Goal: Task Accomplishment & Management: Manage account settings

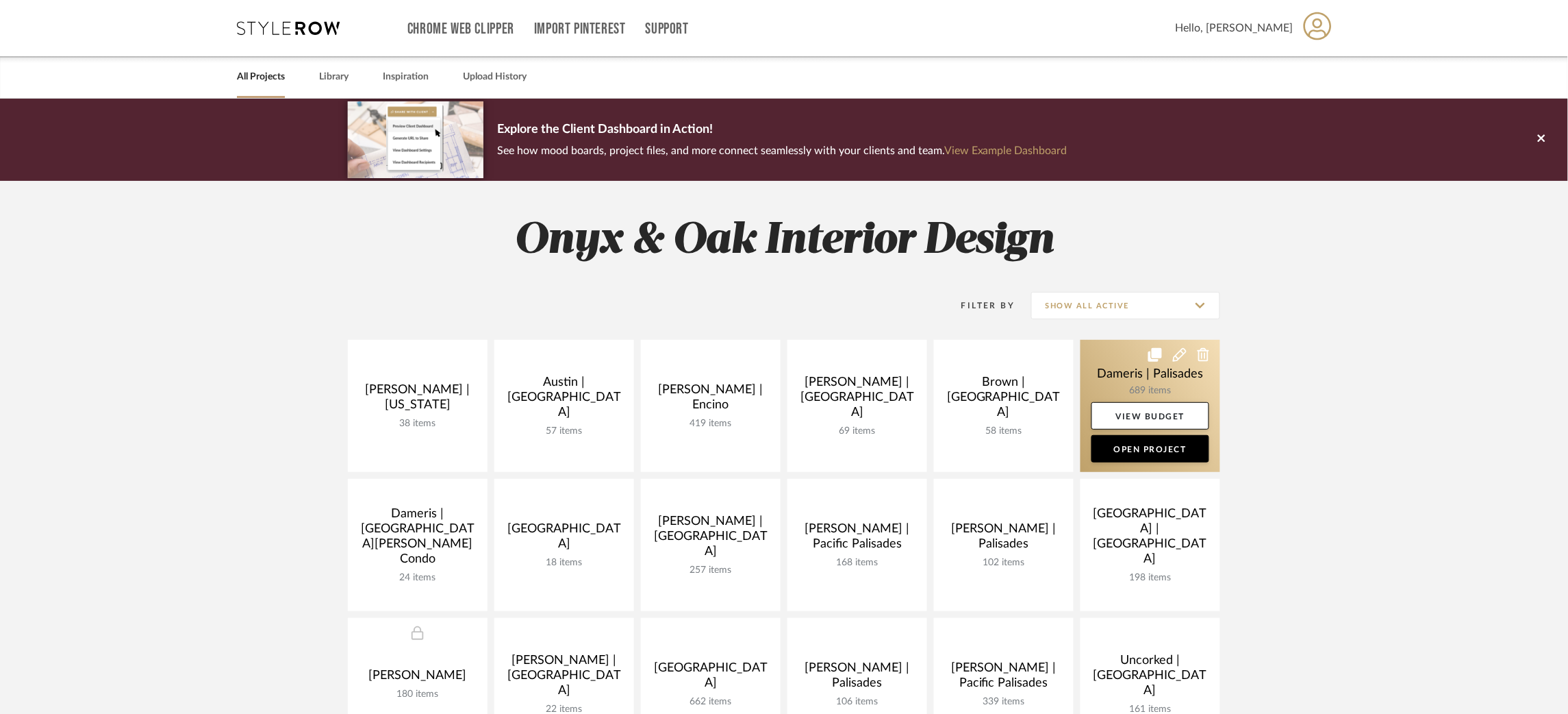
click at [1102, 361] on link at bounding box center [1150, 406] width 140 height 132
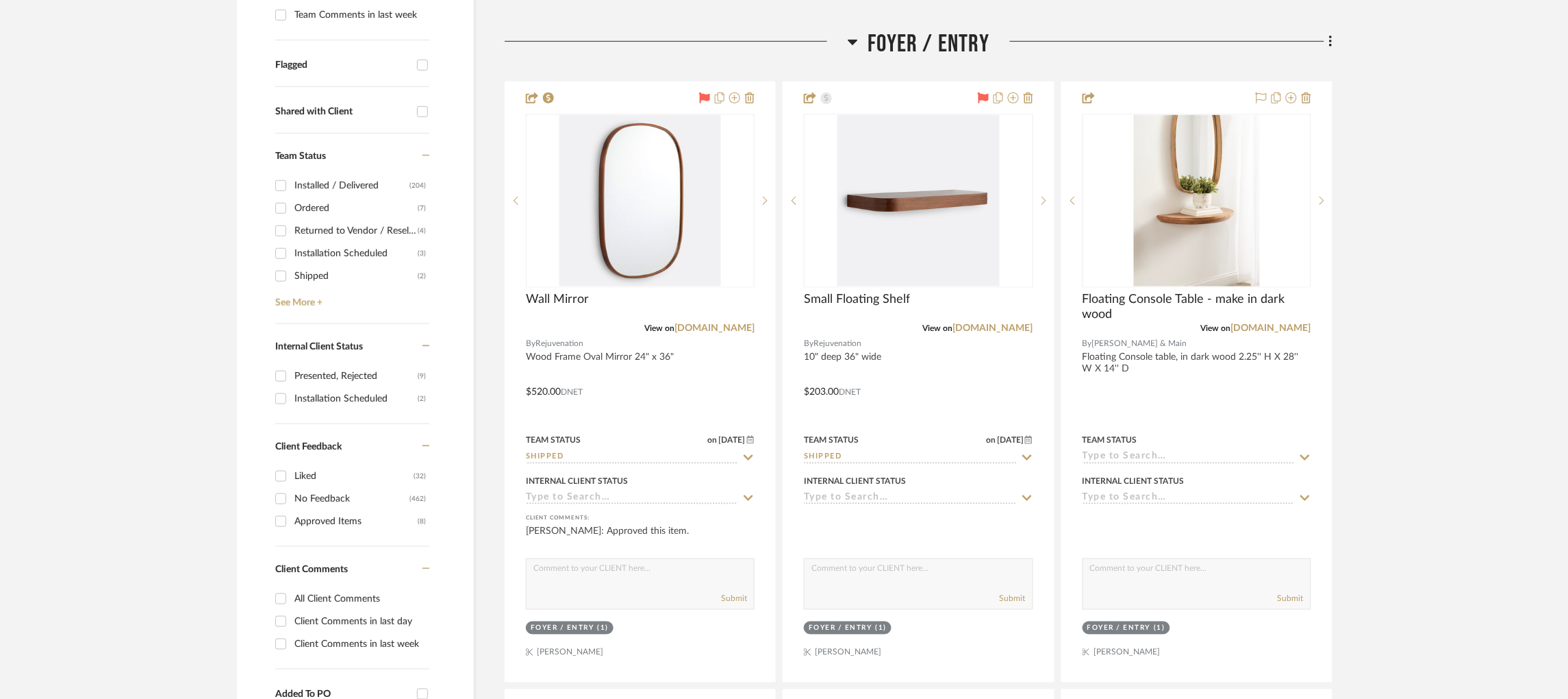
scroll to position [458, 0]
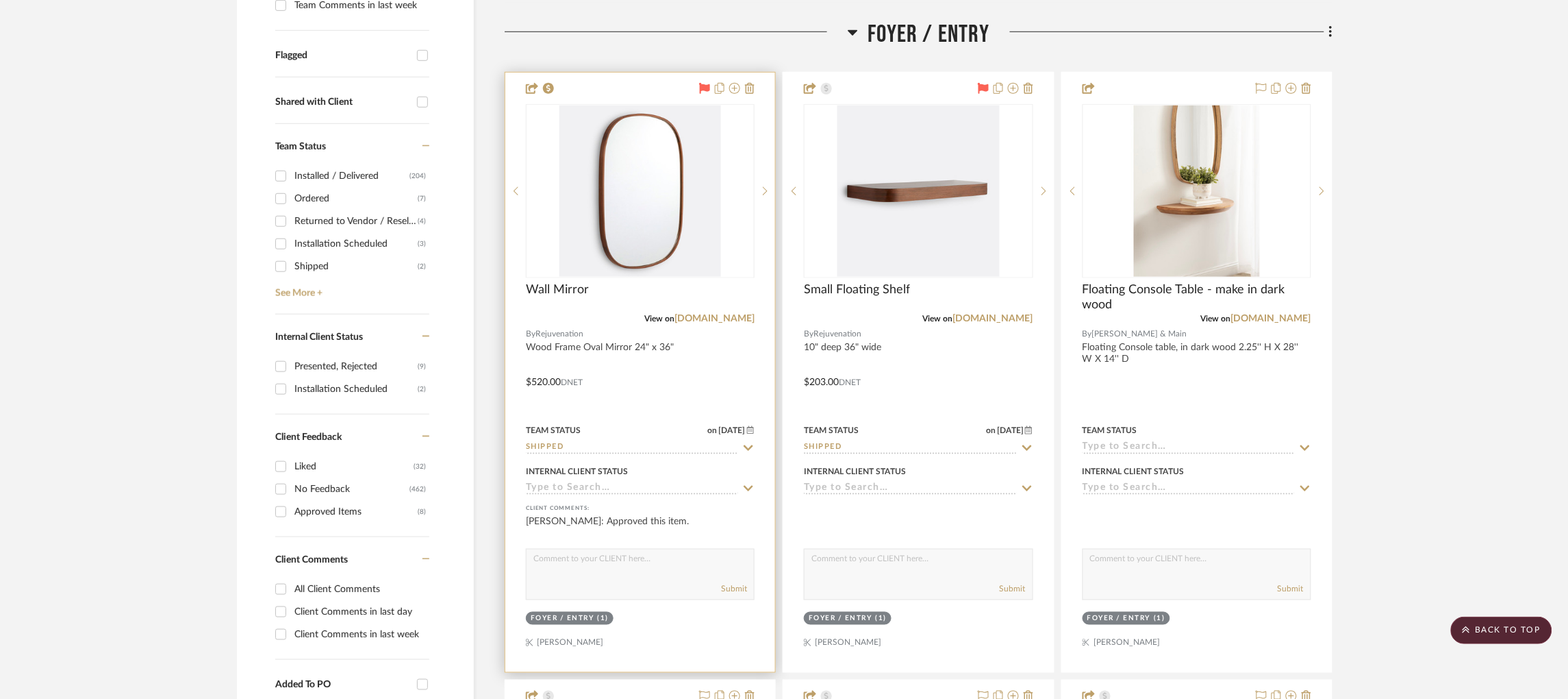
click at [564, 446] on input "Shipped" at bounding box center [632, 448] width 212 height 13
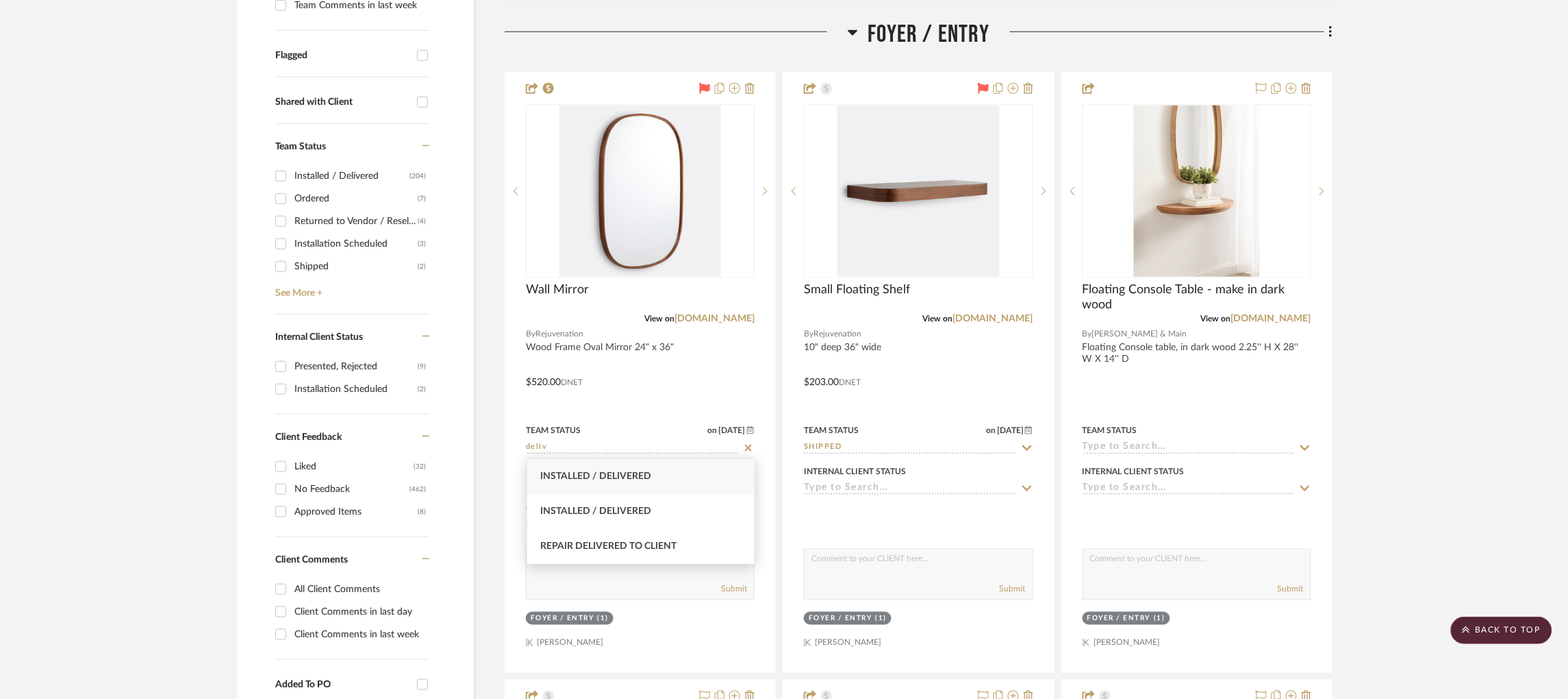
click at [644, 475] on span "Installed / Delivered" at bounding box center [596, 476] width 111 height 10
type input "Installed / Delivered"
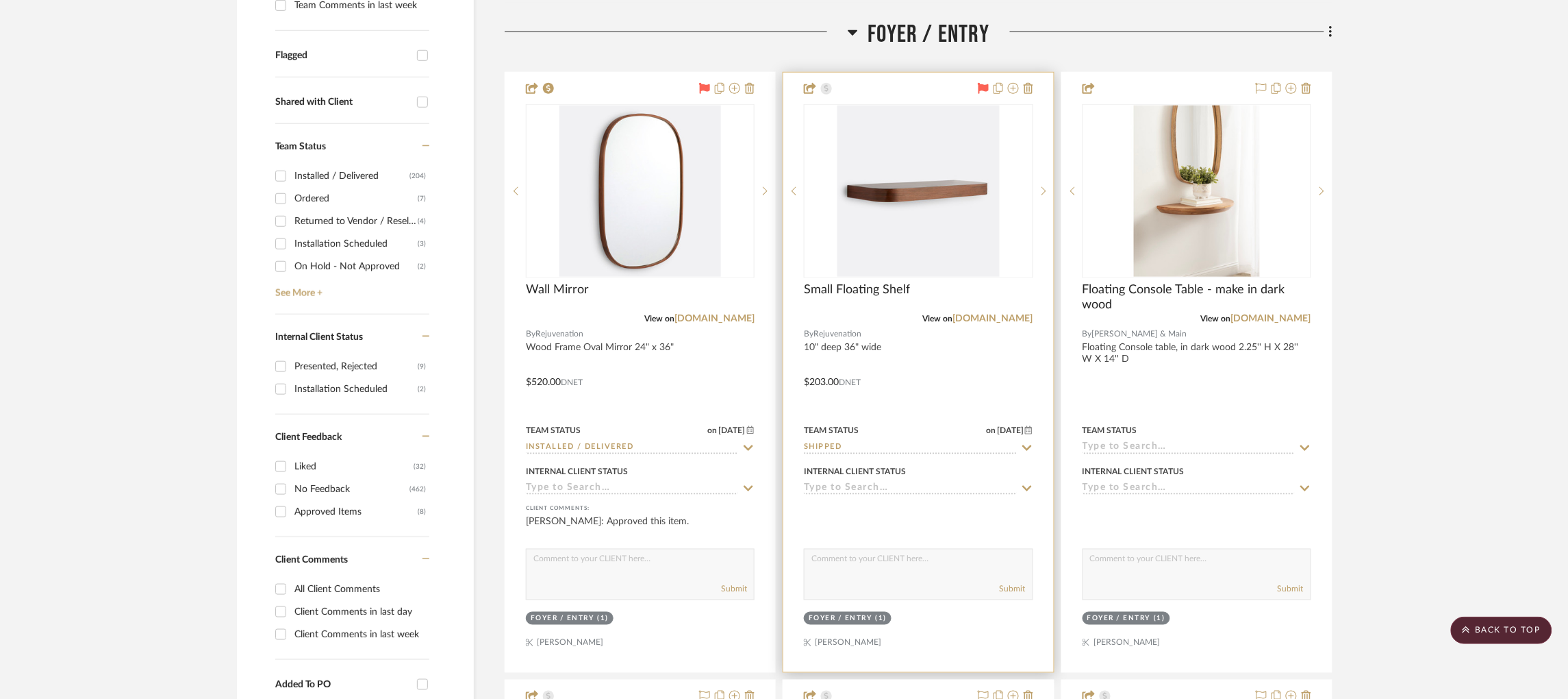
click at [893, 444] on input "Shipped" at bounding box center [910, 448] width 212 height 13
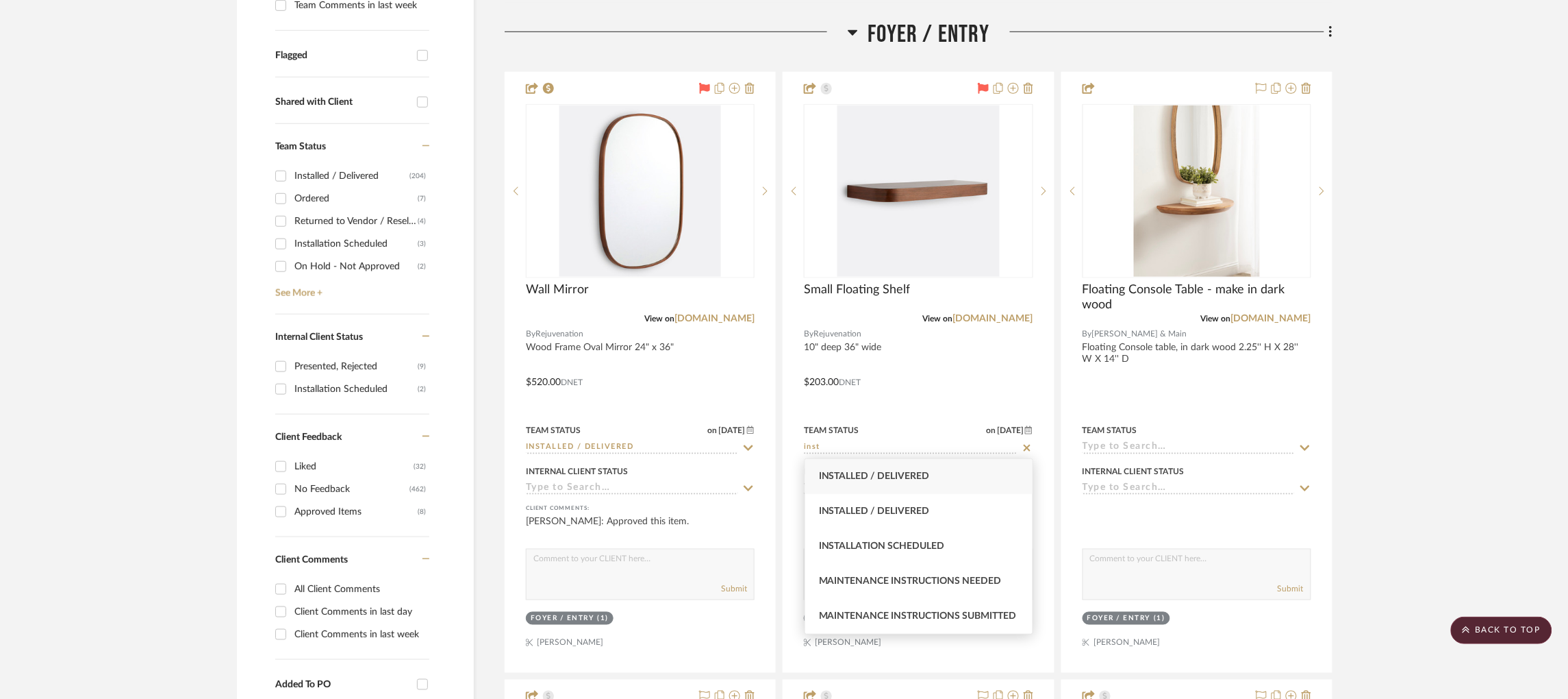
click at [894, 479] on span "Installed / Delivered" at bounding box center [875, 476] width 111 height 10
type input "Installed / Delivered"
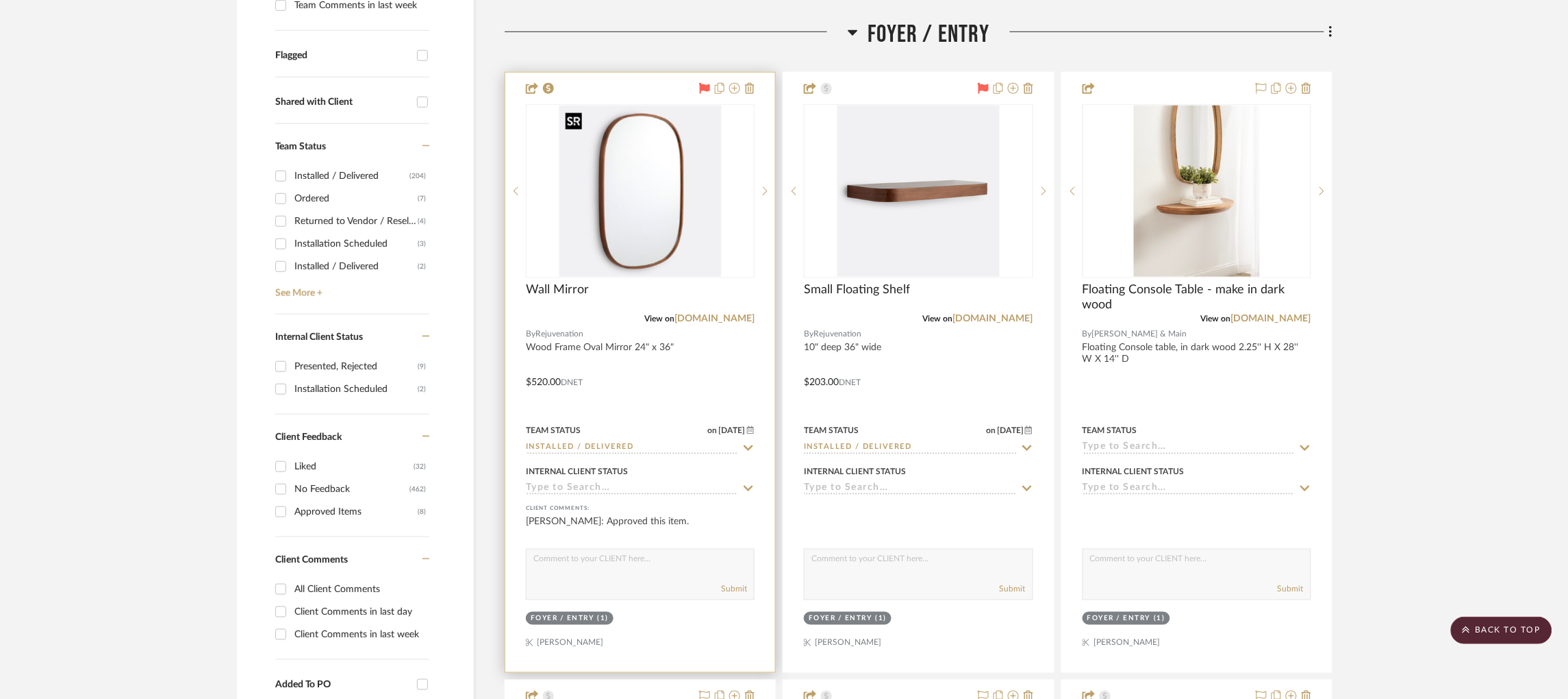
click at [633, 197] on img "0" at bounding box center [640, 191] width 161 height 171
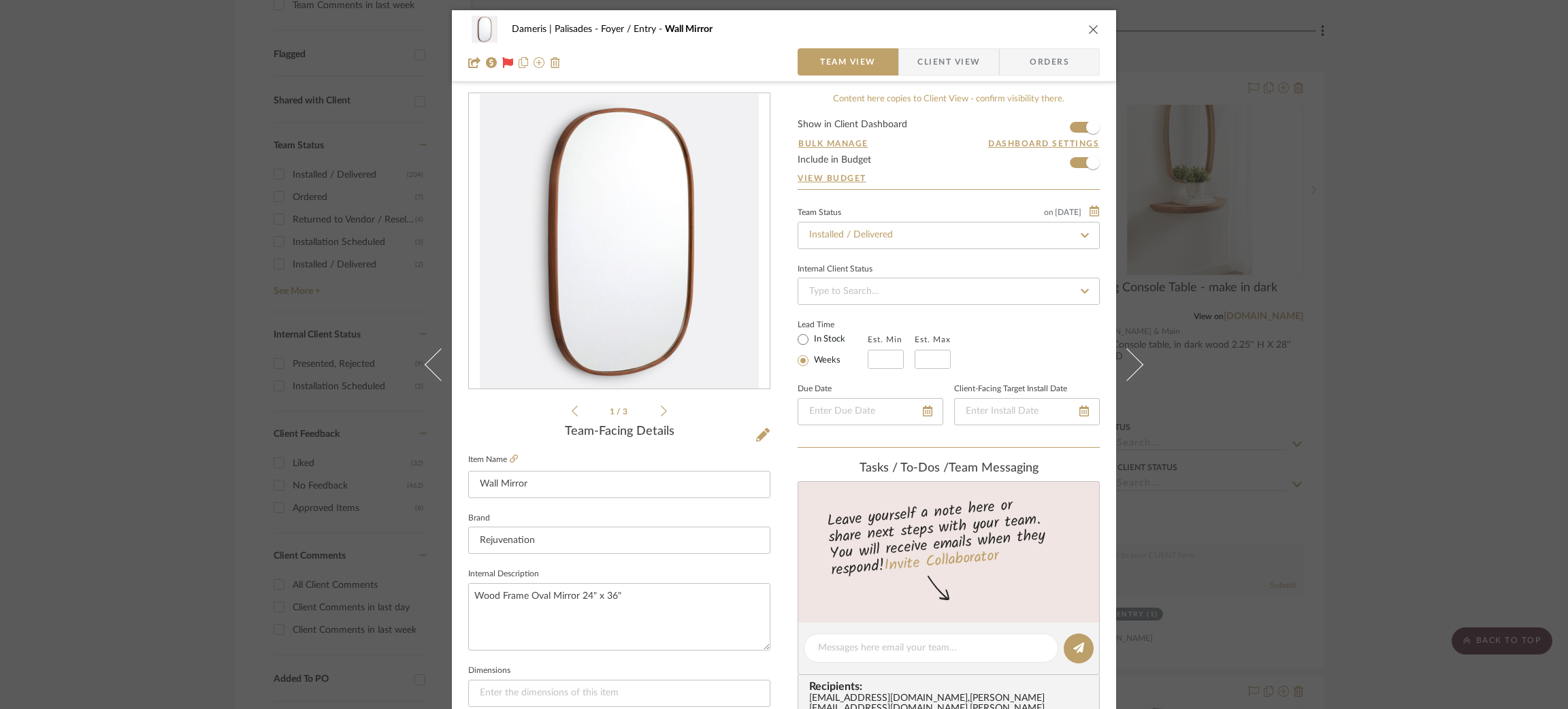
scroll to position [130, 0]
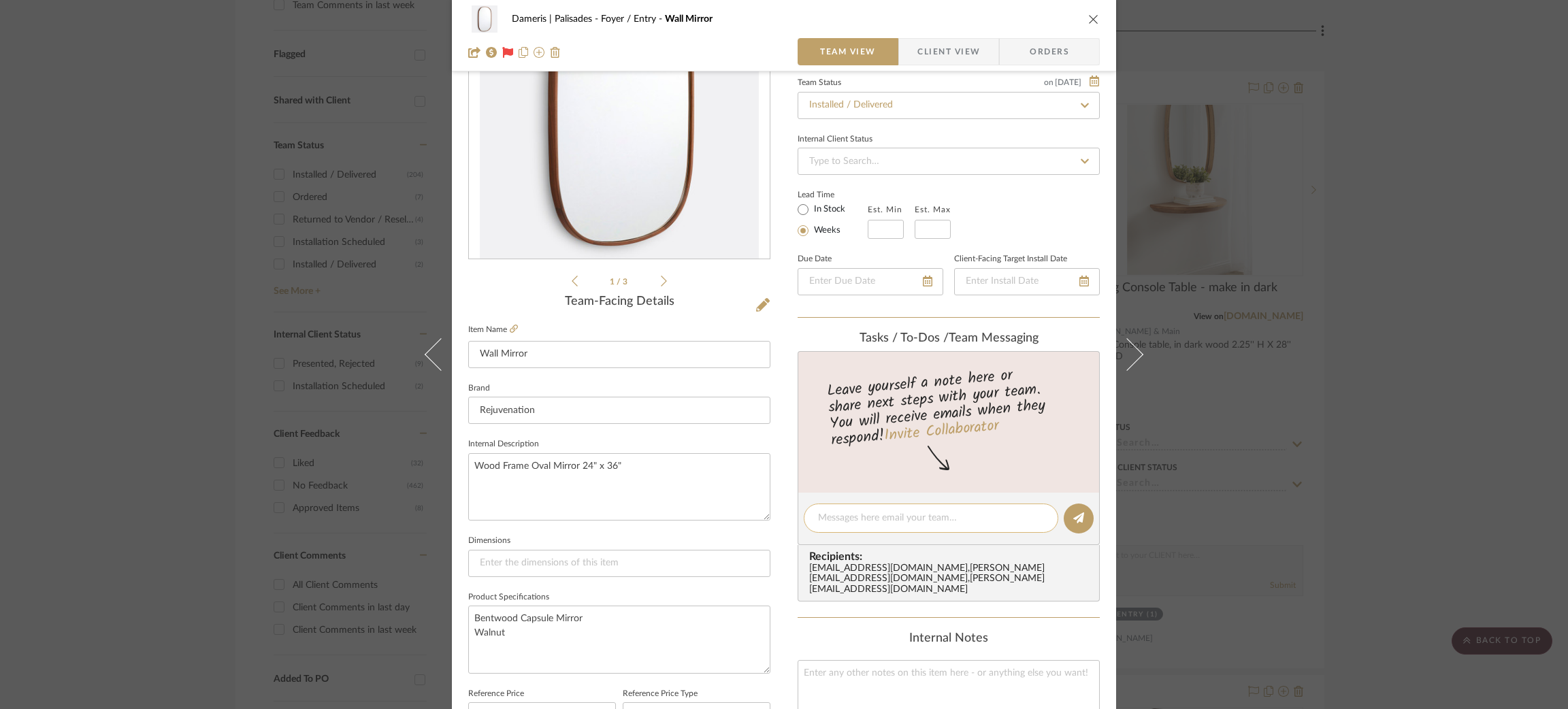
click at [848, 515] on textarea at bounding box center [931, 518] width 226 height 14
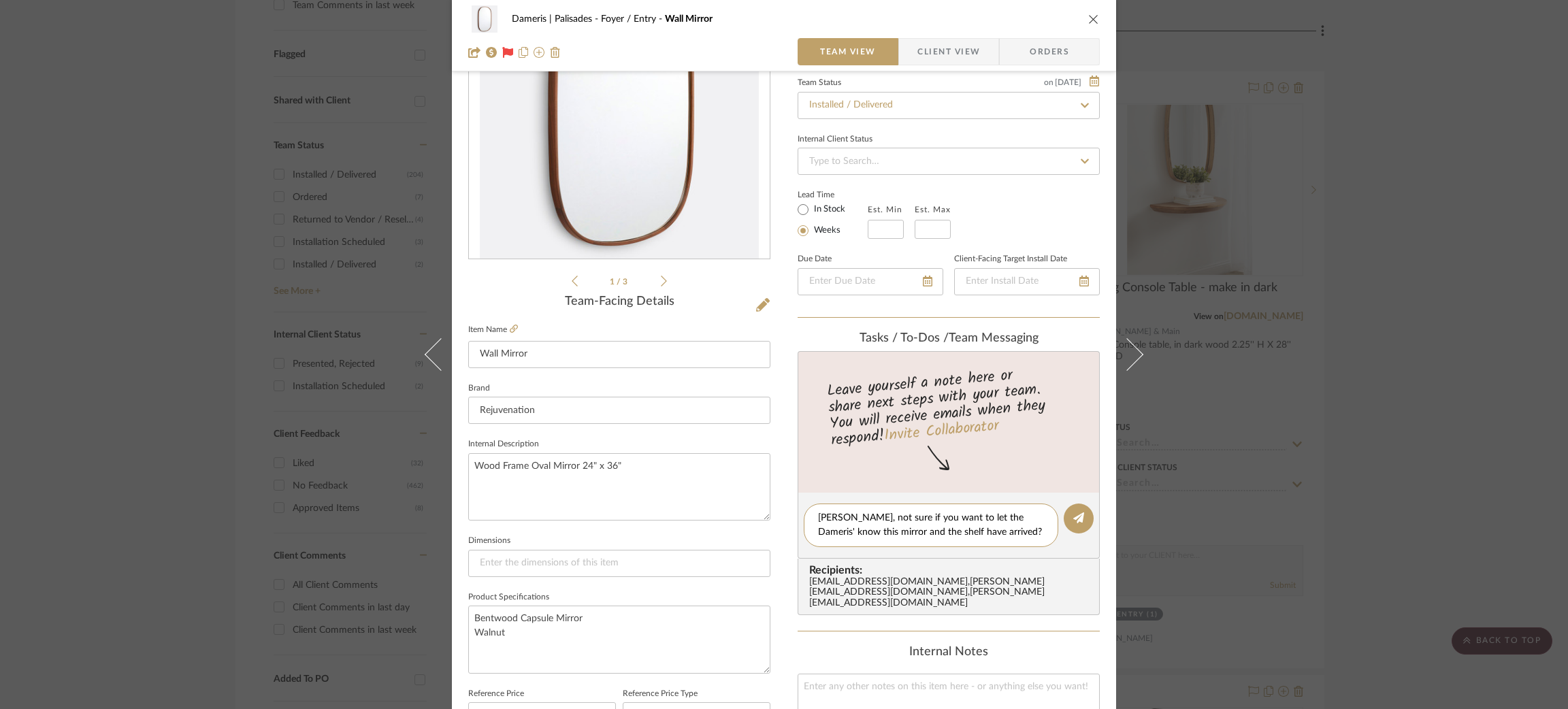
scroll to position [0, 0]
drag, startPoint x: 884, startPoint y: 543, endPoint x: 1020, endPoint y: 552, distance: 136.3
click at [1020, 552] on div "Felicia, not sure if you want to let the Dameris' know this mirror and the shel…" at bounding box center [931, 532] width 255 height 58
type textarea "Felicia, not sure if you want to let the Dameris' know this mirror and the shel…"
click at [1080, 509] on button at bounding box center [1079, 518] width 30 height 30
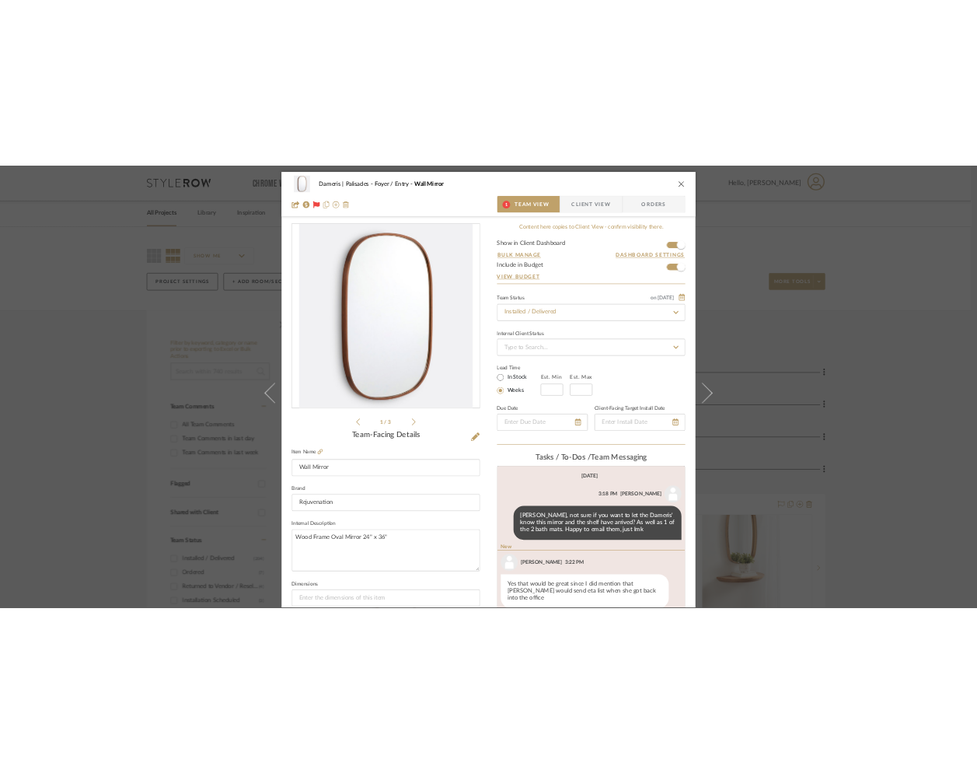
scroll to position [151, 0]
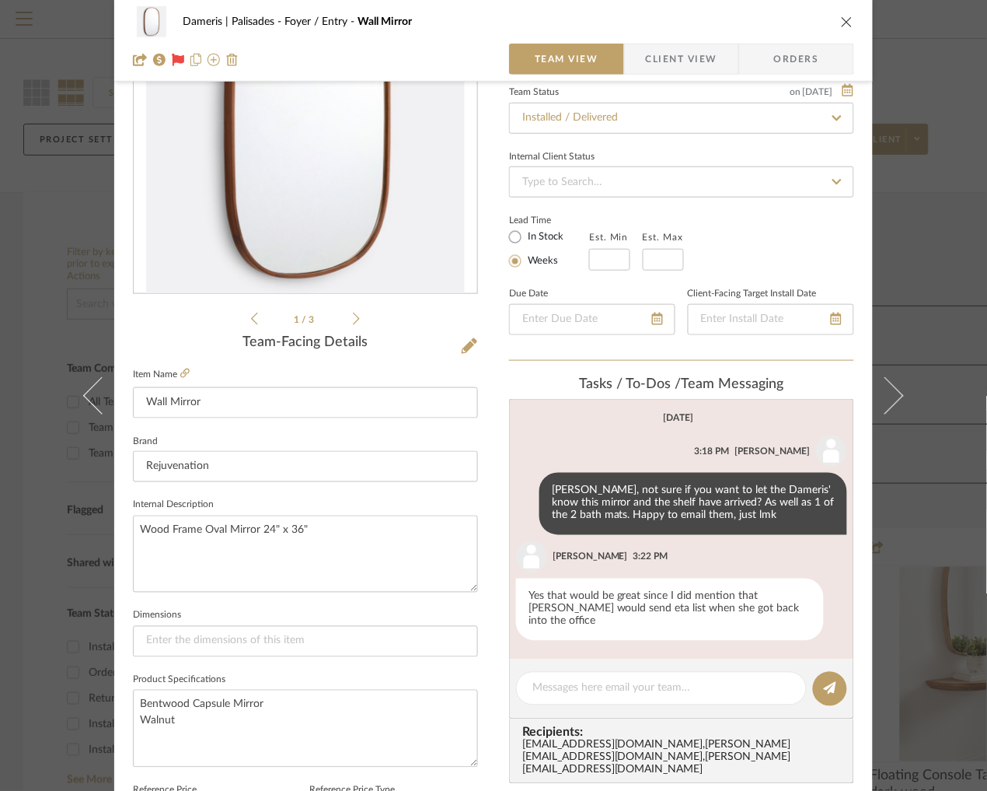
click at [58, 238] on div "Dameris | Palisades Foyer / Entry Wall Mirror Team View Client View Orders 1 / …" at bounding box center [493, 395] width 987 height 791
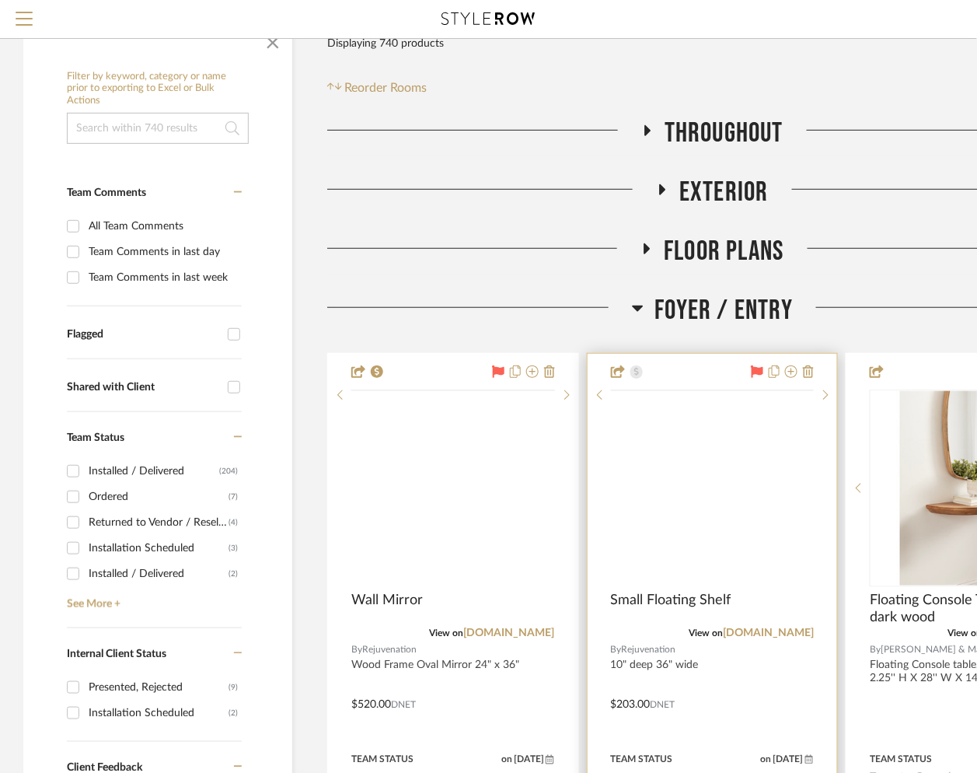
scroll to position [176, 0]
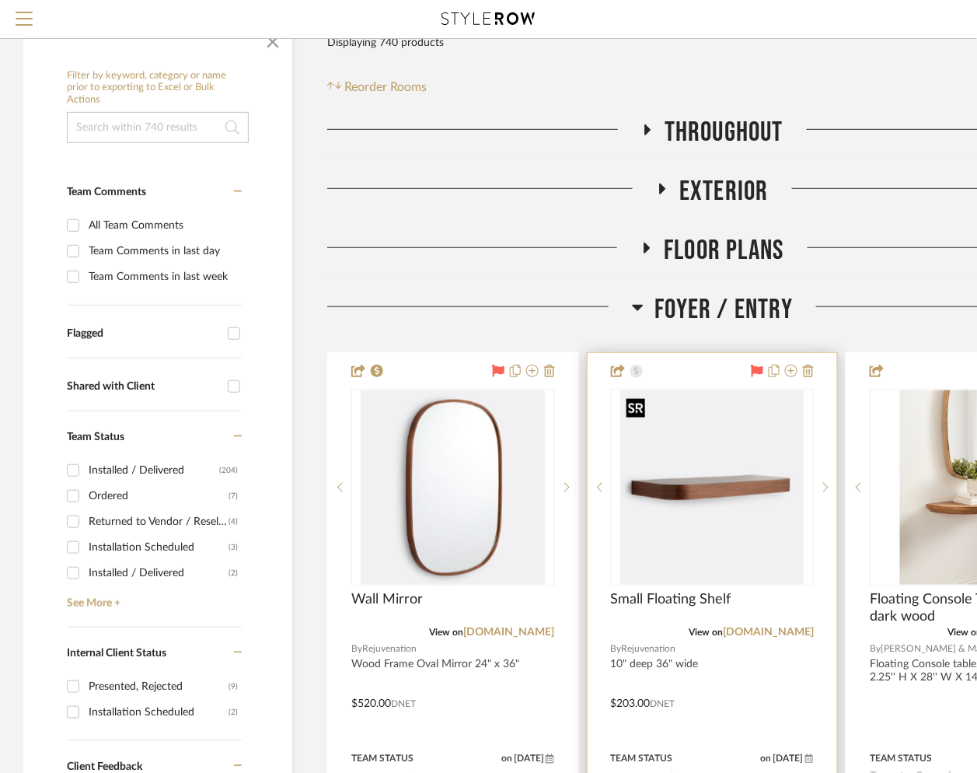
click at [0, 0] on img at bounding box center [0, 0] width 0 height 0
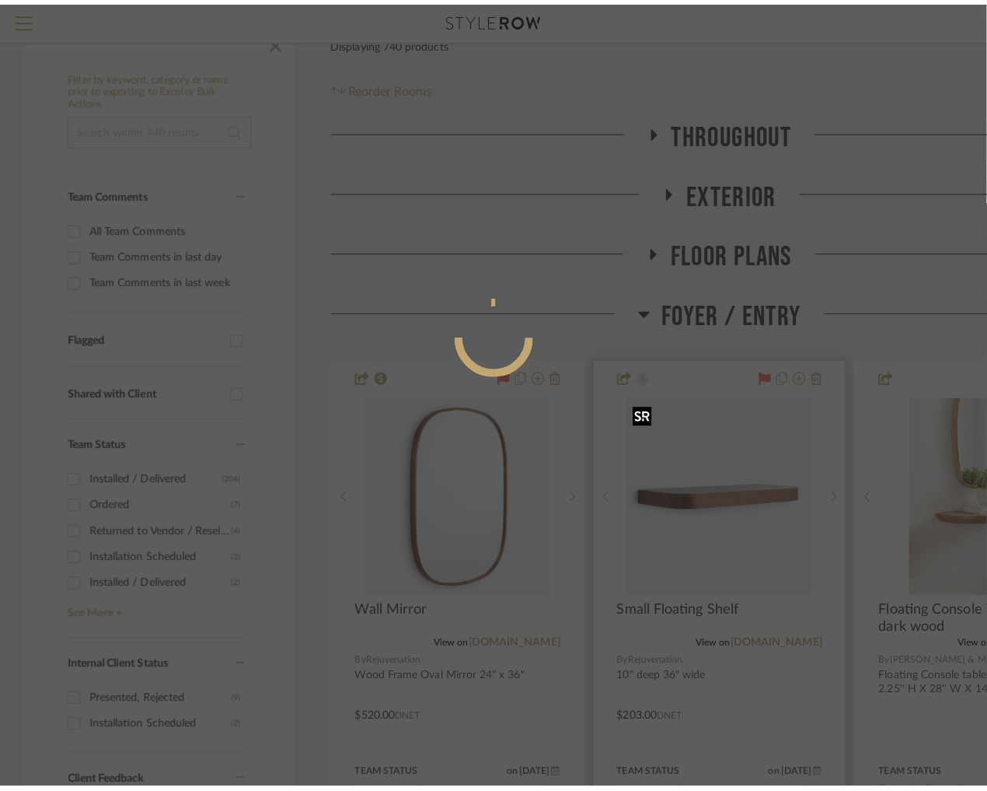
scroll to position [0, 0]
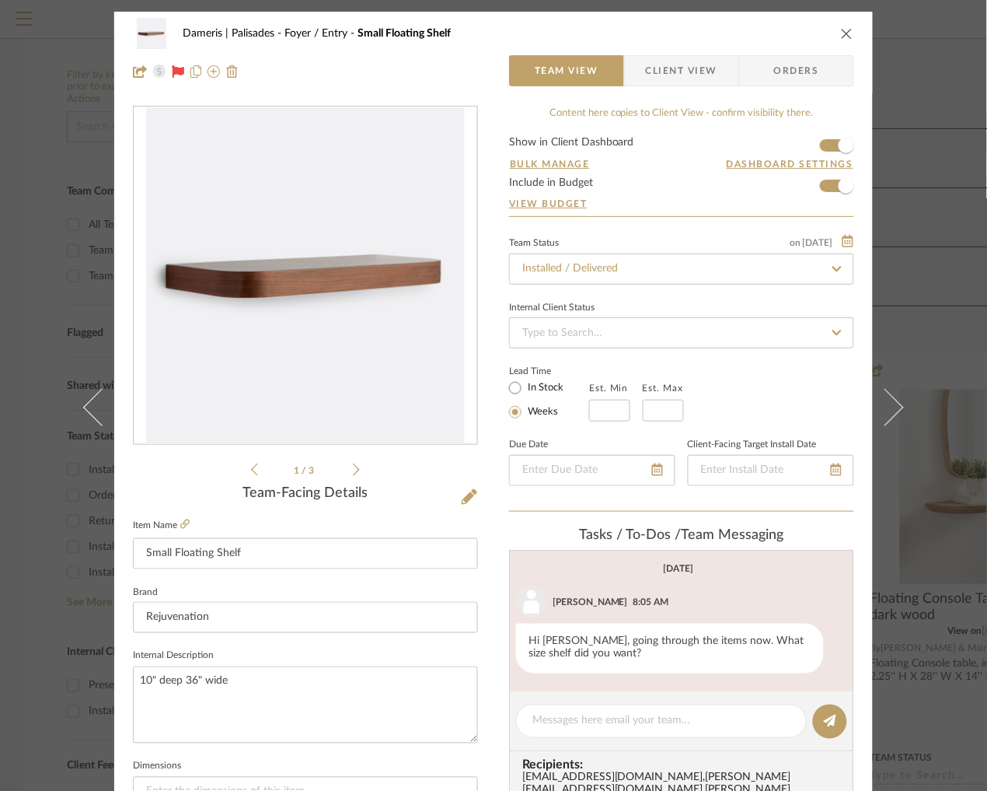
click at [35, 131] on div "Dameris | Palisades Foyer / Entry Small Floating Shelf Team View Client View Or…" at bounding box center [493, 395] width 987 height 791
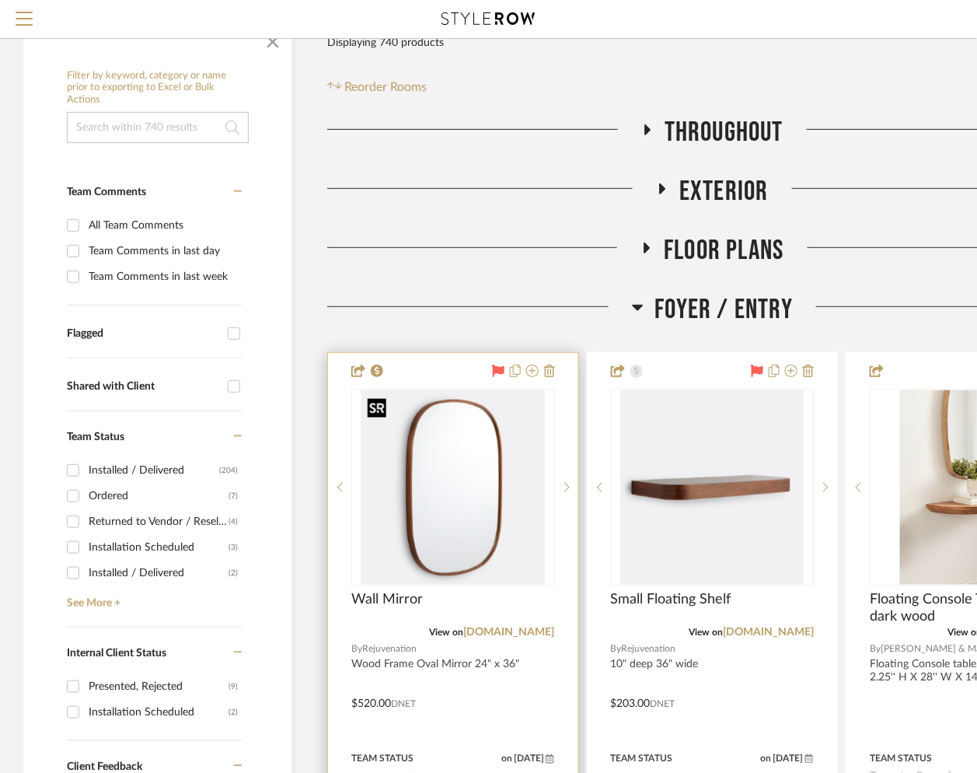
scroll to position [288, 0]
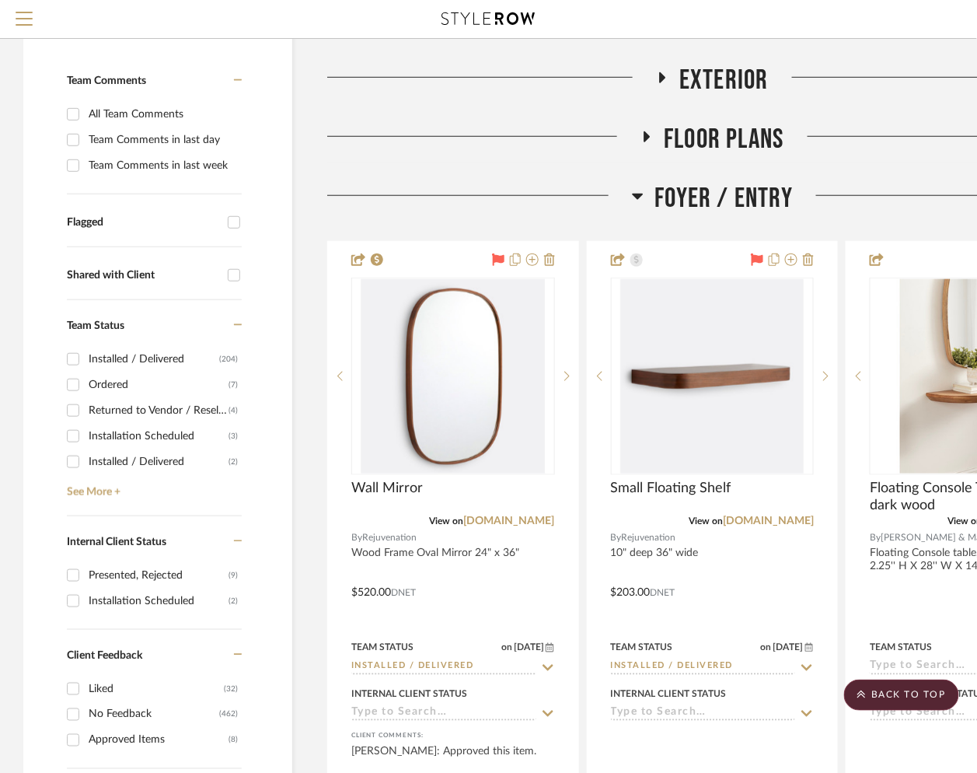
click at [637, 195] on icon at bounding box center [637, 197] width 11 height 6
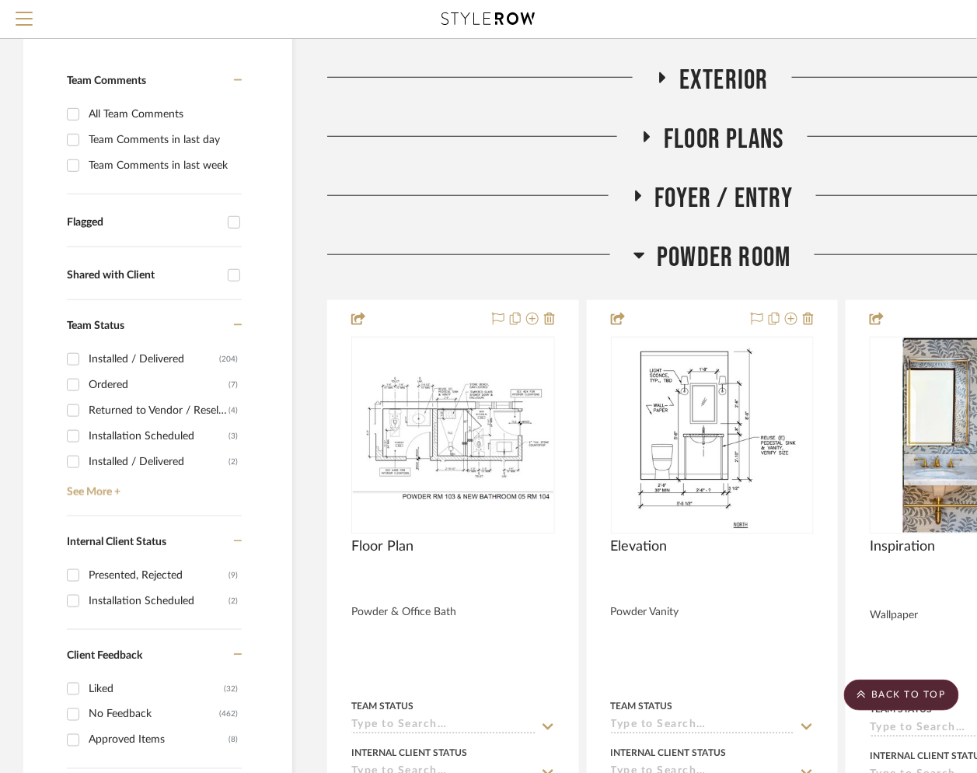
scroll to position [0, 0]
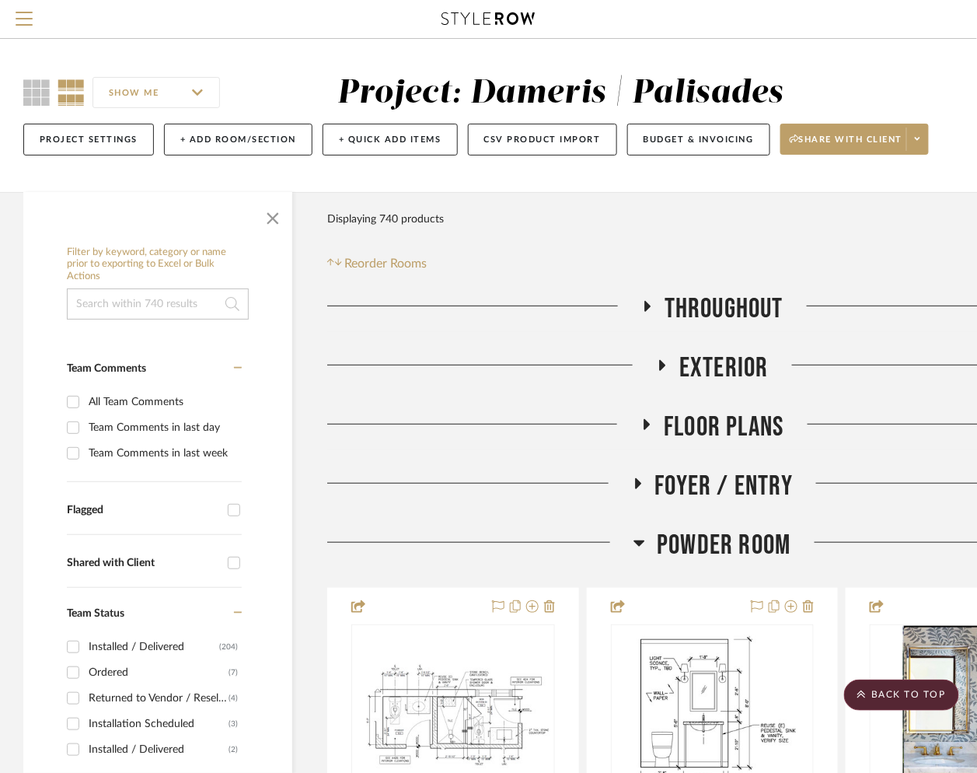
click at [131, 299] on input at bounding box center [158, 303] width 182 height 31
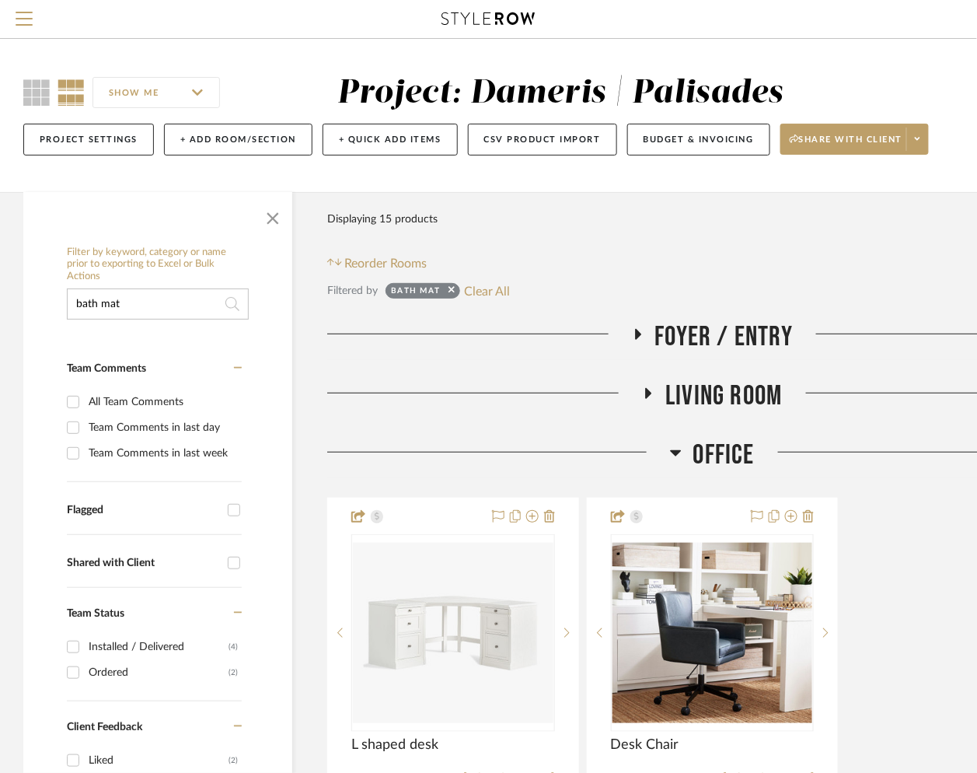
click at [648, 387] on icon at bounding box center [648, 393] width 19 height 12
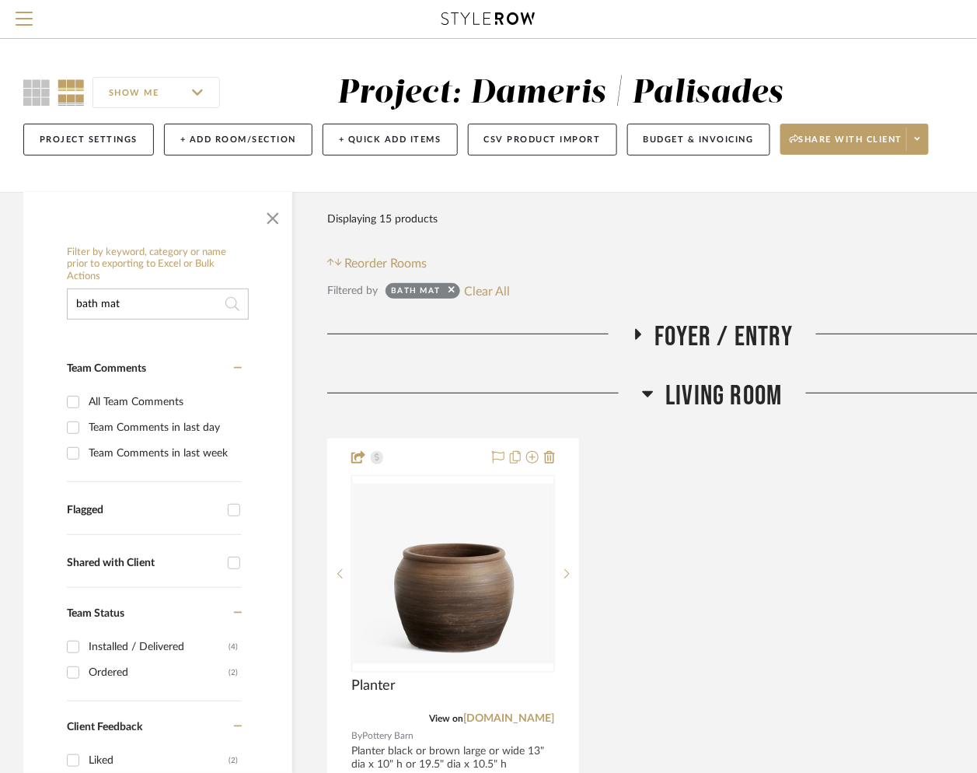
click at [636, 330] on icon at bounding box center [638, 334] width 6 height 11
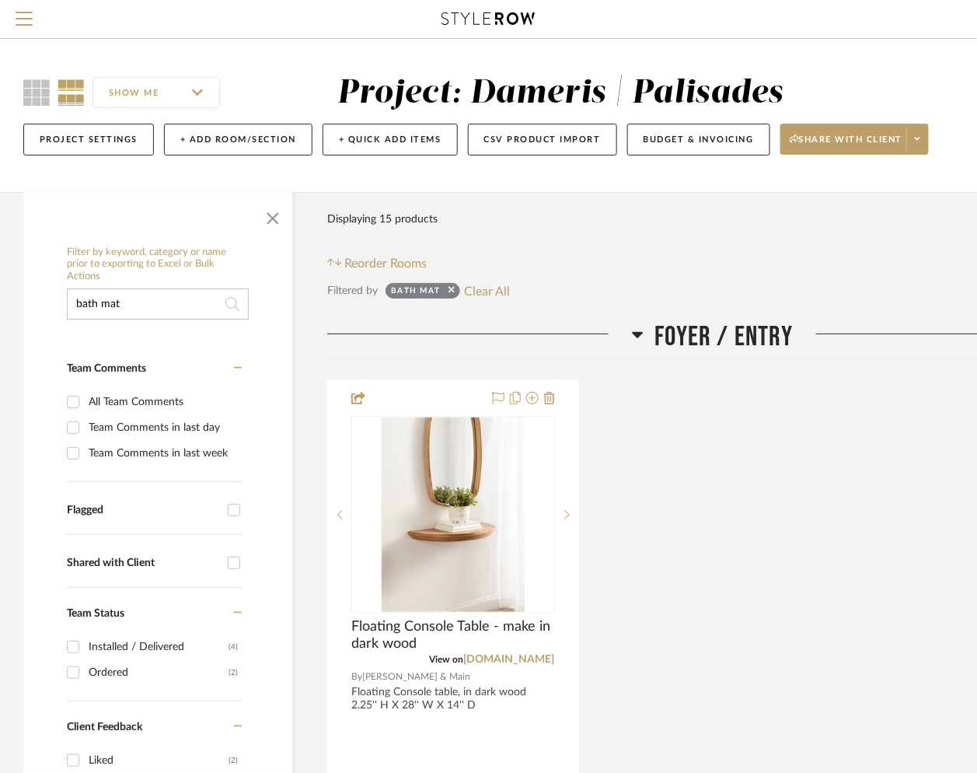
click at [637, 334] on icon at bounding box center [637, 335] width 11 height 6
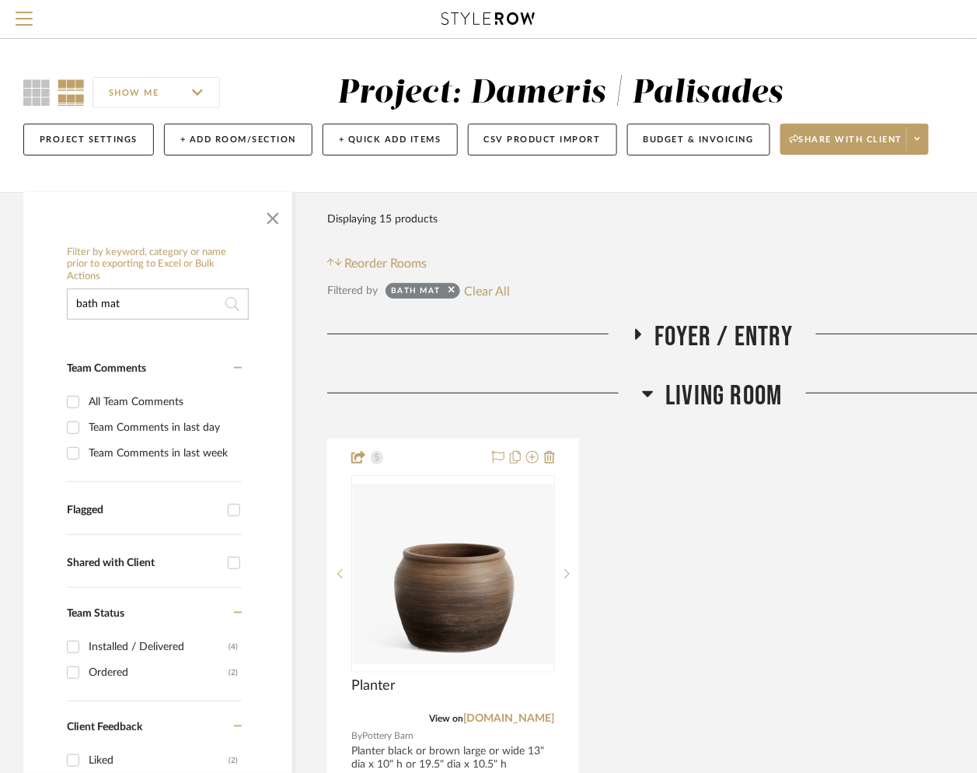
click at [650, 403] on icon at bounding box center [648, 393] width 12 height 19
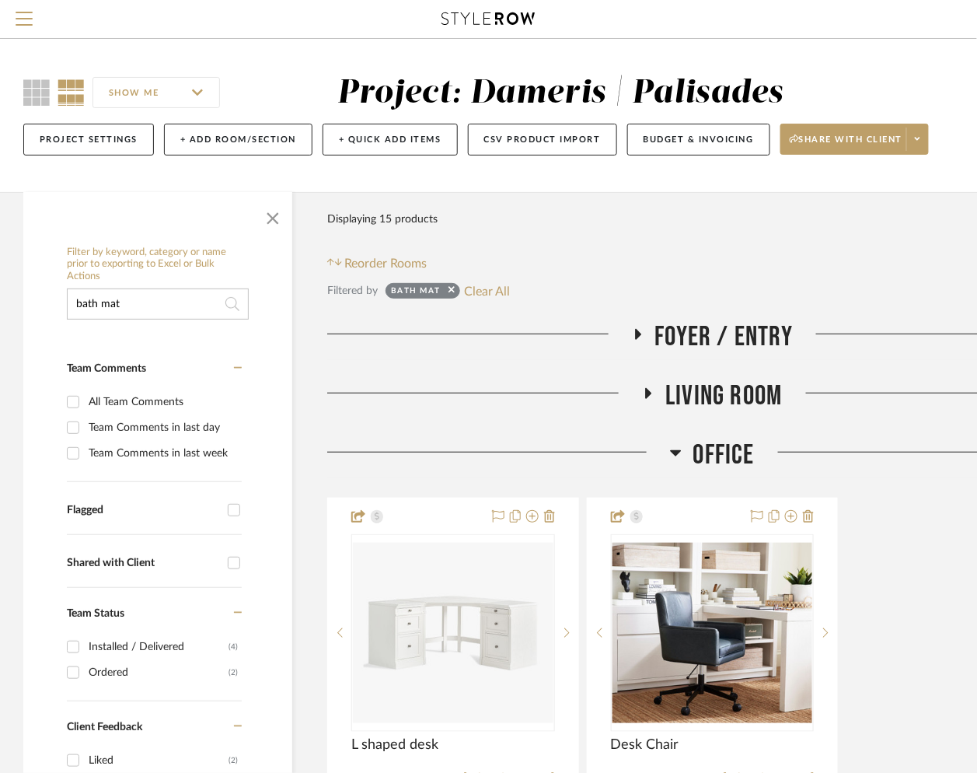
click at [682, 448] on h3 "Office" at bounding box center [712, 454] width 85 height 33
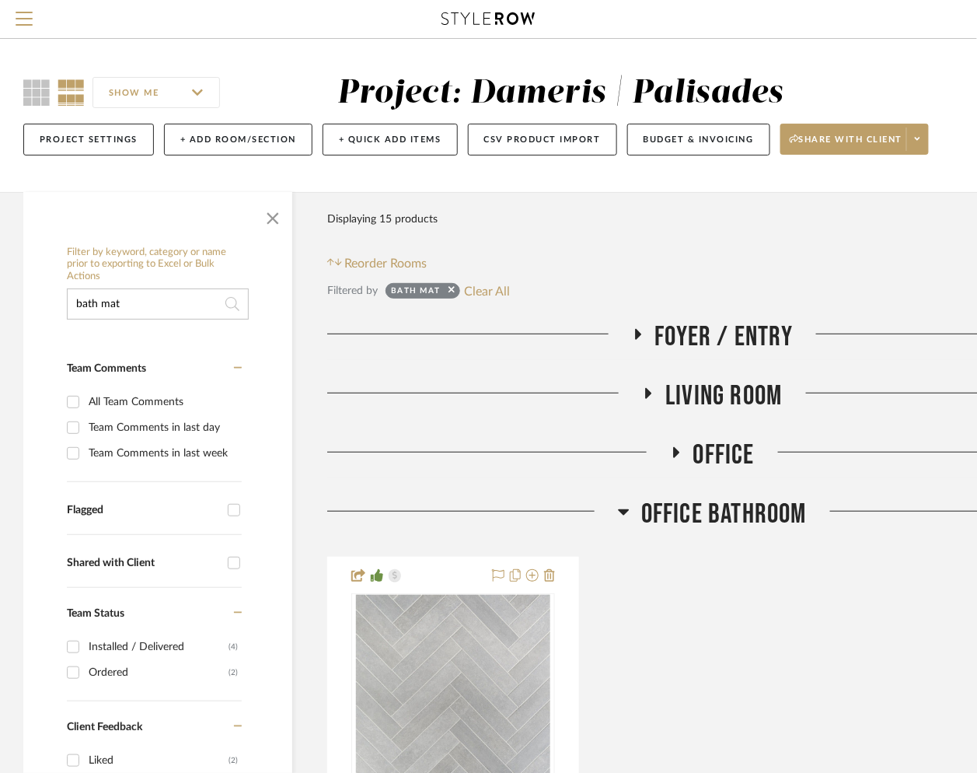
scroll to position [167, 0]
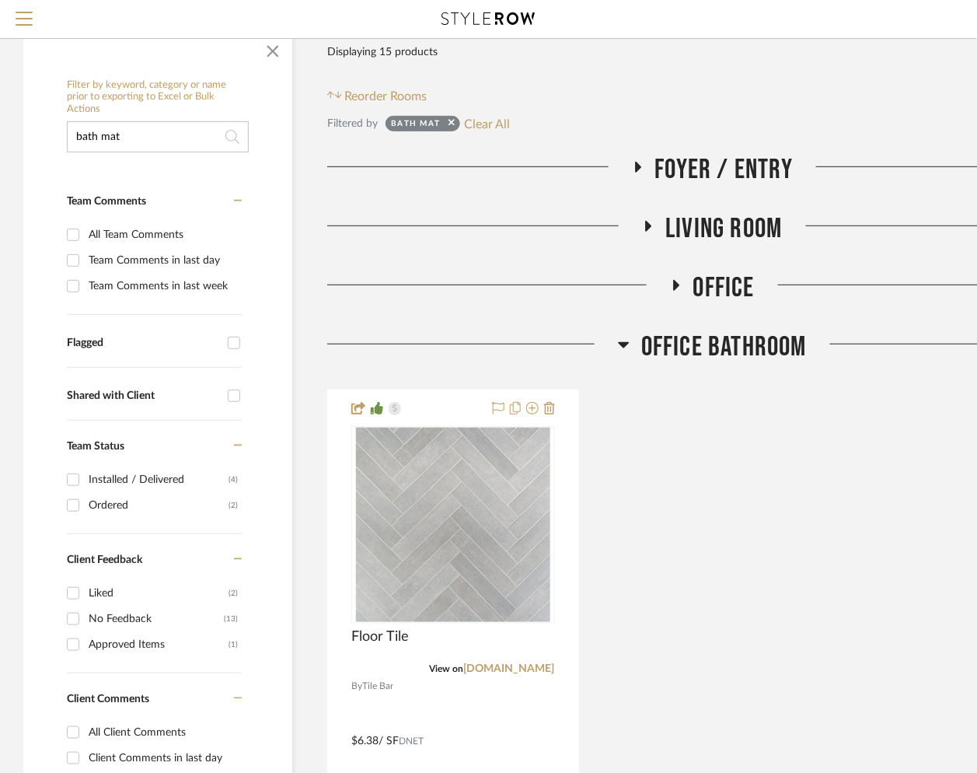
click at [622, 347] on icon at bounding box center [624, 345] width 11 height 6
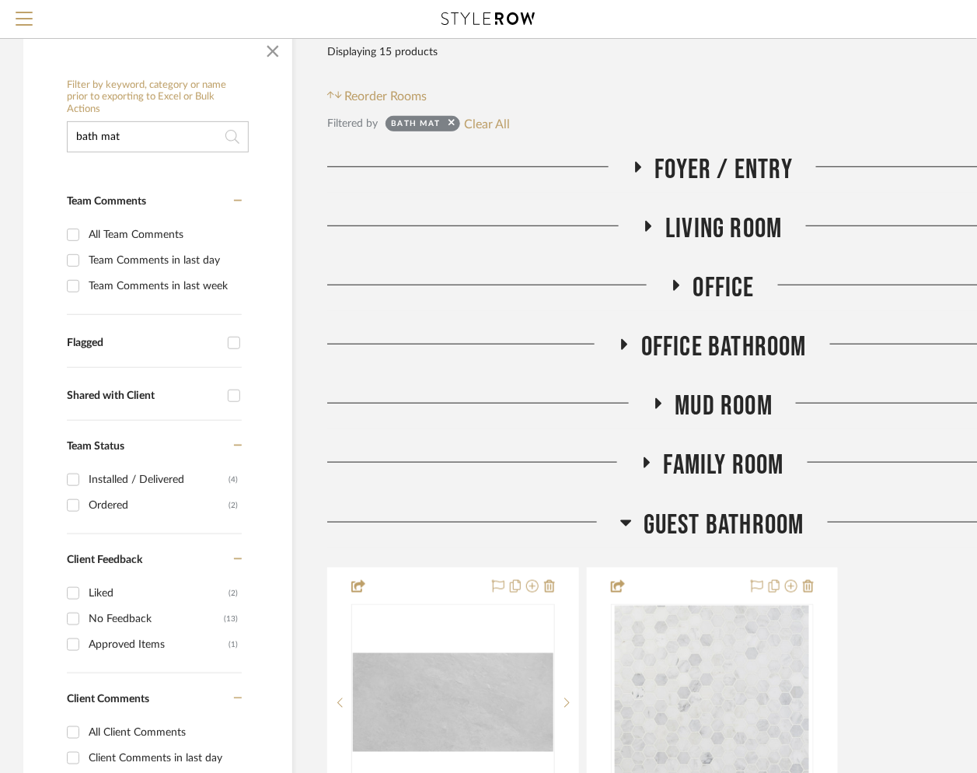
click at [661, 400] on icon at bounding box center [657, 404] width 19 height 12
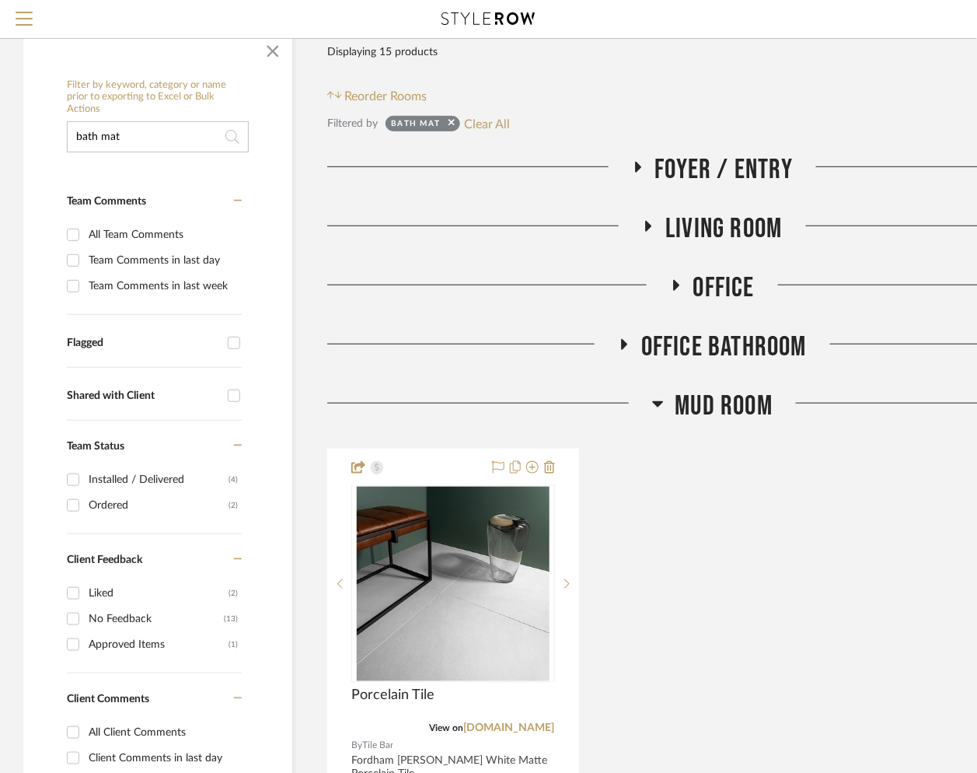
click at [663, 401] on icon at bounding box center [658, 403] width 12 height 19
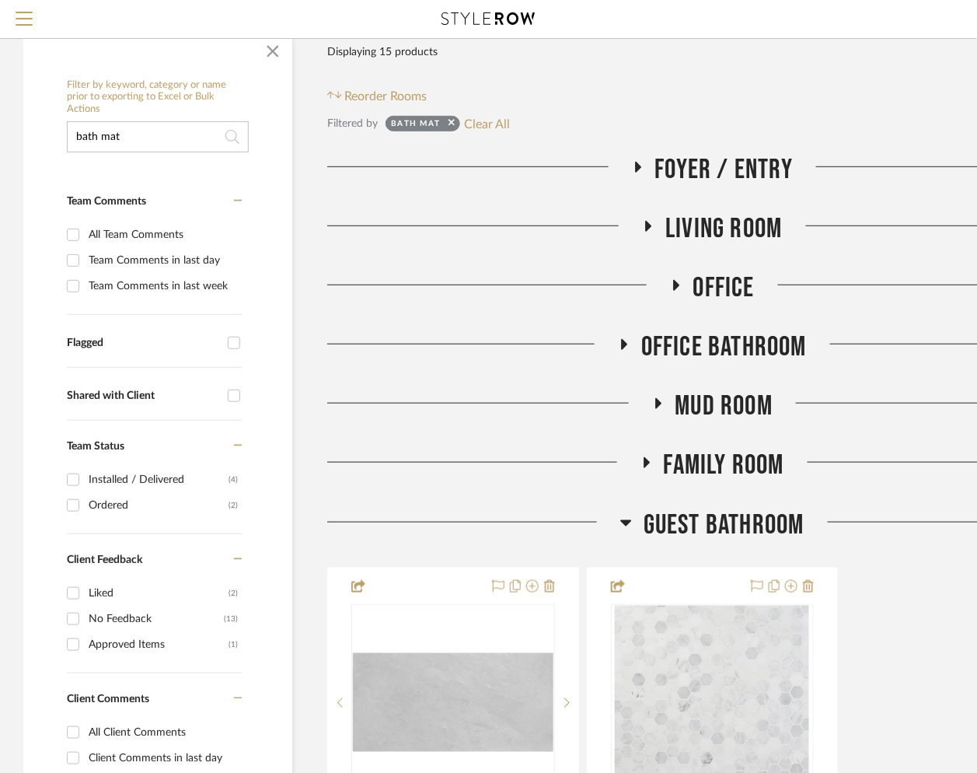
click at [644, 464] on icon at bounding box center [647, 462] width 6 height 11
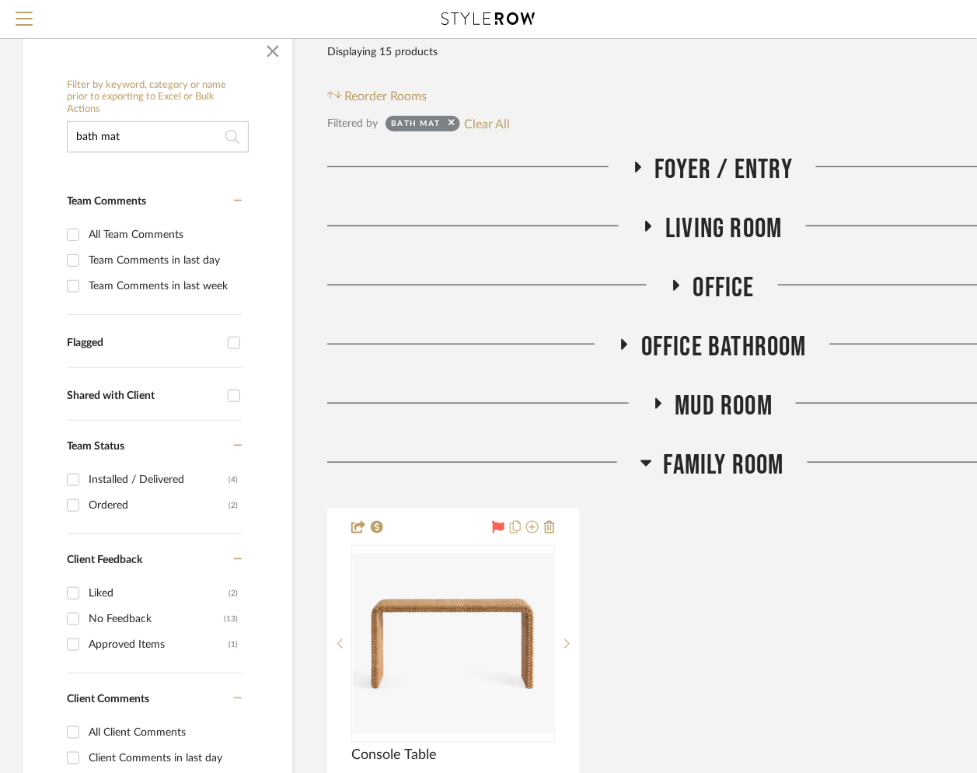
click at [644, 464] on icon at bounding box center [646, 463] width 11 height 6
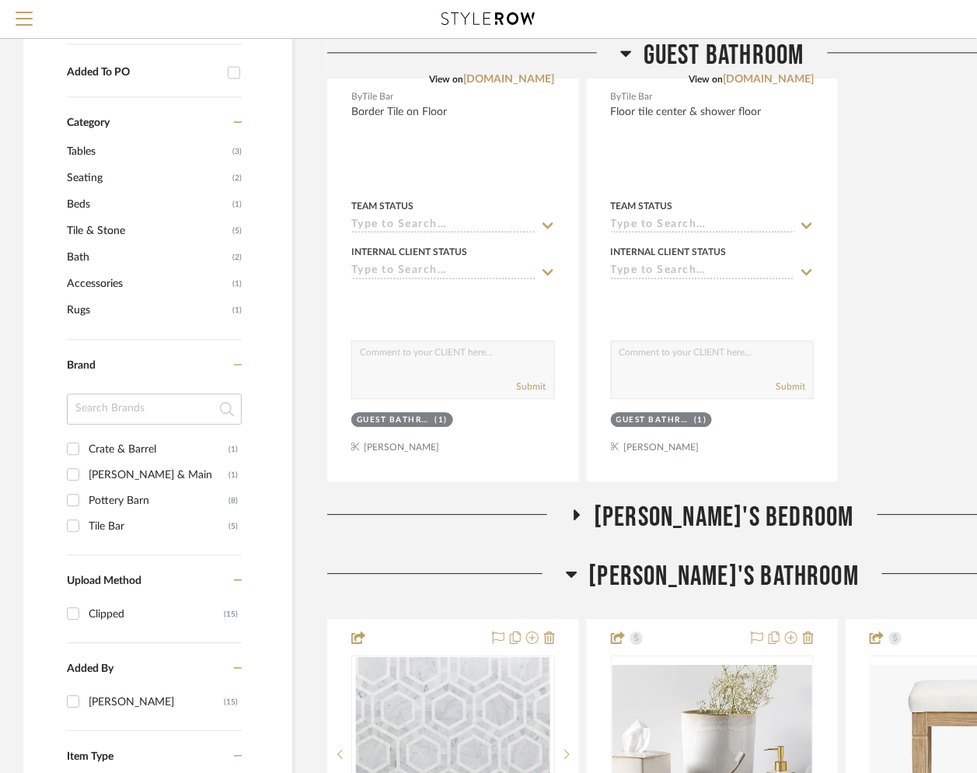
scroll to position [1117, 0]
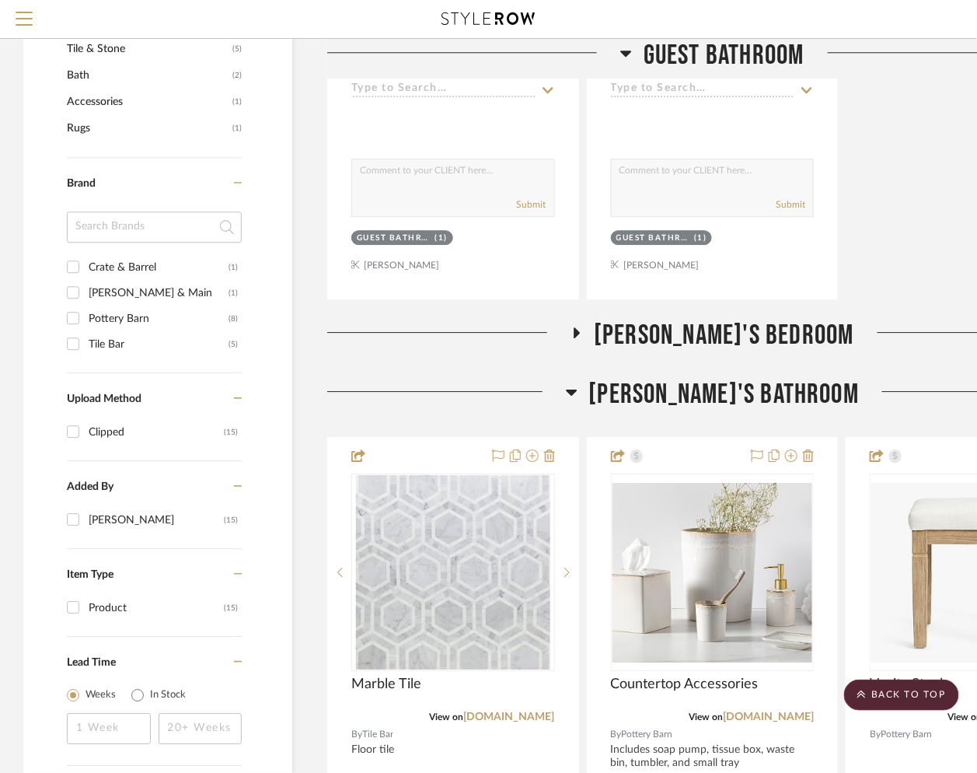
click at [581, 333] on icon at bounding box center [577, 332] width 6 height 11
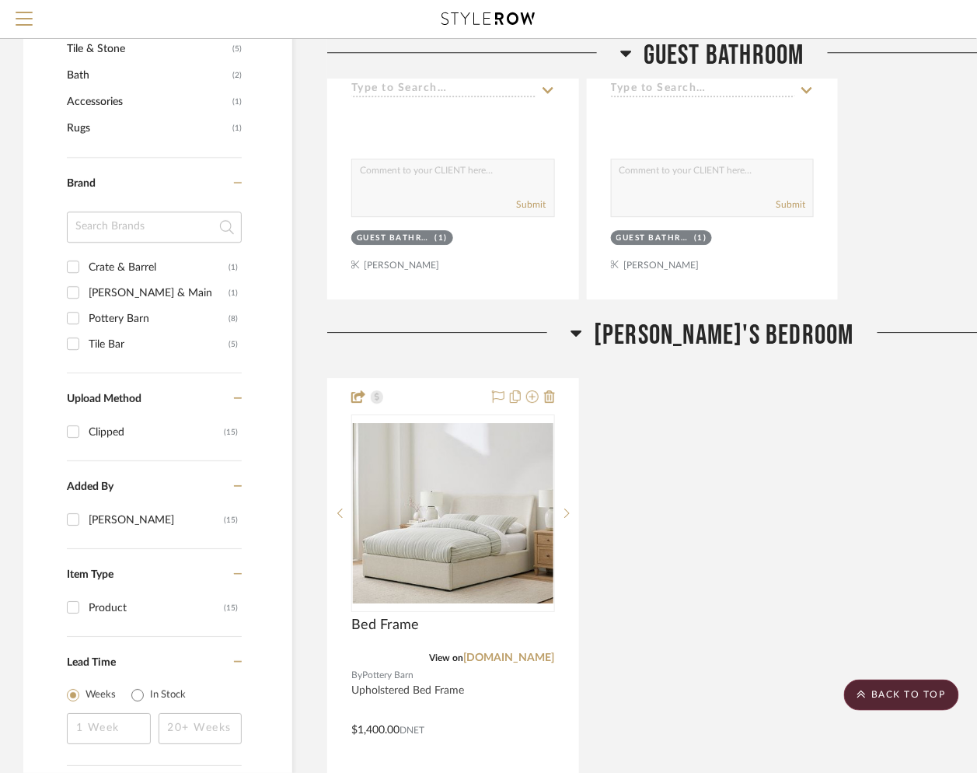
click at [582, 337] on icon at bounding box center [577, 332] width 12 height 19
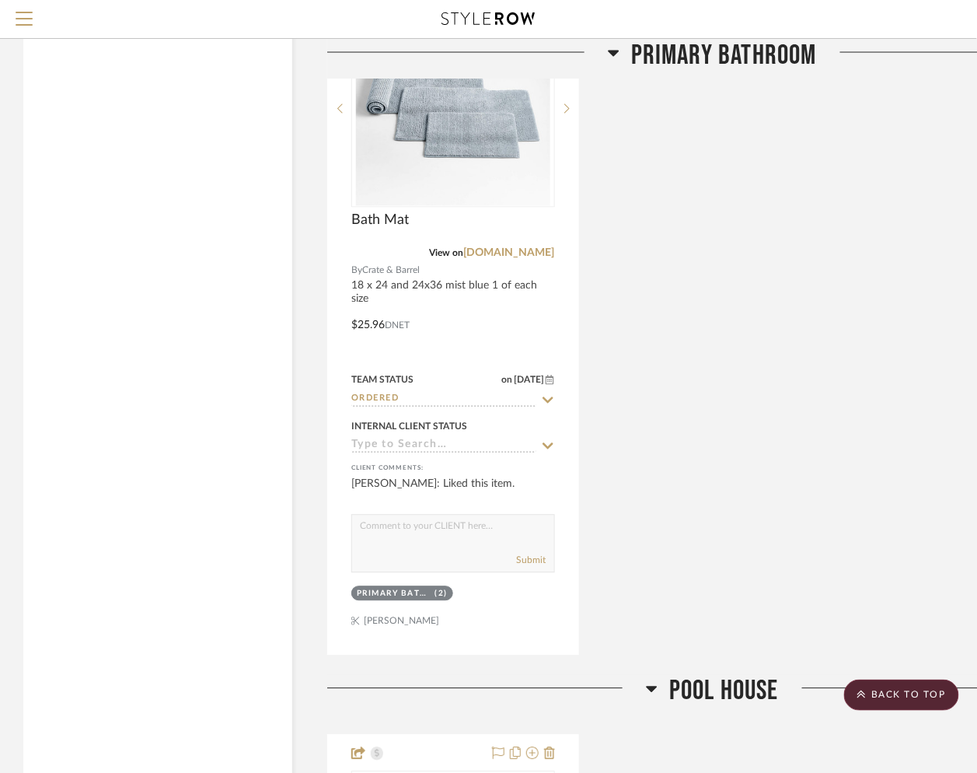
scroll to position [2344, 0]
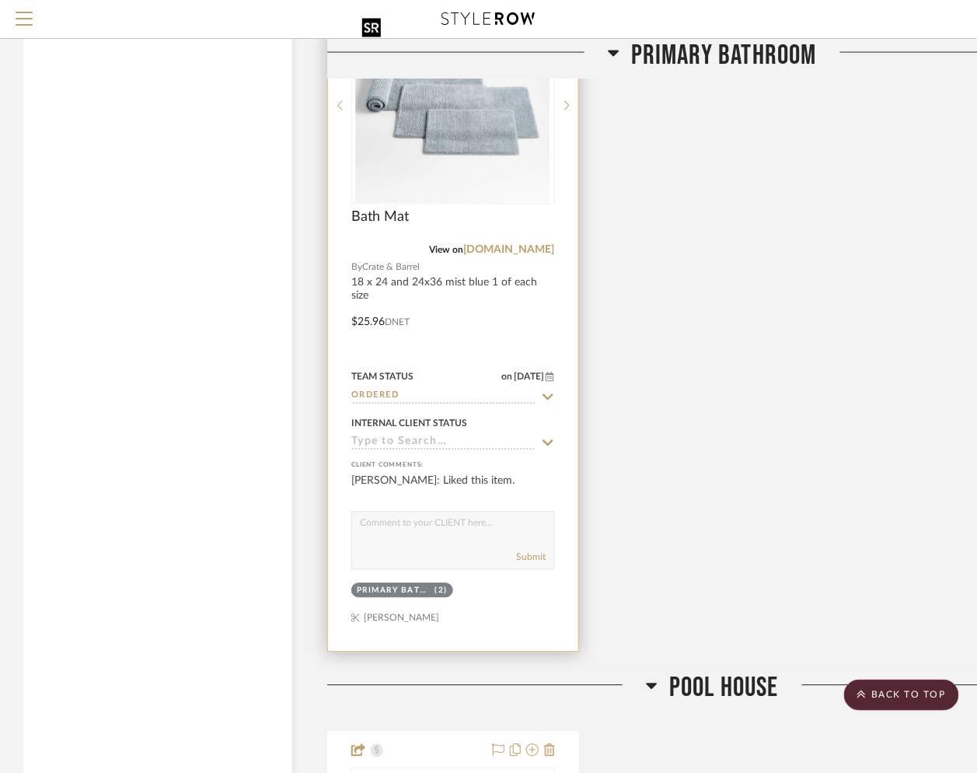
click at [0, 0] on img at bounding box center [0, 0] width 0 height 0
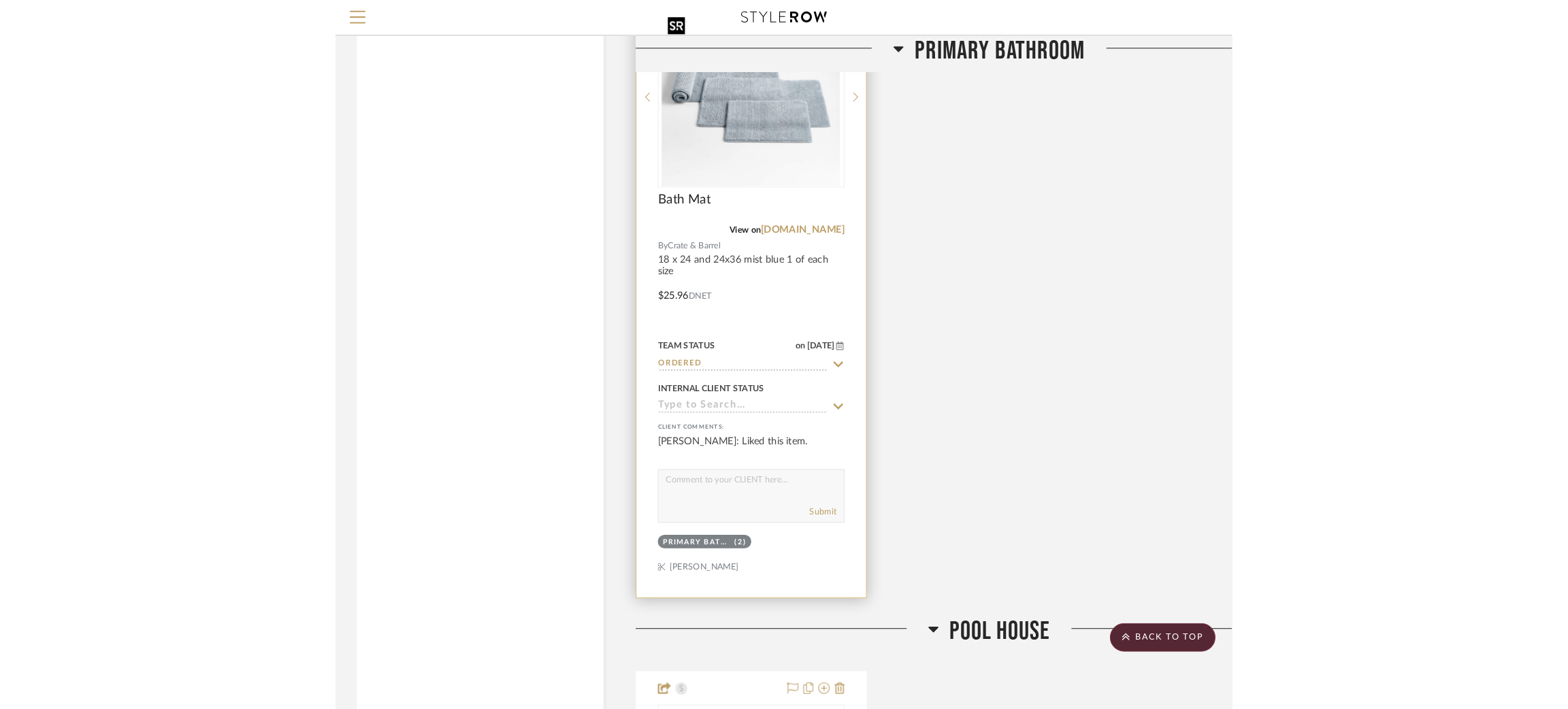
scroll to position [0, 0]
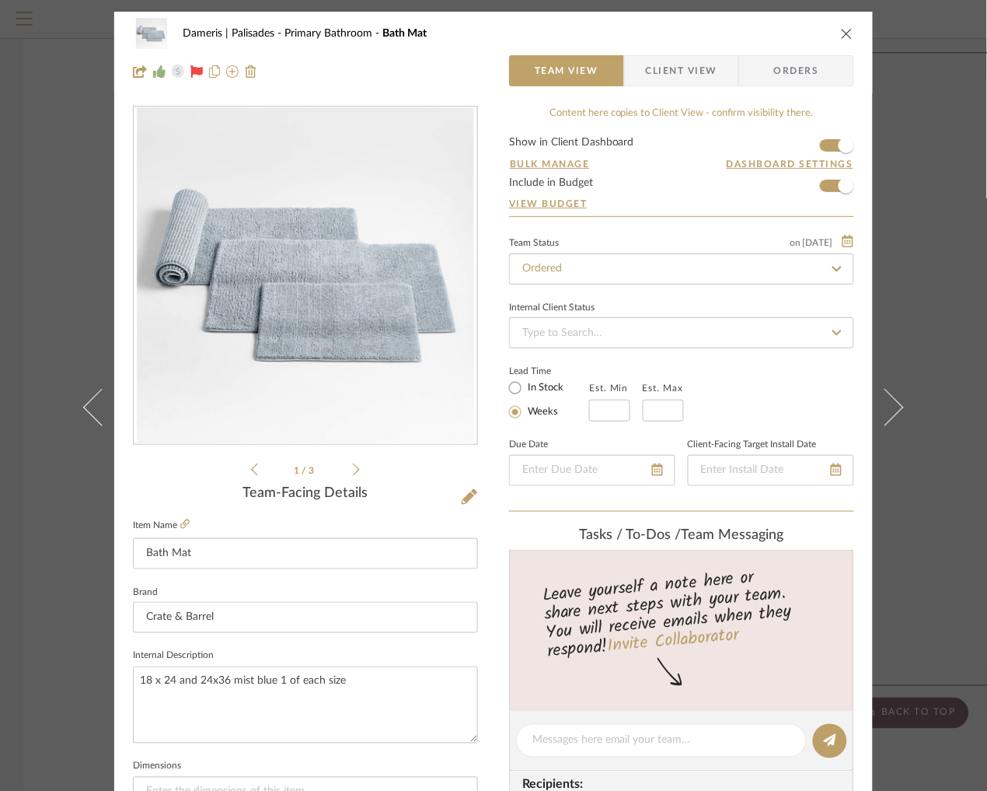
click at [353, 466] on icon at bounding box center [356, 470] width 7 height 14
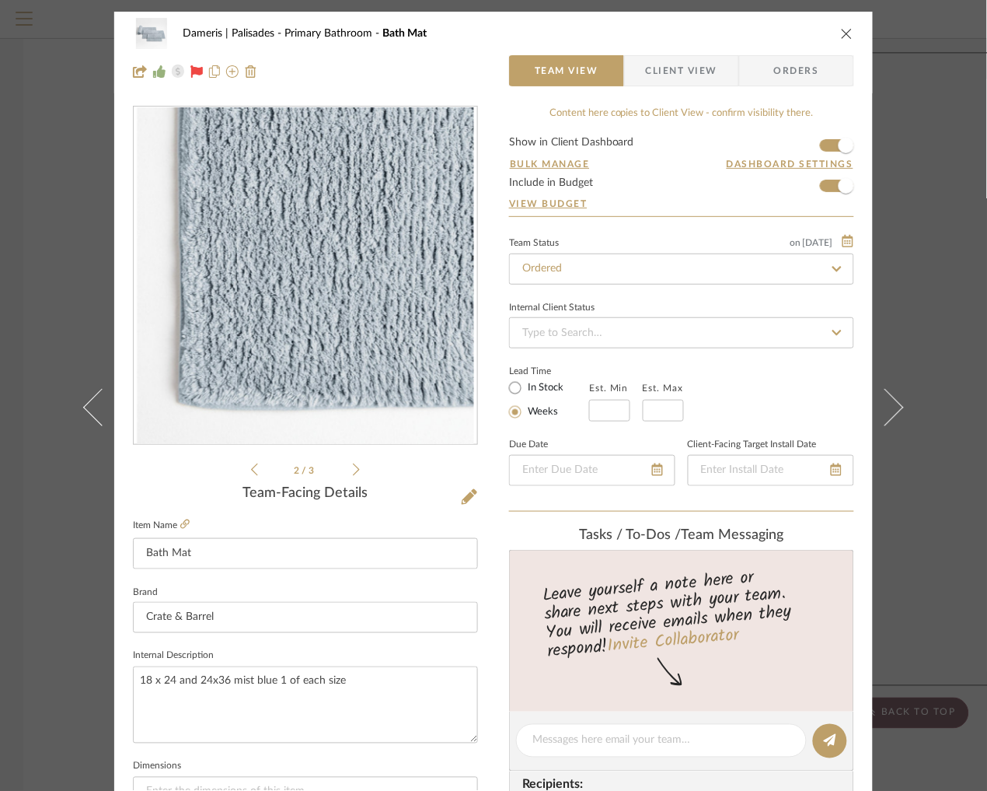
click at [354, 477] on ul "2 / 3" at bounding box center [305, 469] width 109 height 19
click at [354, 469] on icon at bounding box center [356, 470] width 7 height 14
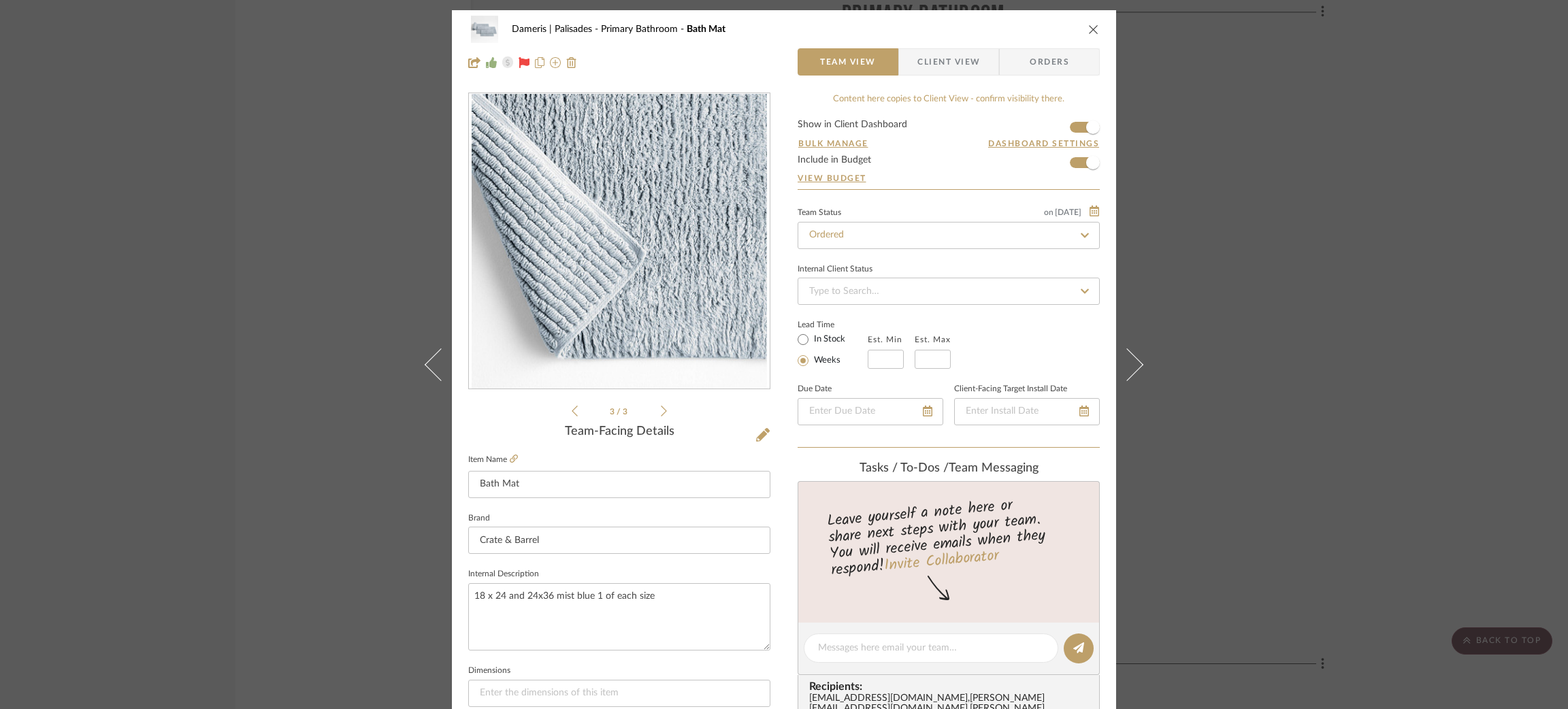
click at [307, 196] on div "Dameris | Palisades Primary Bathroom Bath Mat Team View Client View Orders 3 / …" at bounding box center [784, 354] width 1568 height 709
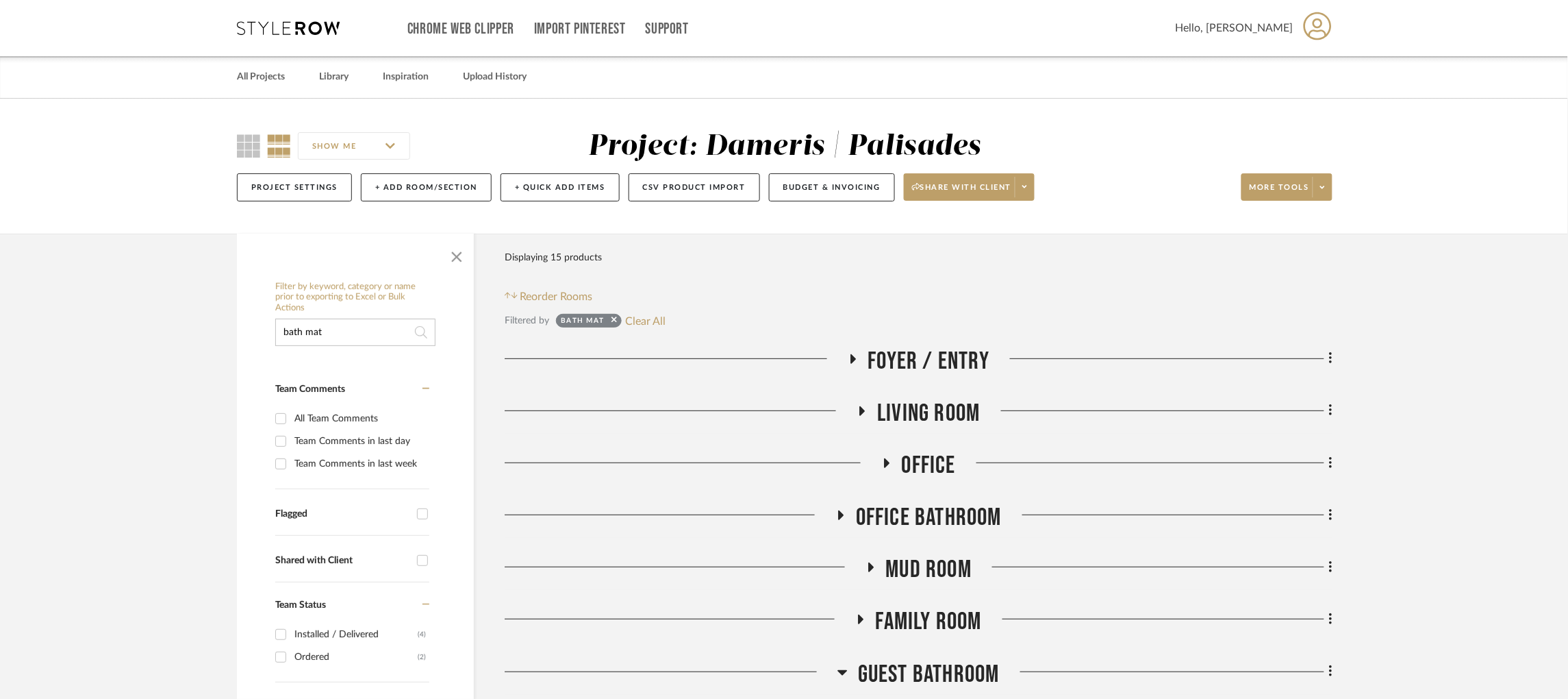
click at [854, 360] on icon at bounding box center [853, 359] width 5 height 10
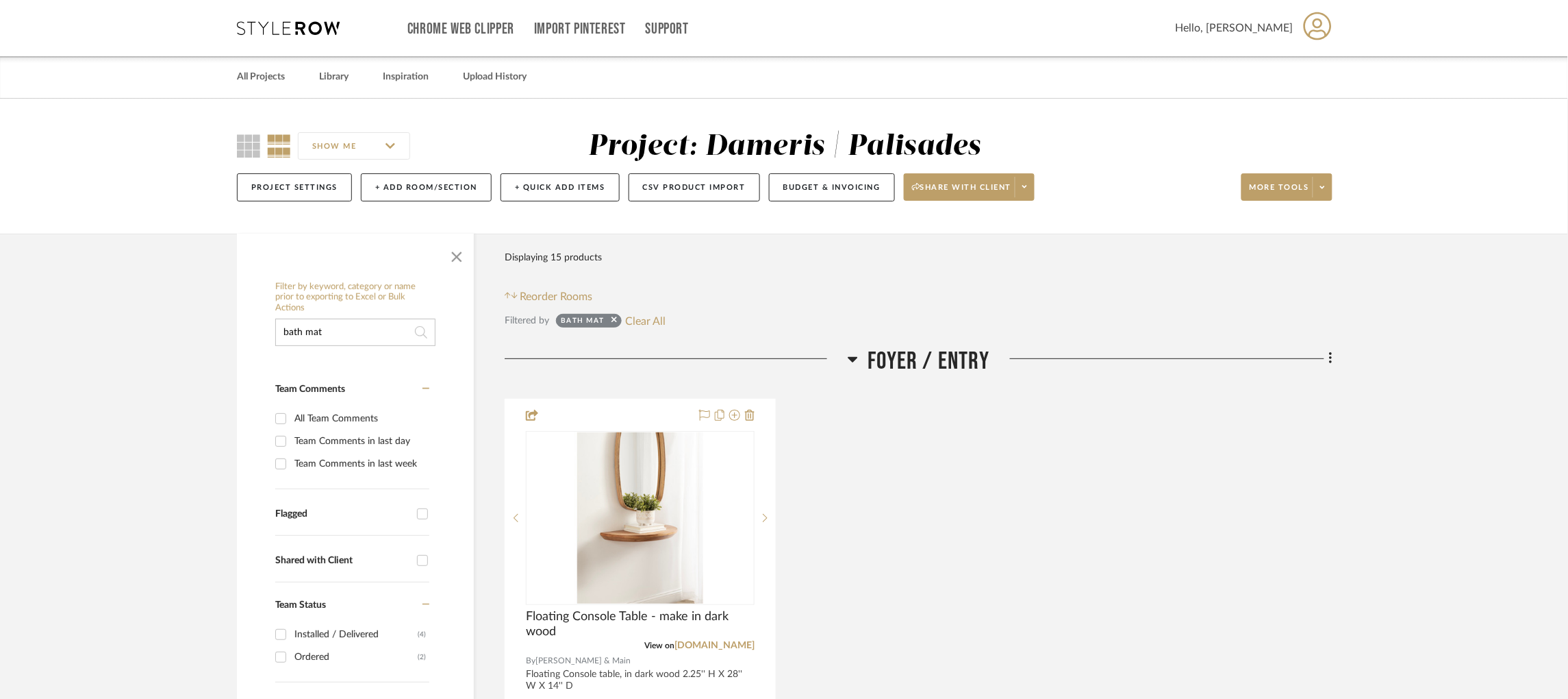
click at [854, 360] on icon at bounding box center [852, 360] width 10 height 5
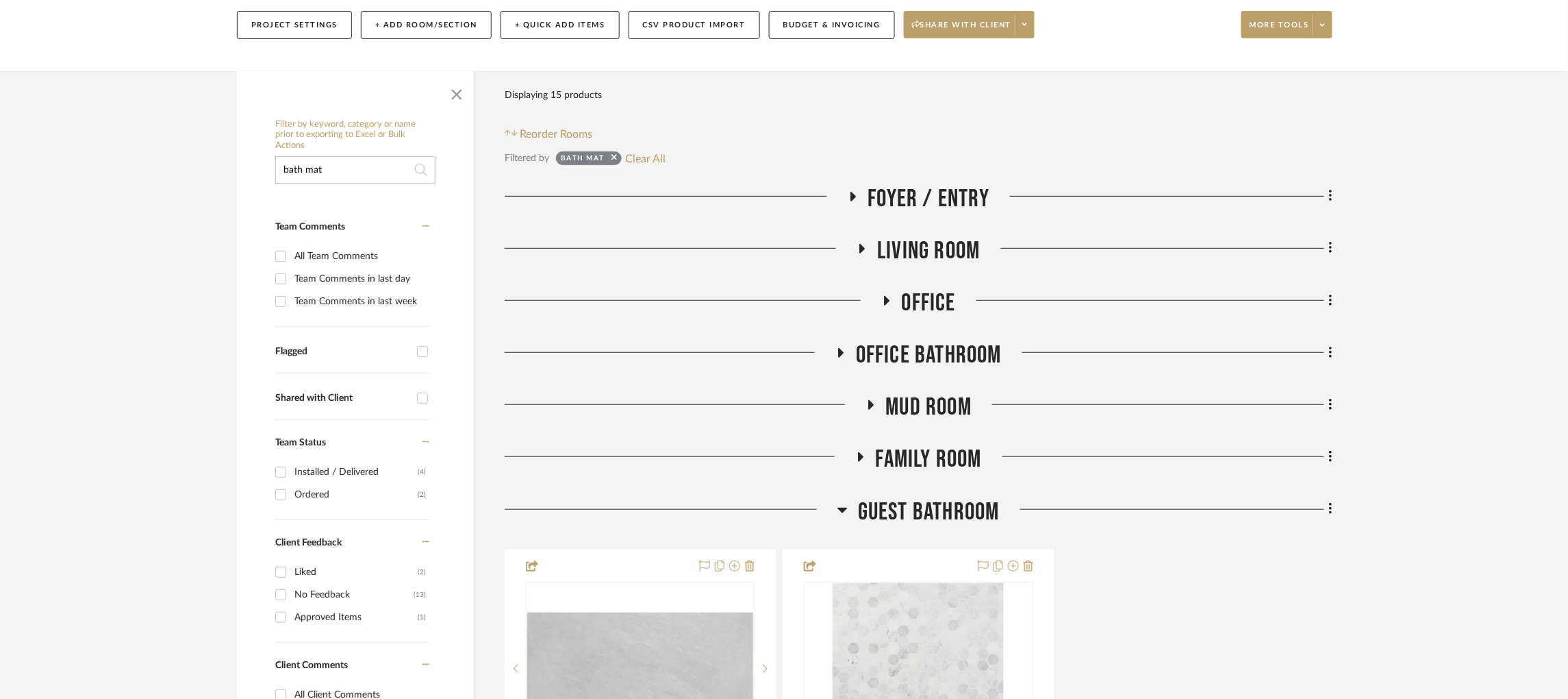
scroll to position [163, 0]
click at [863, 245] on icon at bounding box center [862, 248] width 17 height 11
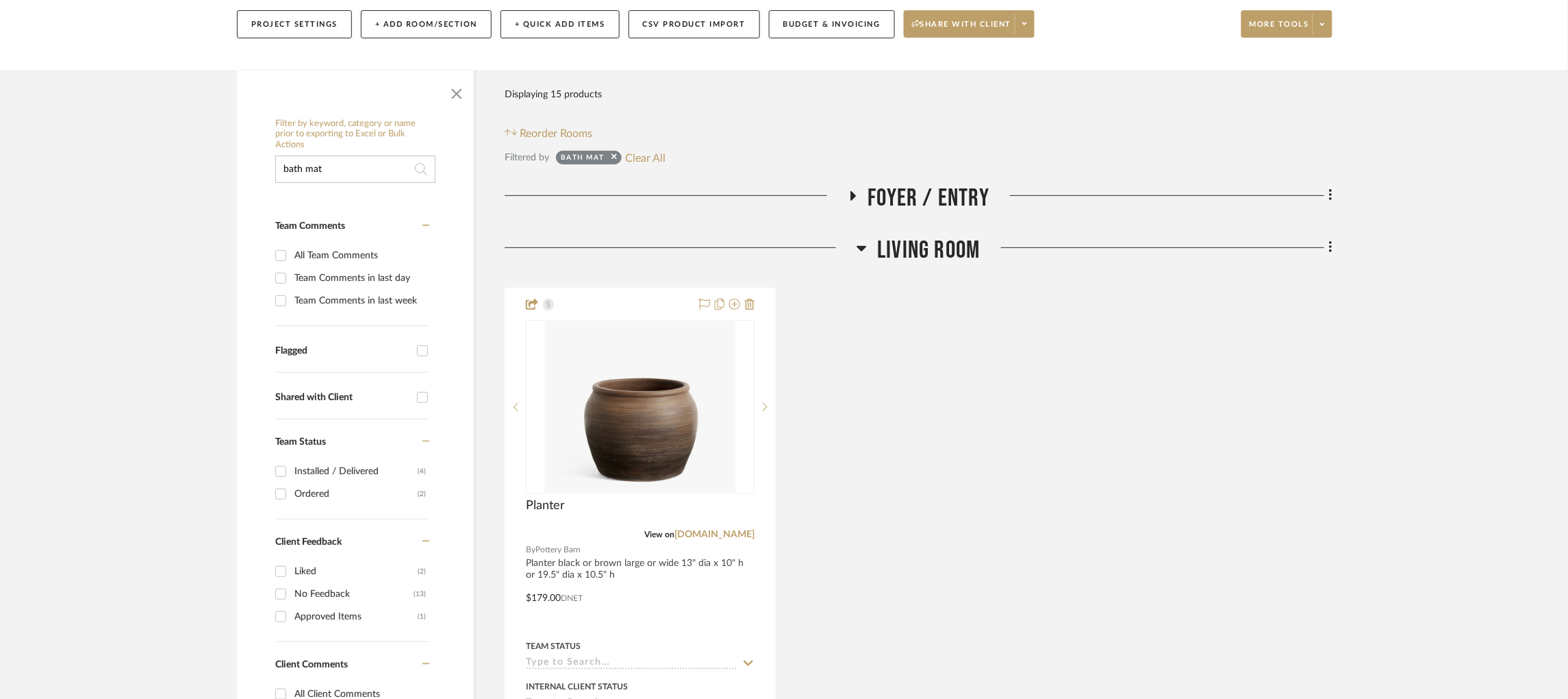
click at [866, 247] on icon at bounding box center [862, 249] width 10 height 5
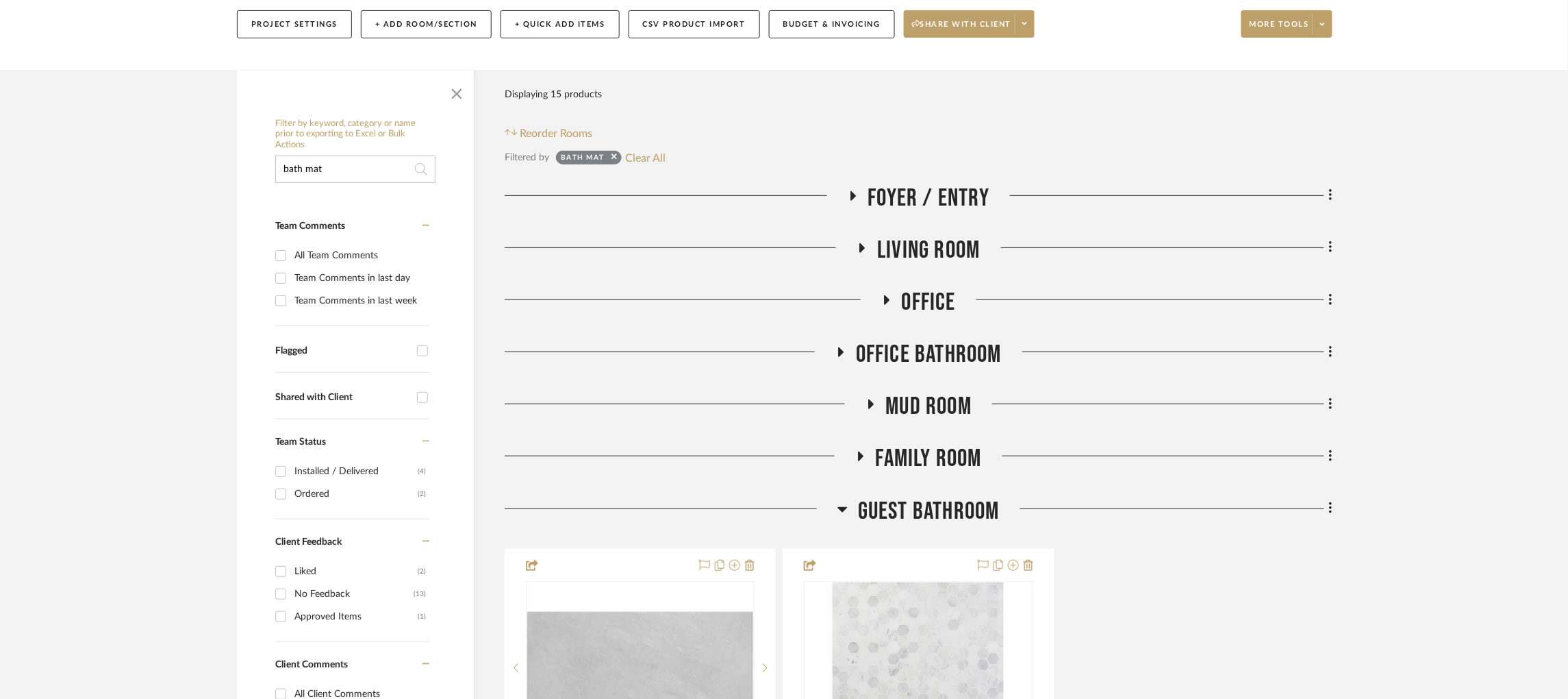
click at [885, 306] on fa-icon at bounding box center [886, 304] width 11 height 20
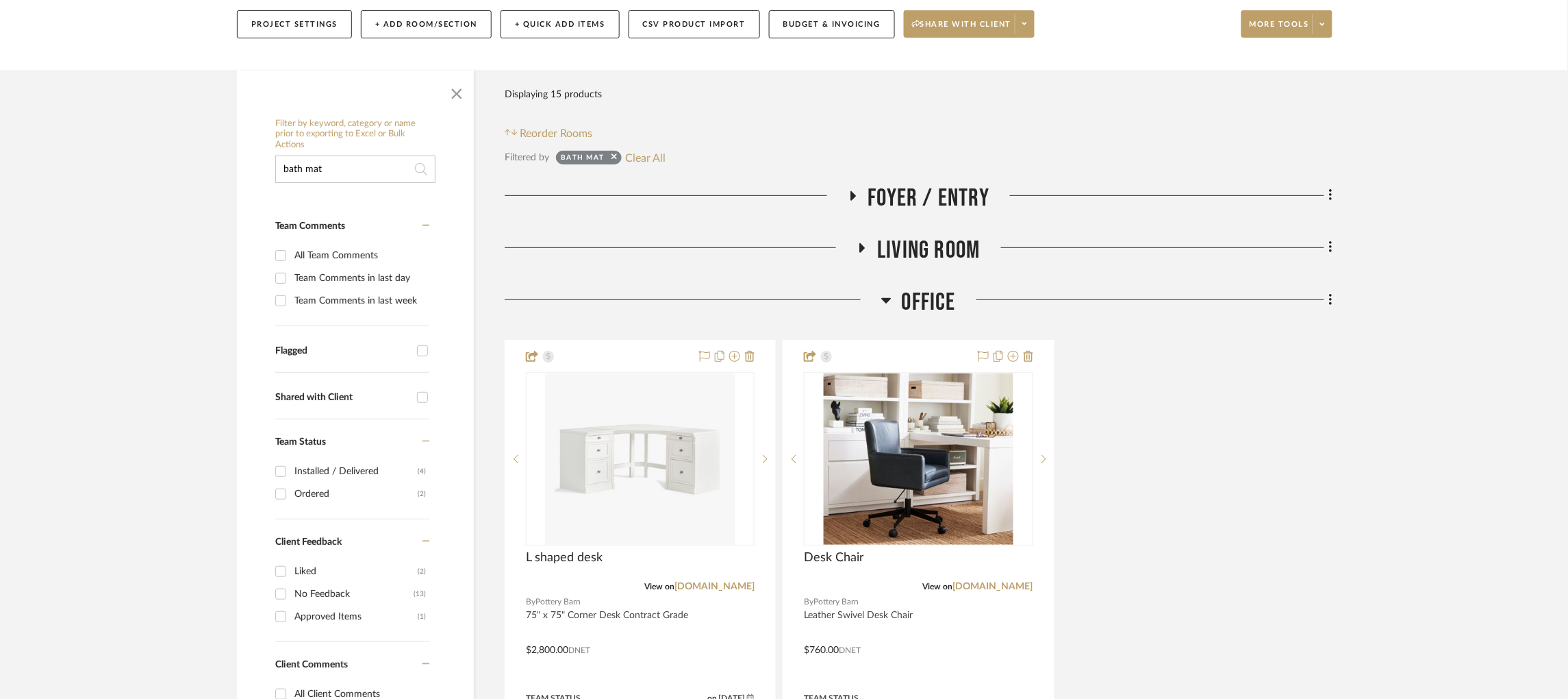
click at [885, 306] on icon at bounding box center [886, 300] width 11 height 17
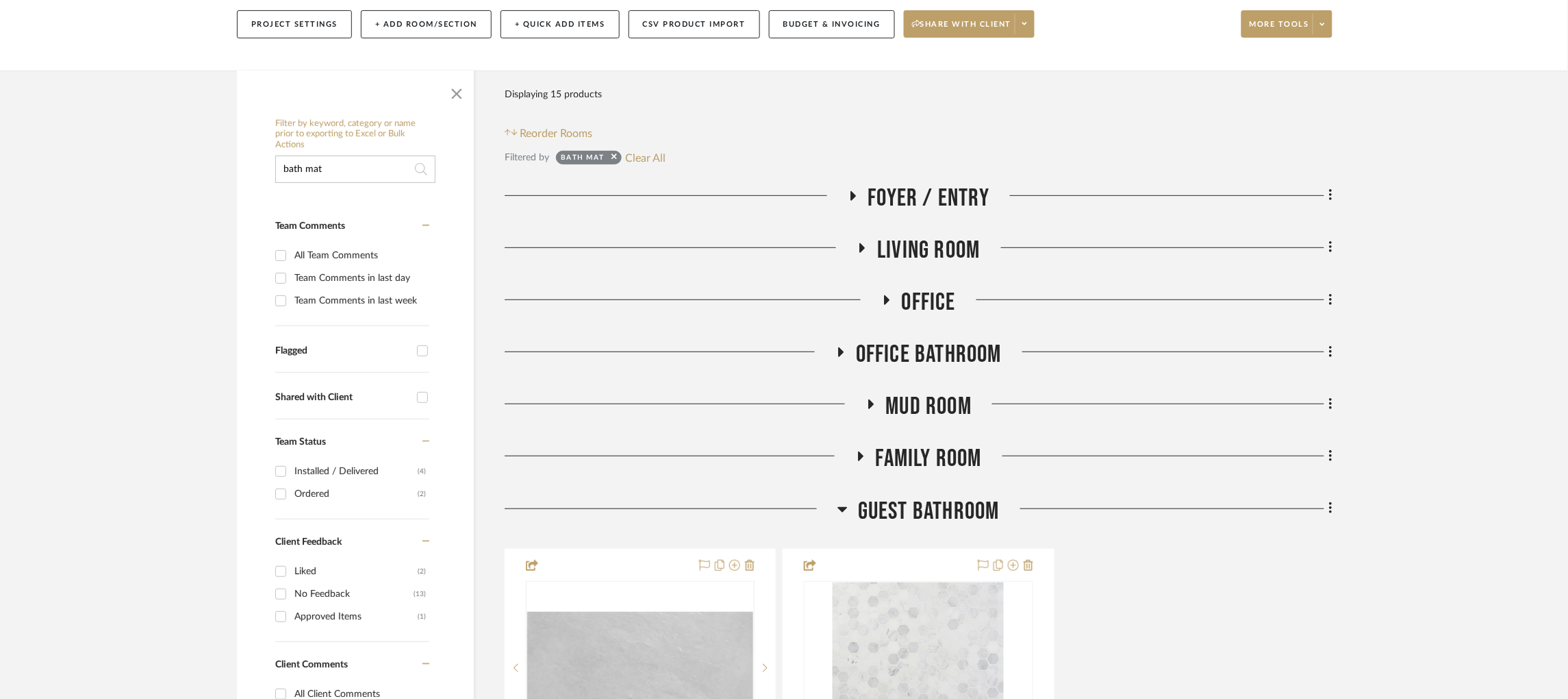
drag, startPoint x: 360, startPoint y: 174, endPoint x: 183, endPoint y: 146, distance: 179.2
type input "mirror"
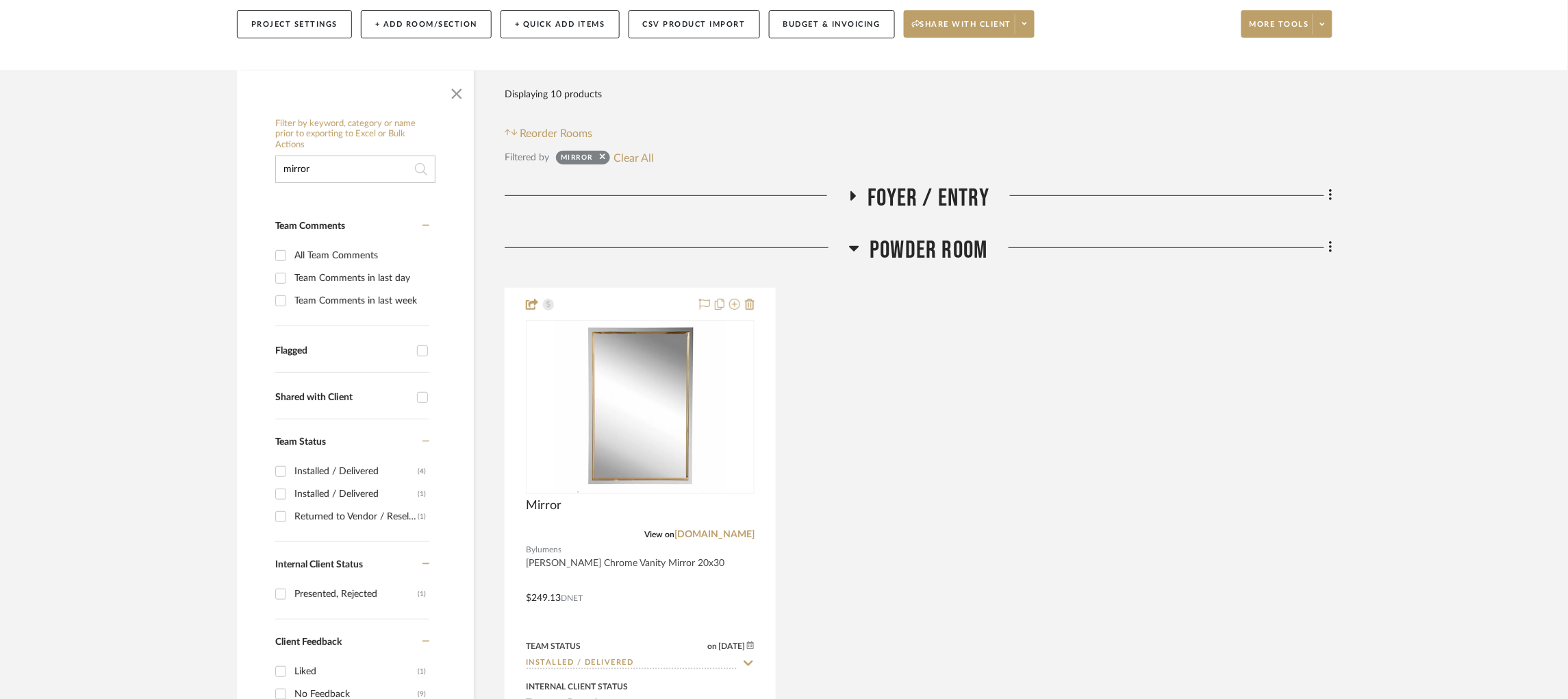
scroll to position [249, 0]
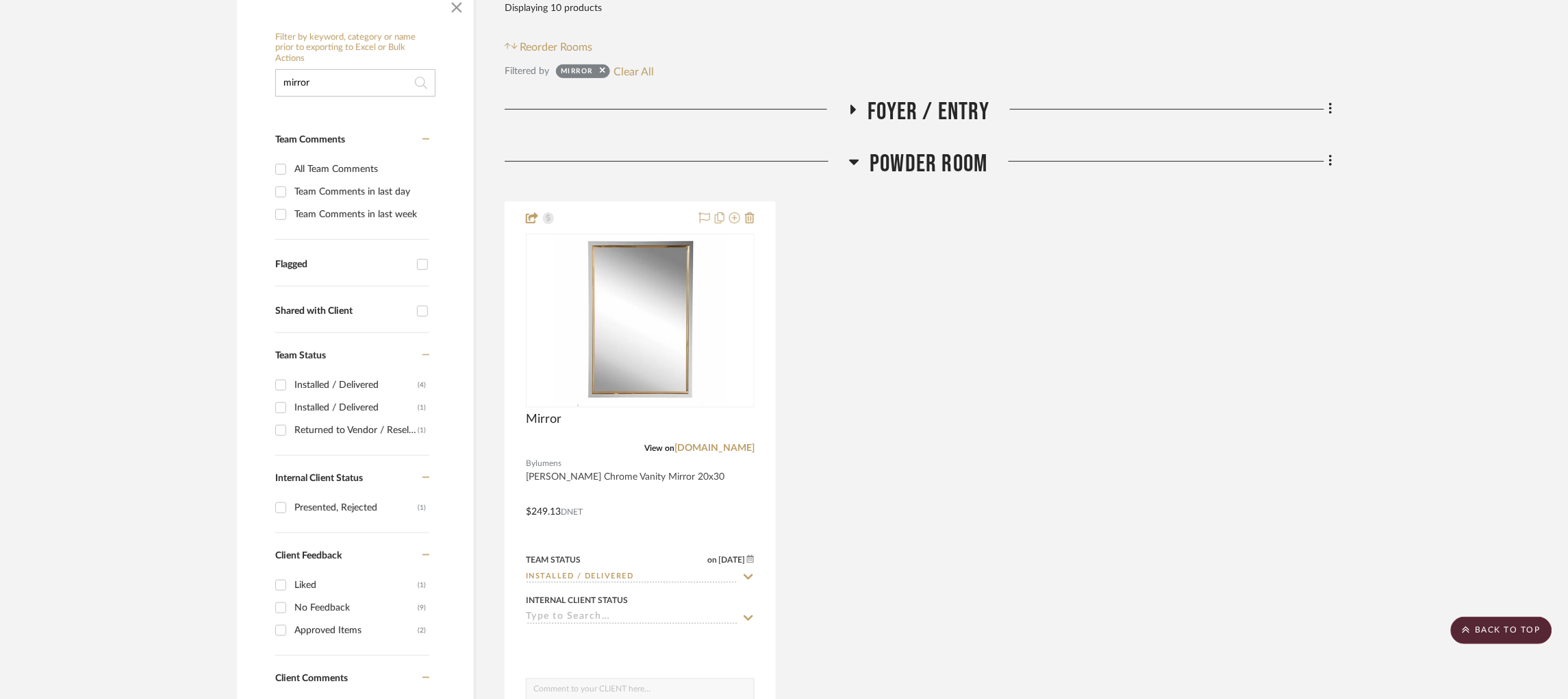
click at [862, 159] on h3 "Powder Room" at bounding box center [918, 163] width 138 height 29
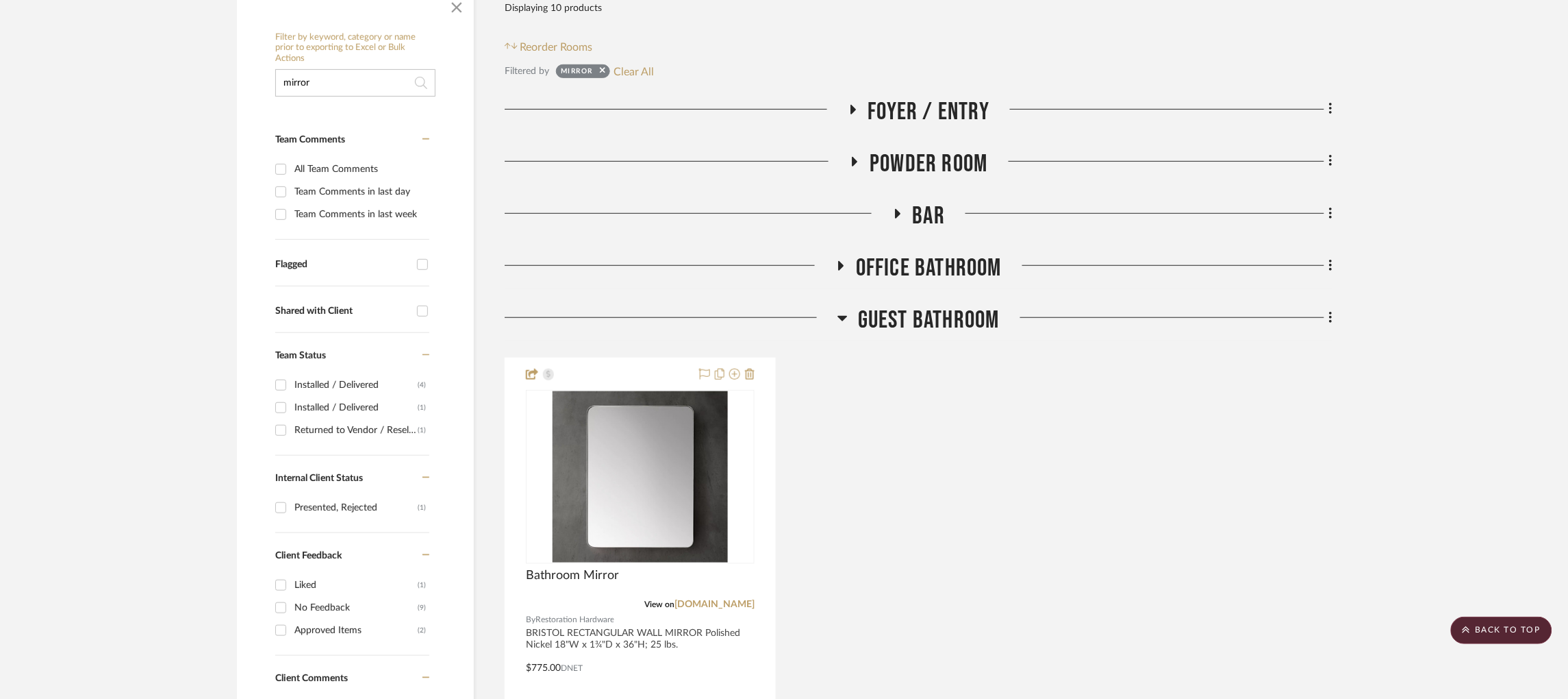
click at [899, 212] on icon at bounding box center [898, 213] width 5 height 10
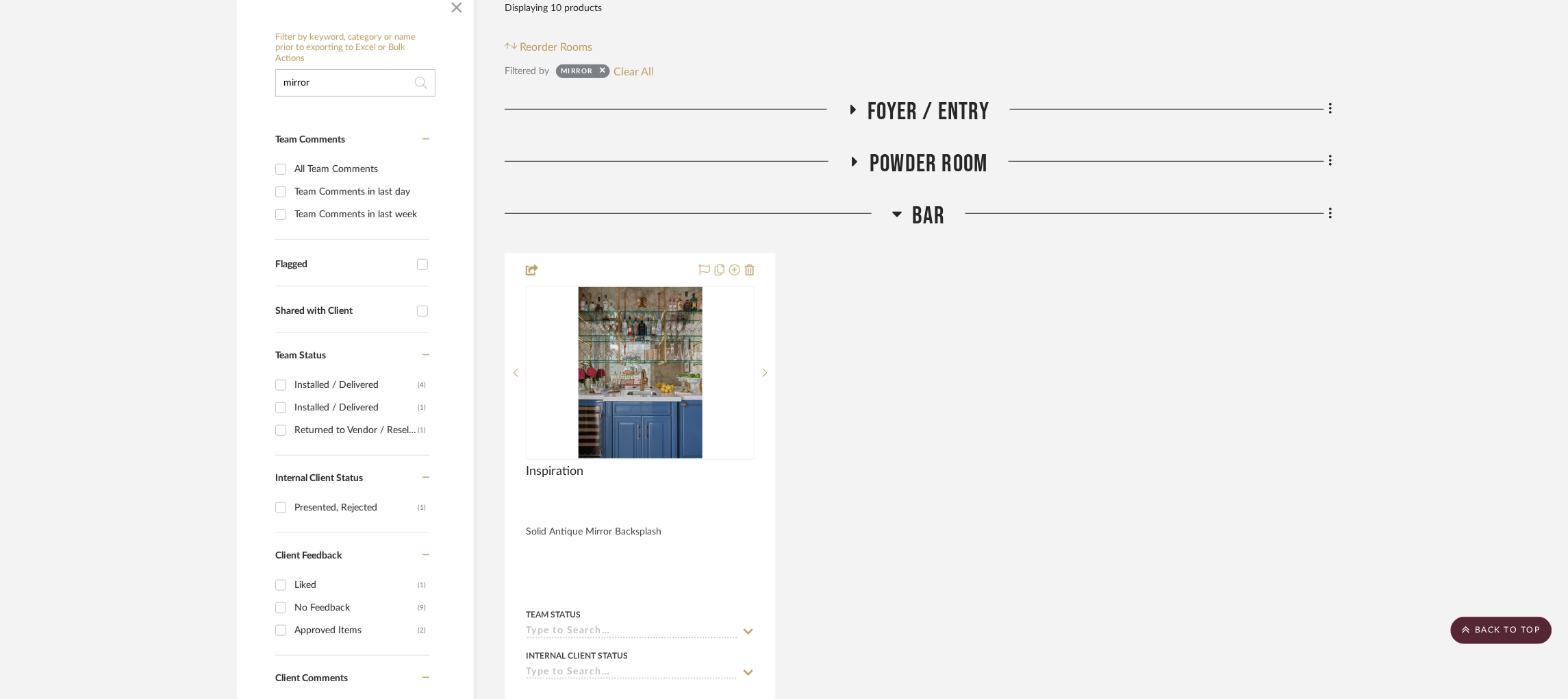
click at [899, 212] on icon at bounding box center [897, 214] width 10 height 5
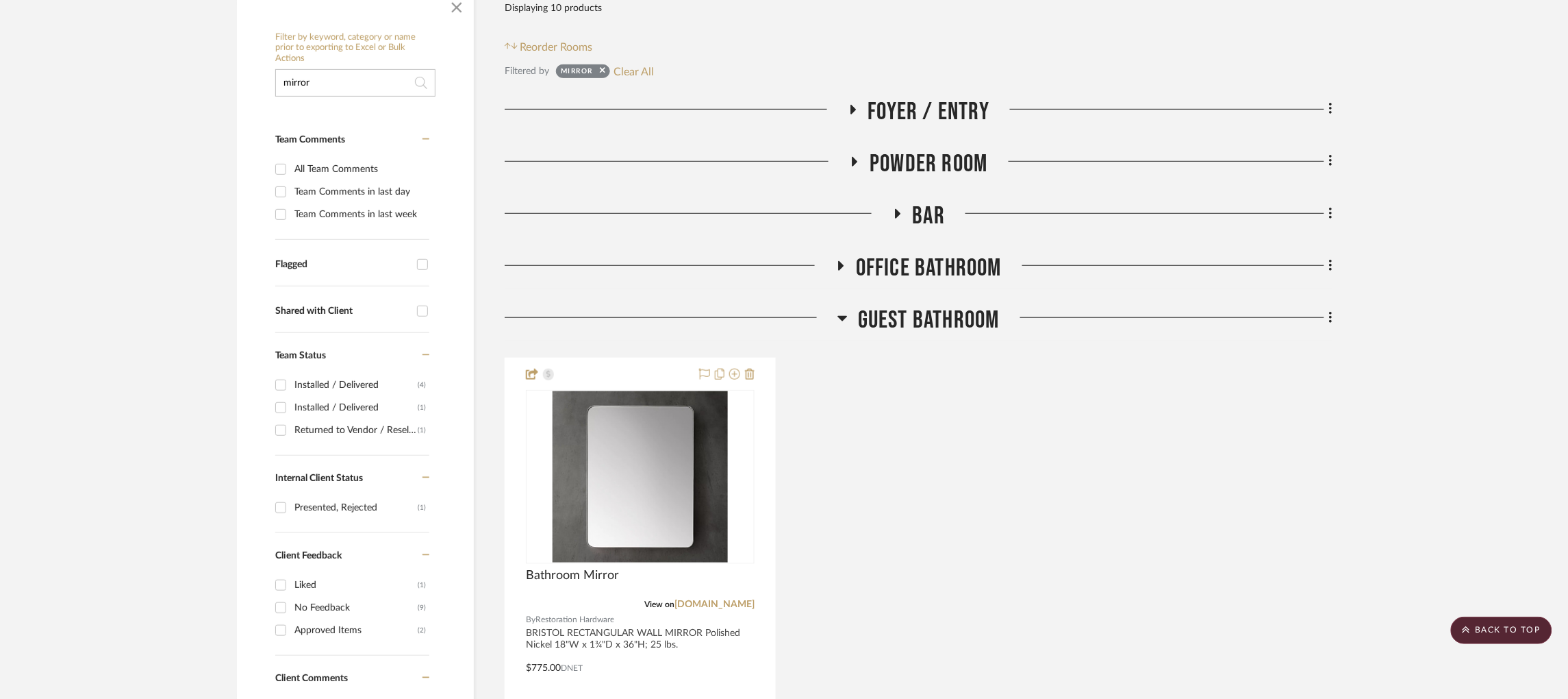
click at [831, 272] on div at bounding box center [669, 271] width 330 height 35
click at [841, 264] on icon at bounding box center [841, 265] width 5 height 10
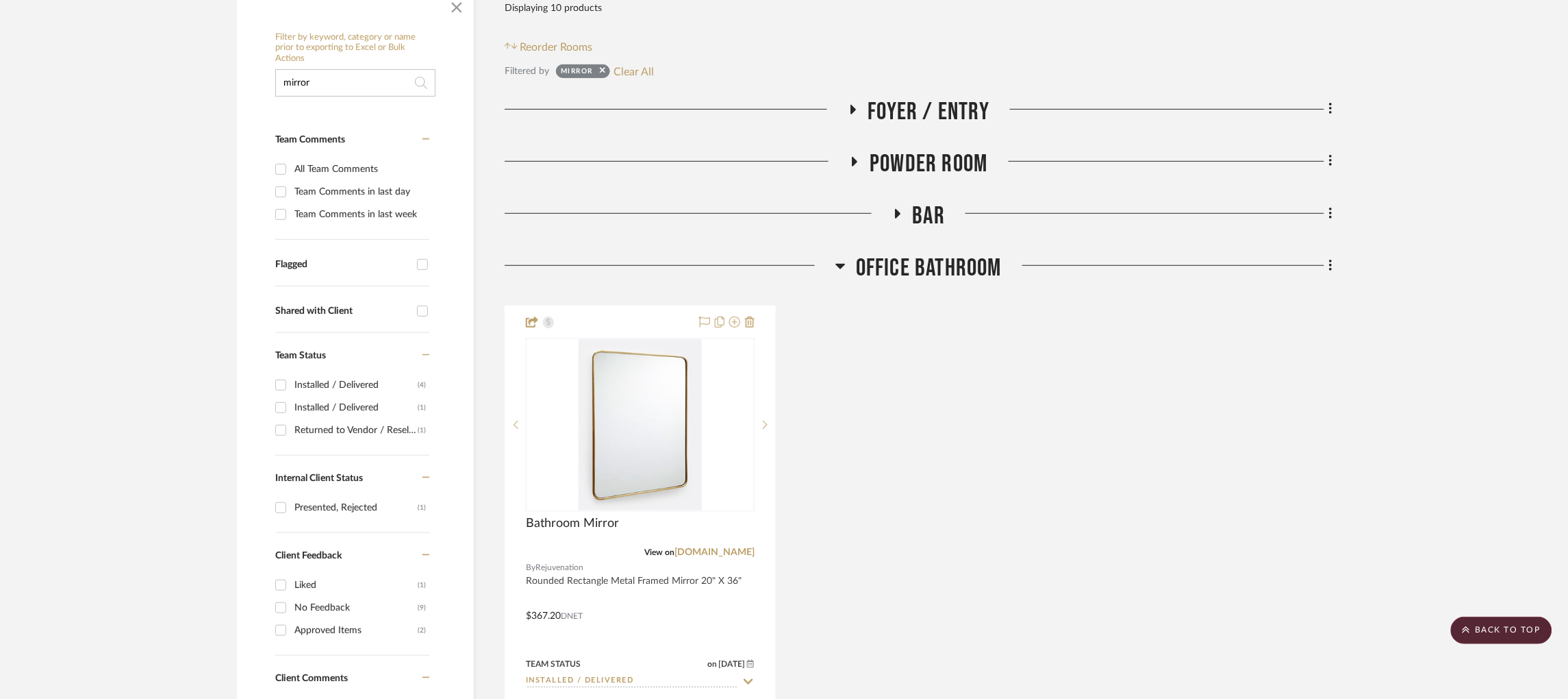
click at [841, 264] on icon at bounding box center [840, 266] width 10 height 5
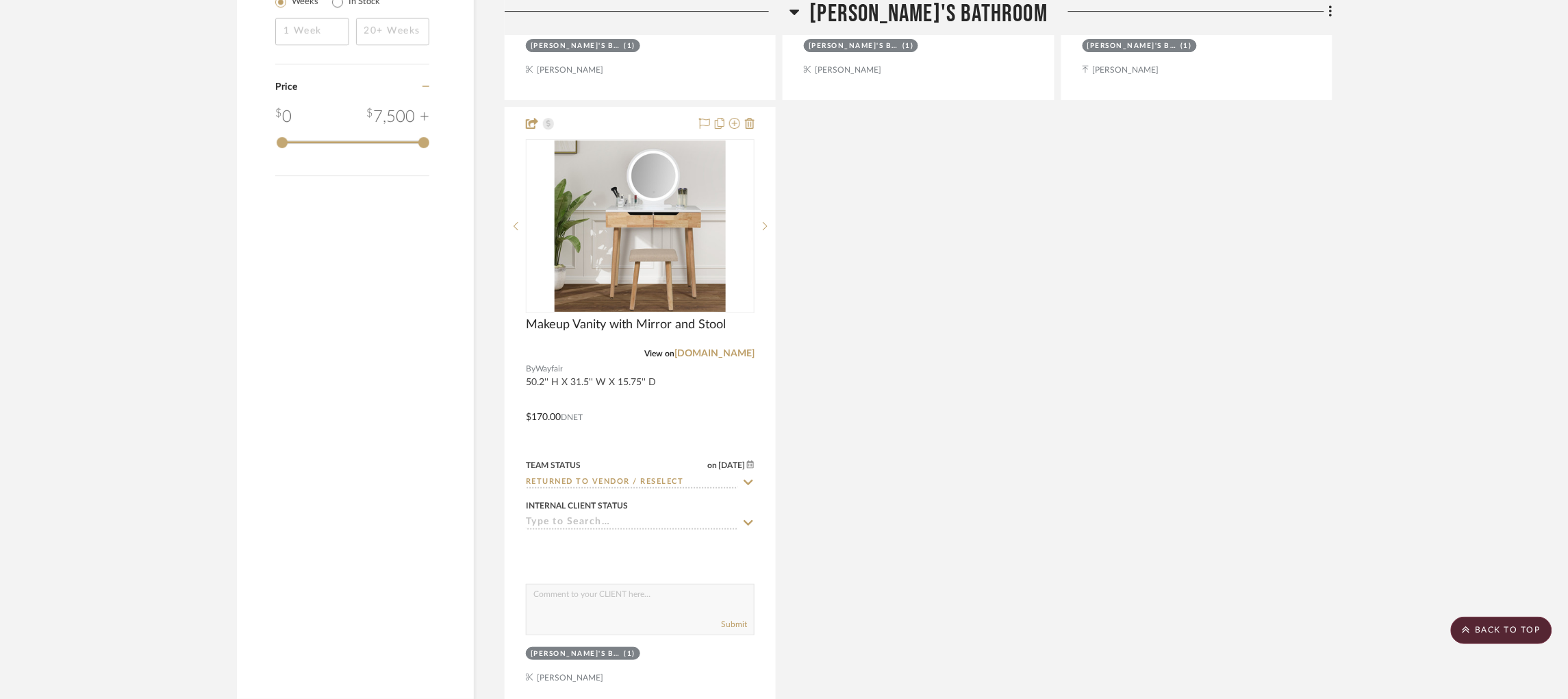
scroll to position [1950, 0]
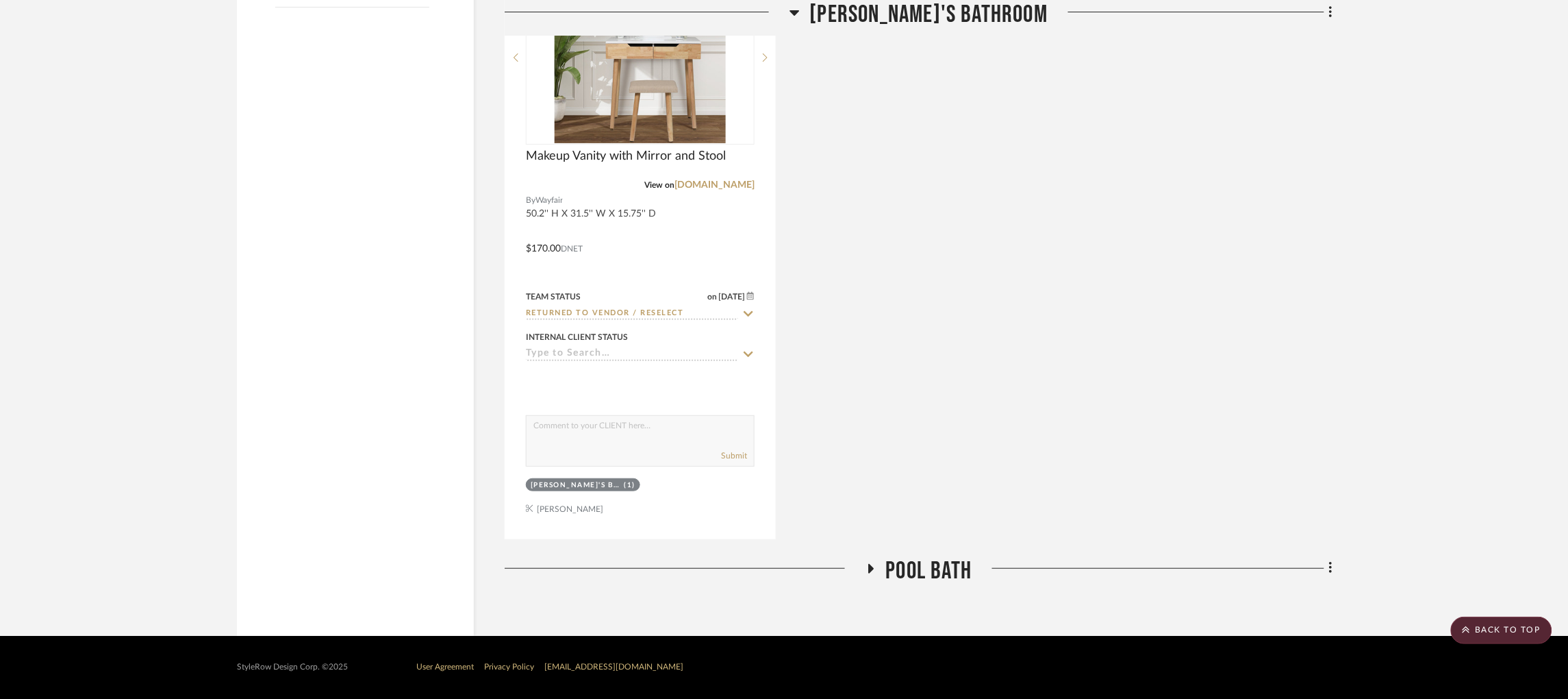
click at [869, 569] on icon at bounding box center [871, 569] width 5 height 10
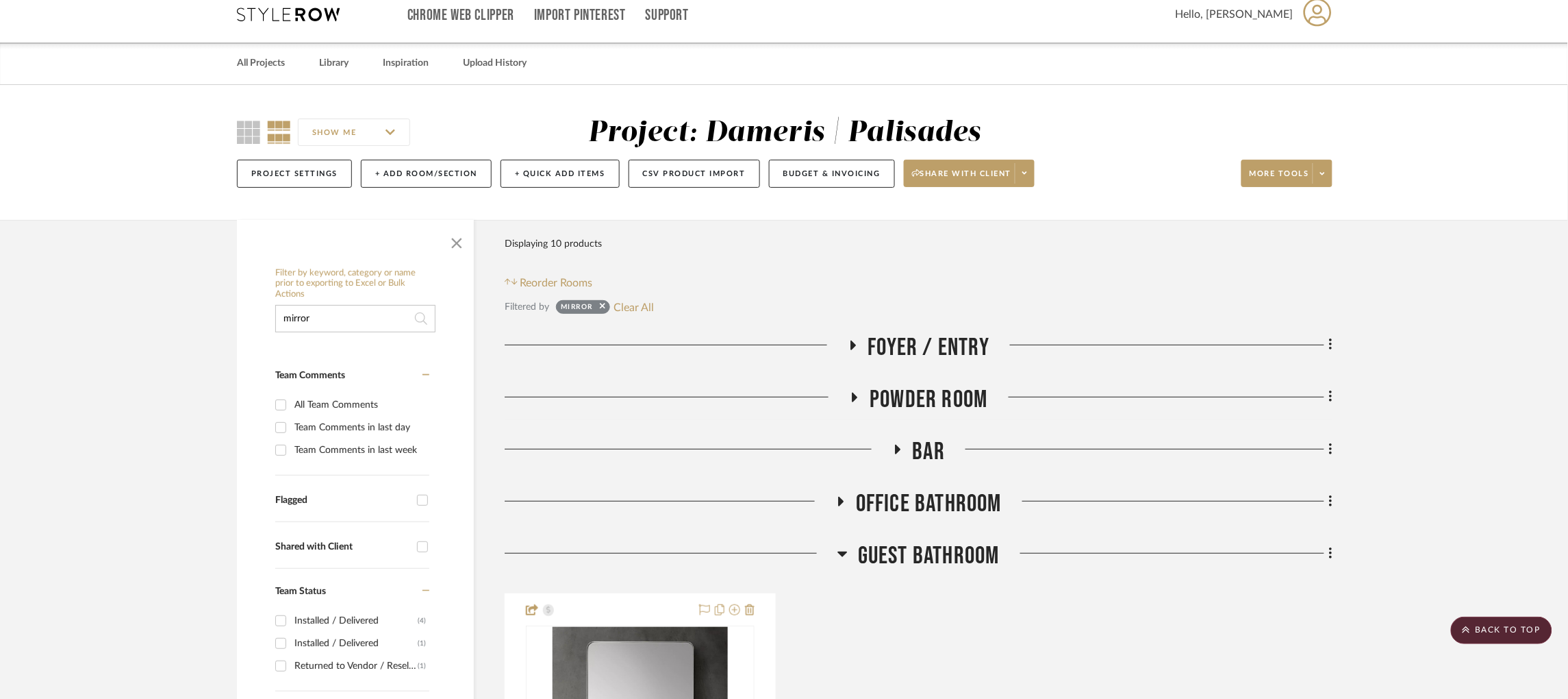
scroll to position [0, 0]
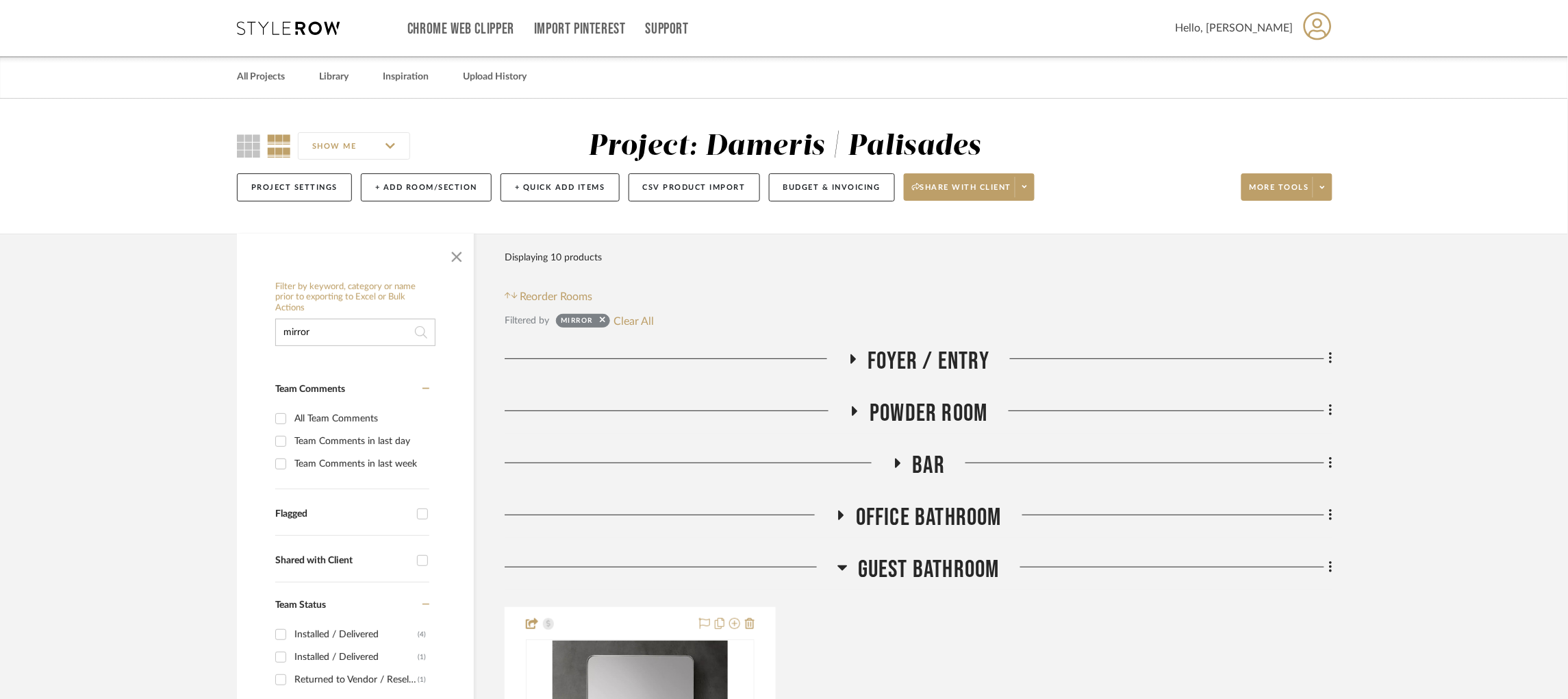
click at [847, 357] on icon at bounding box center [852, 359] width 17 height 11
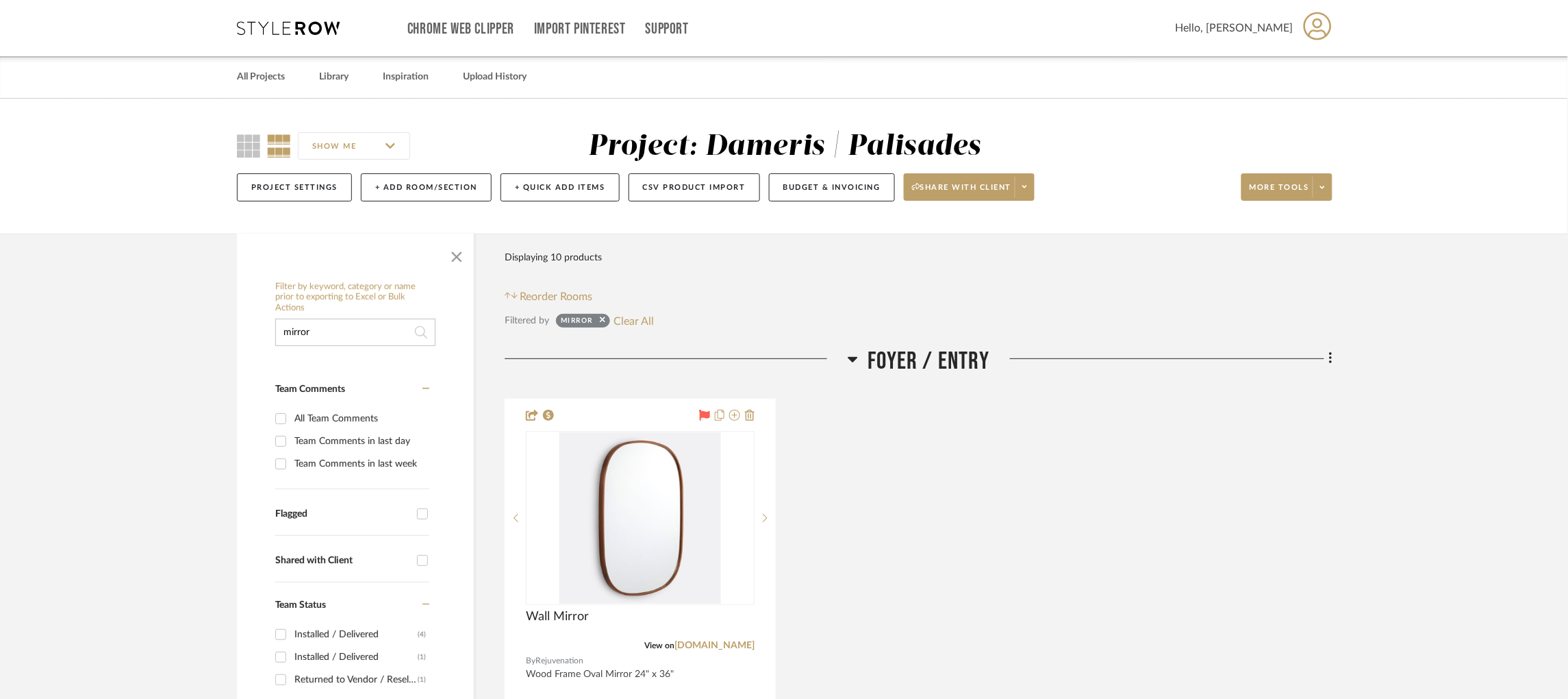
click at [847, 357] on icon at bounding box center [853, 359] width 11 height 17
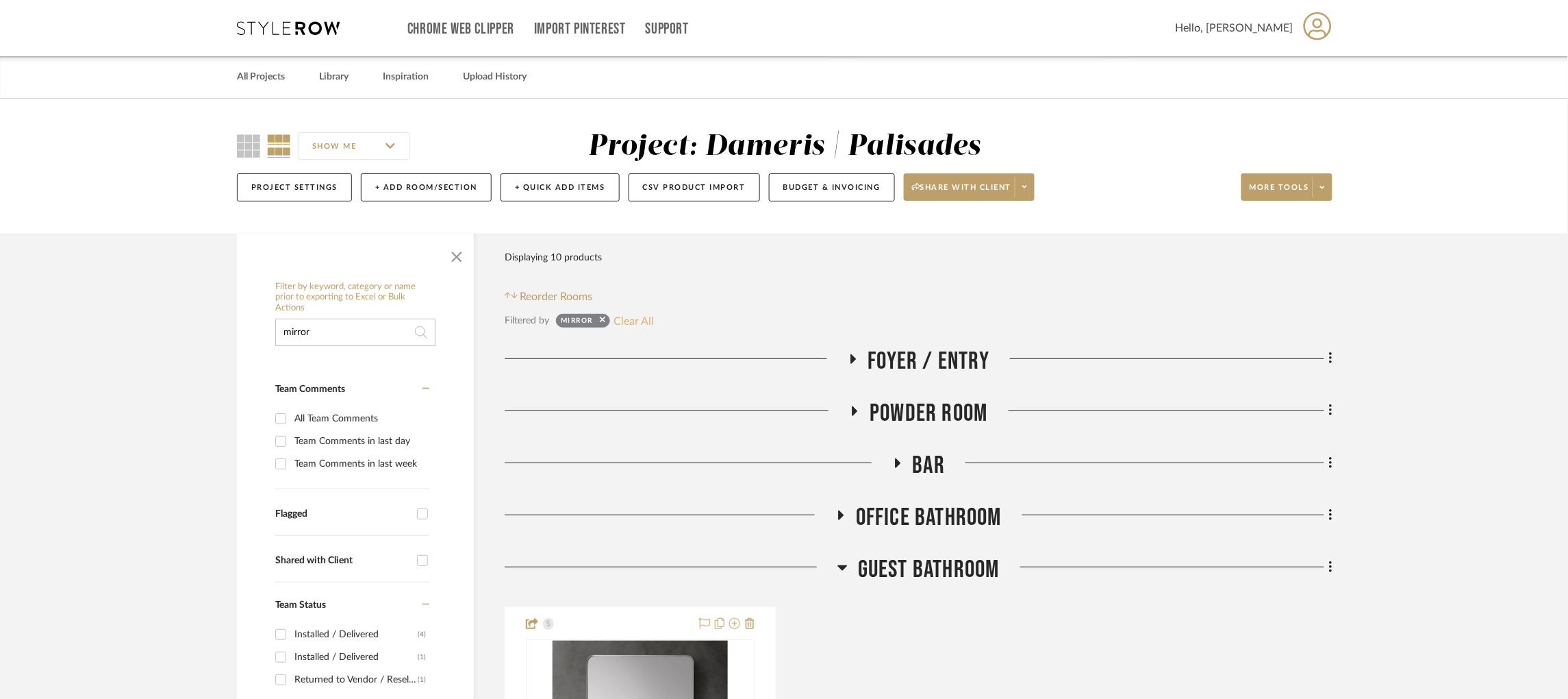
click at [639, 322] on button "Clear All" at bounding box center [634, 321] width 41 height 18
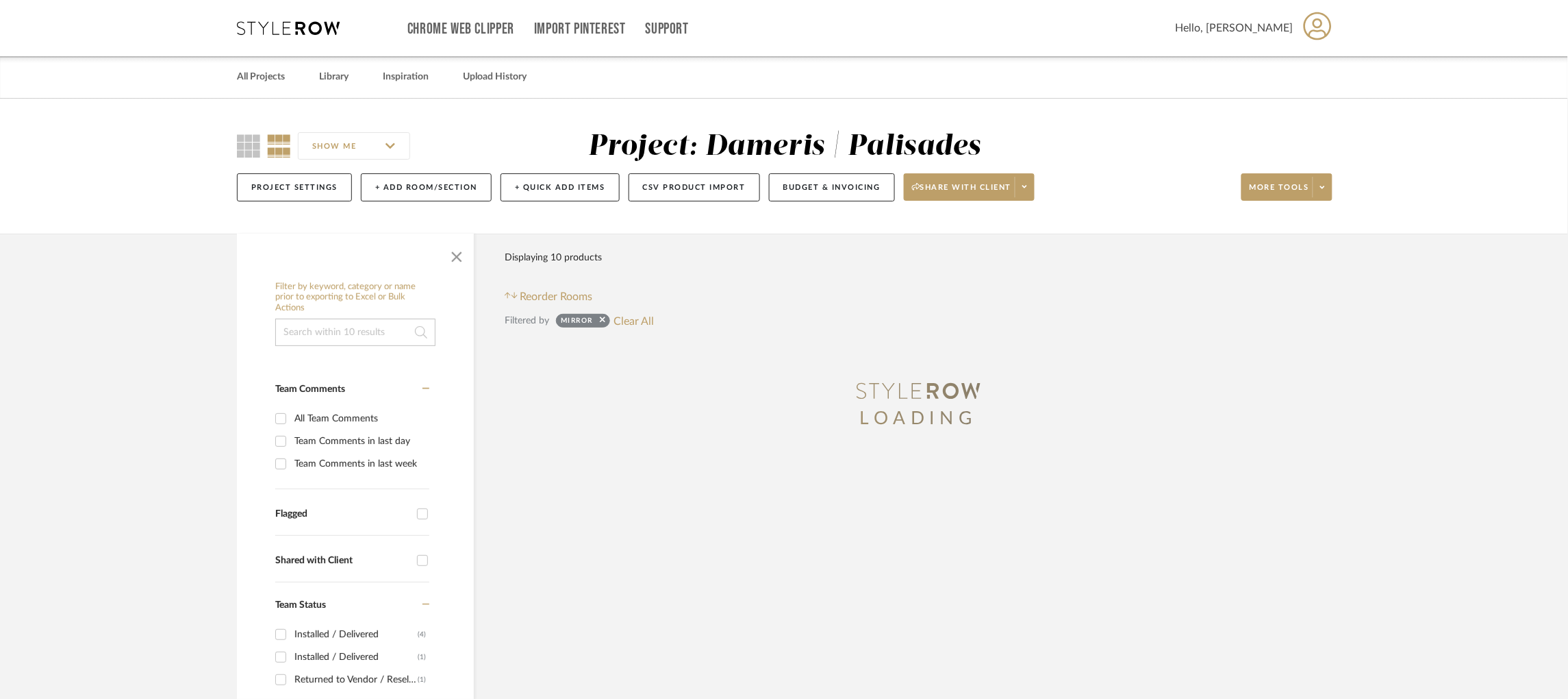
click at [386, 328] on input at bounding box center [356, 331] width 160 height 27
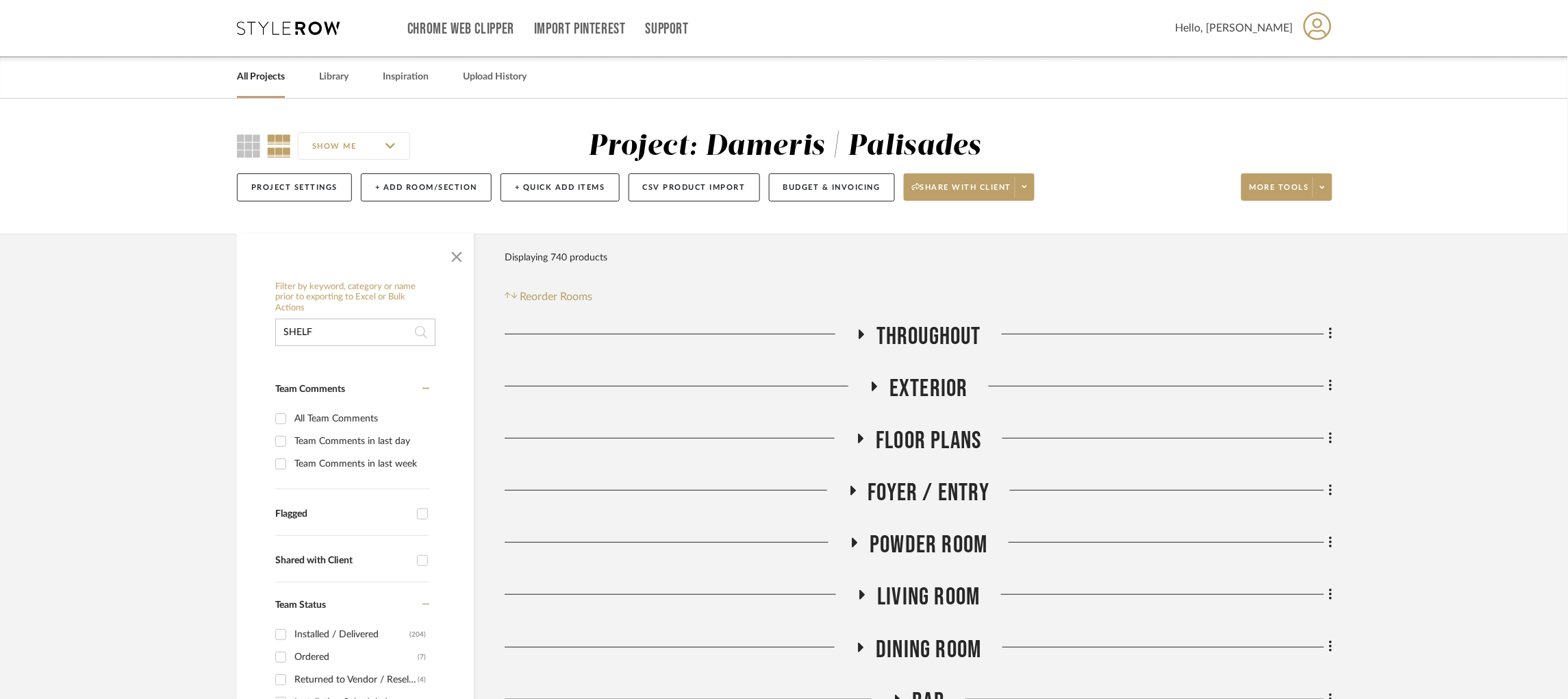
type input "SHELF"
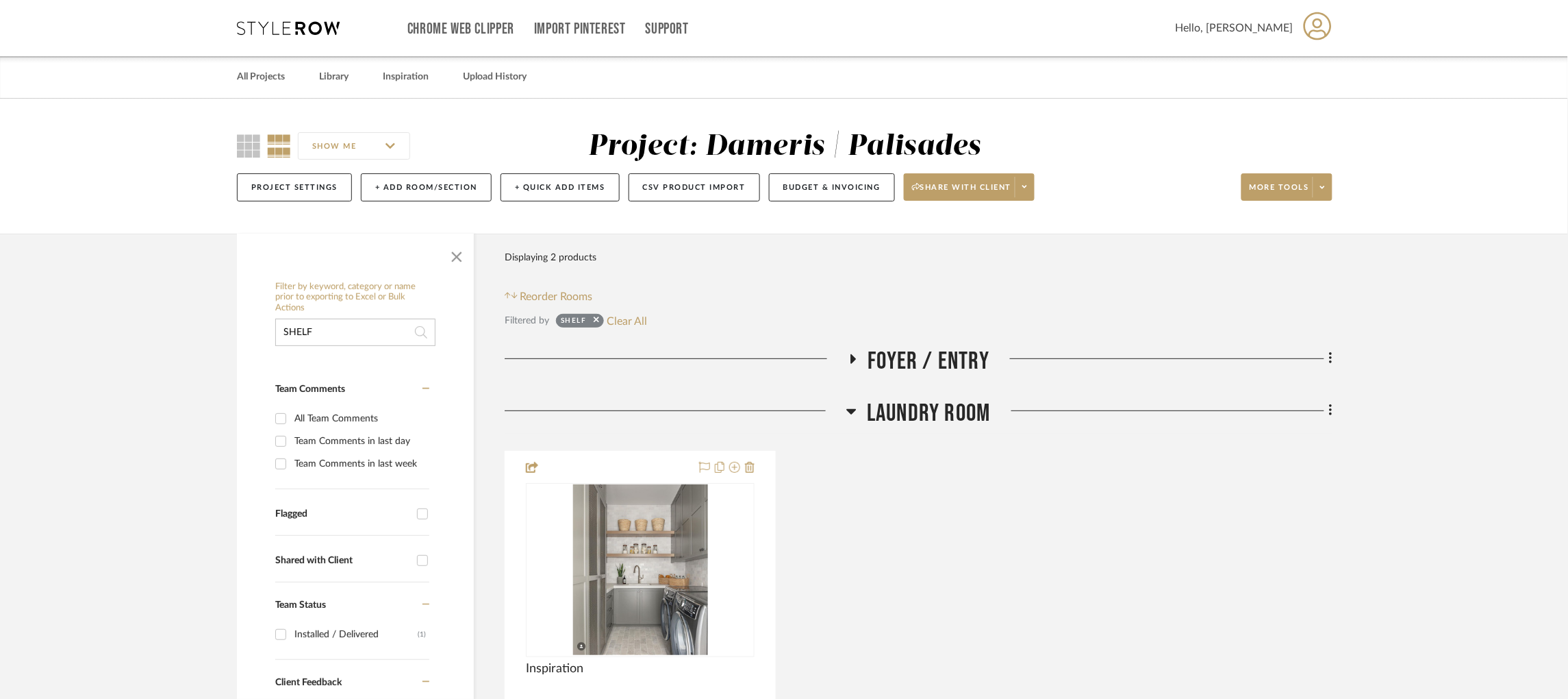
click at [854, 353] on icon at bounding box center [852, 359] width 17 height 11
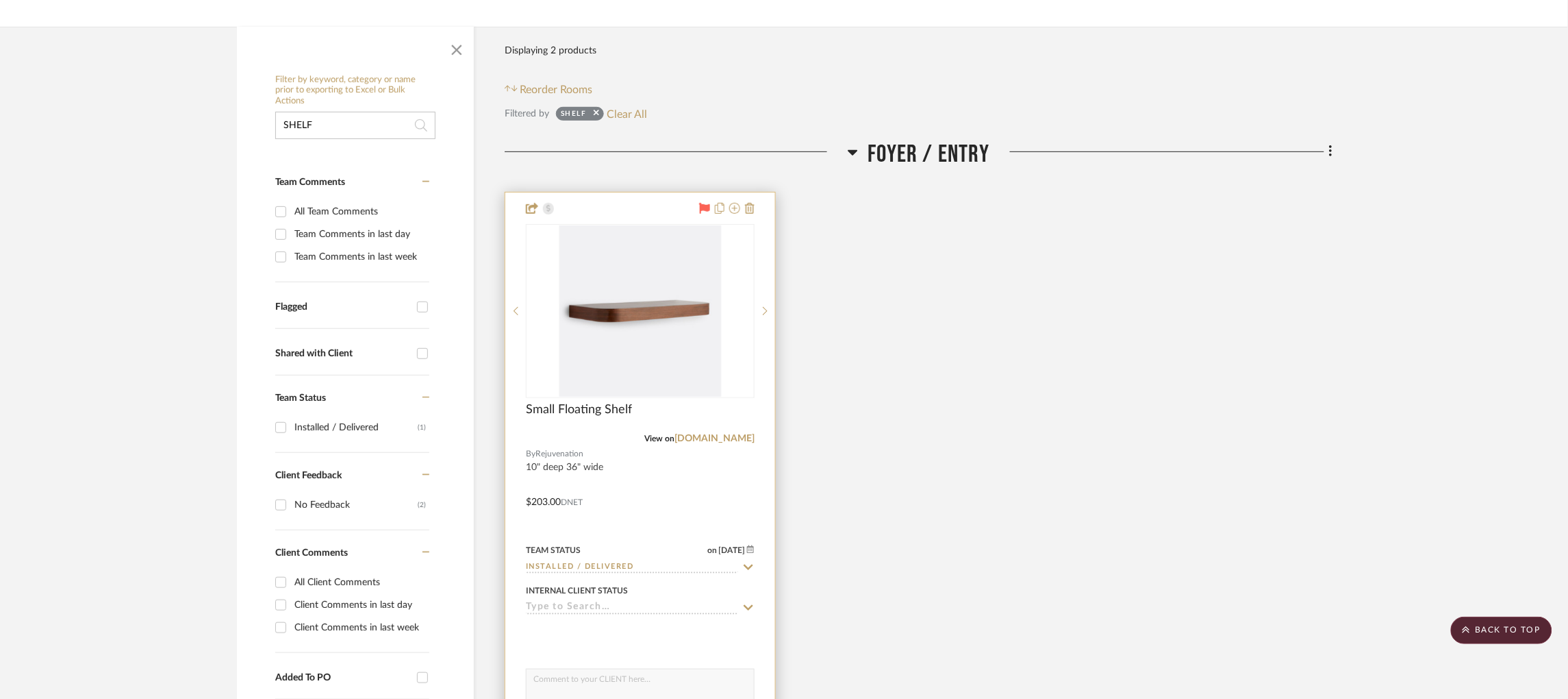
scroll to position [199, 0]
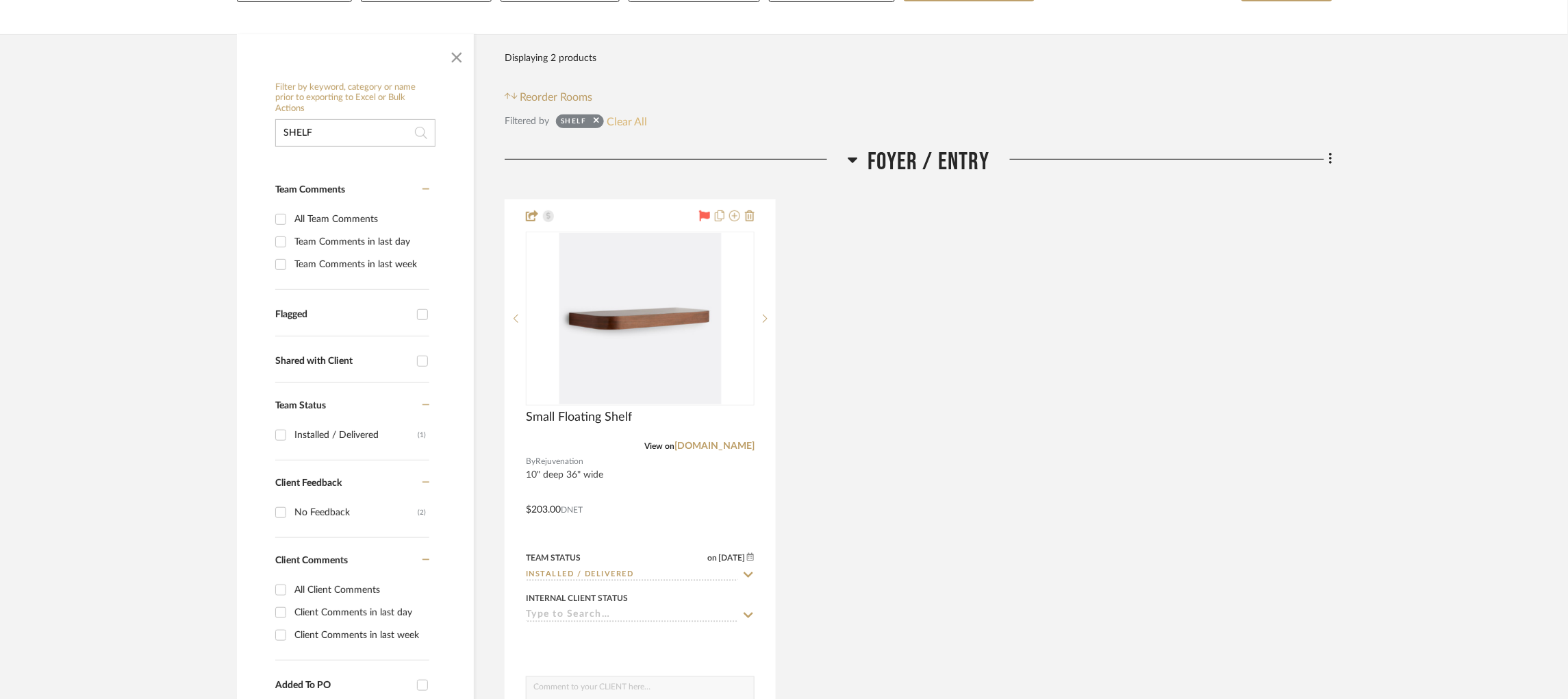
click at [625, 117] on button "Clear All" at bounding box center [628, 121] width 41 height 18
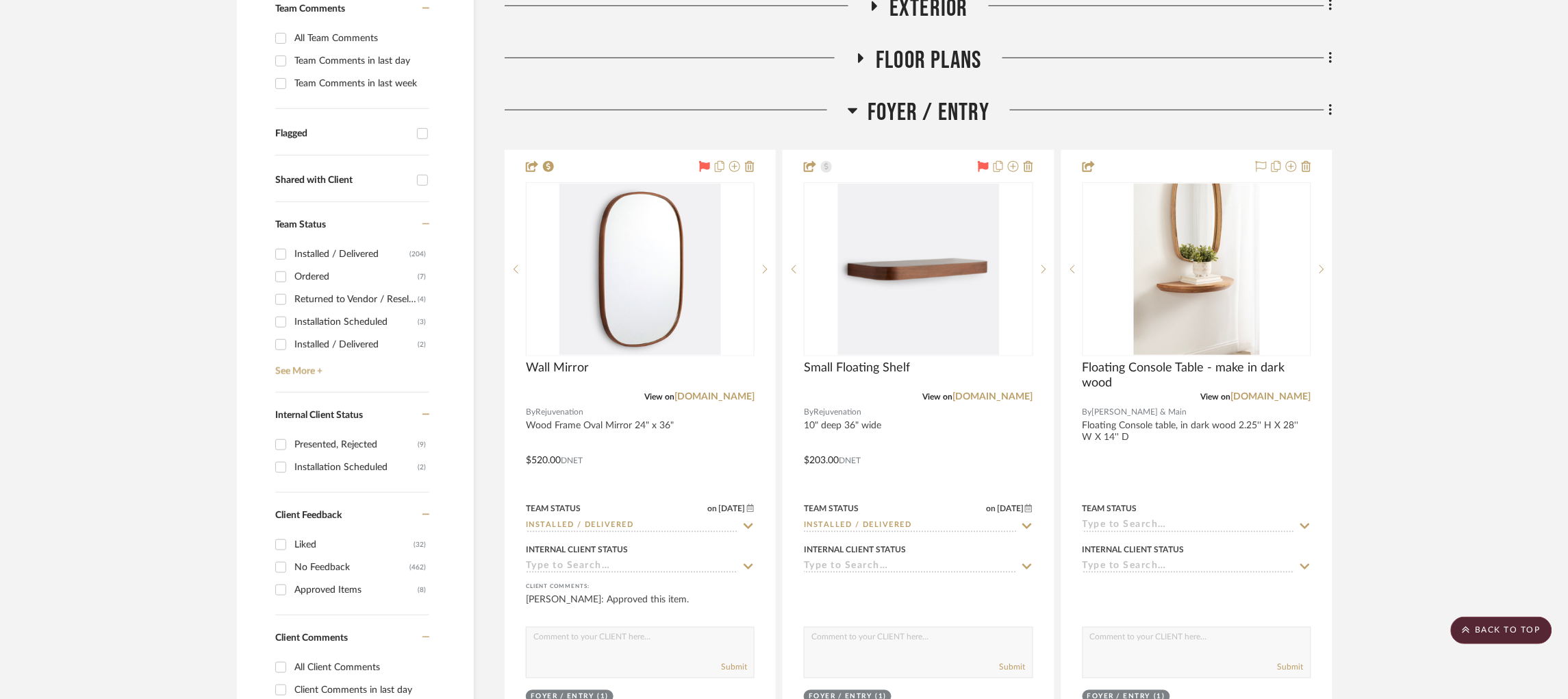
scroll to position [379, 0]
click at [299, 376] on link "See More +" at bounding box center [351, 368] width 158 height 22
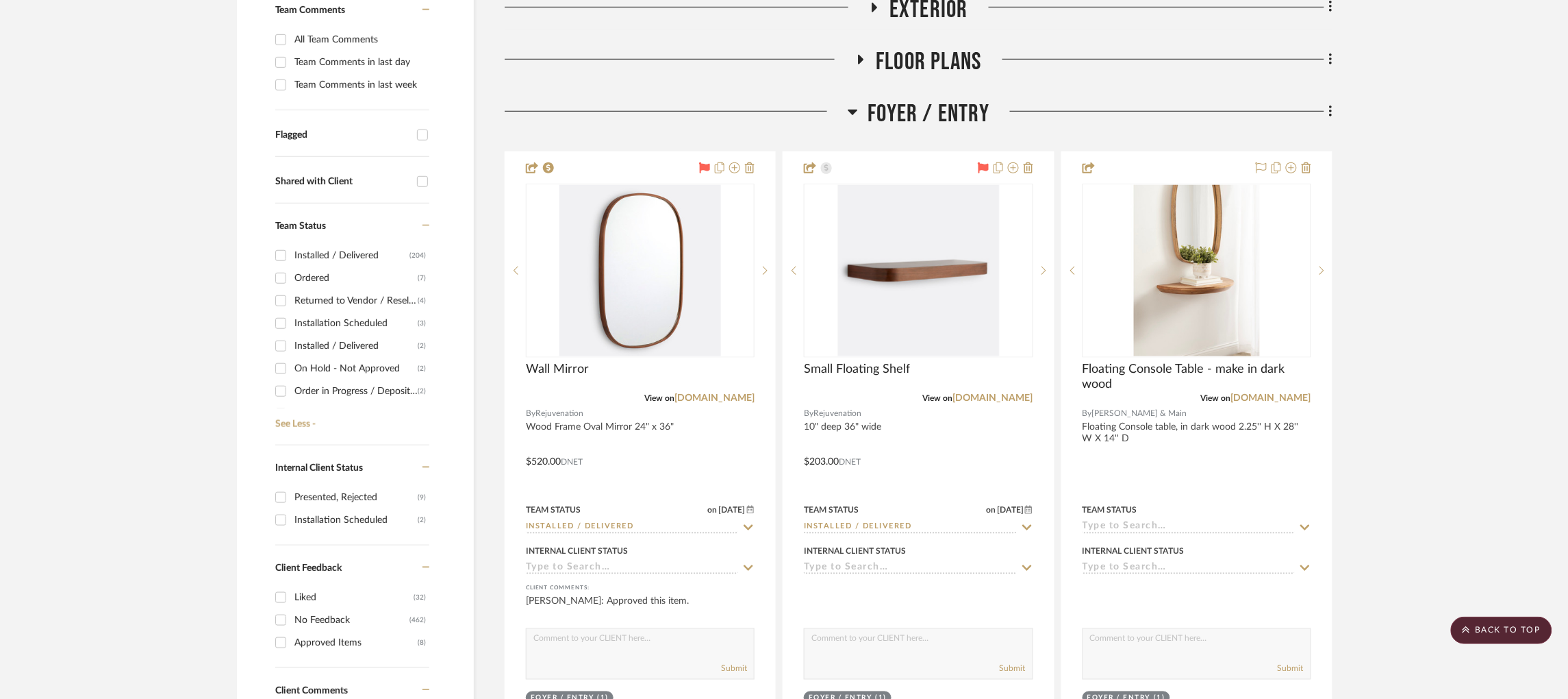
click at [281, 279] on input "Ordered (7)" at bounding box center [280, 278] width 22 height 22
checkbox input "true"
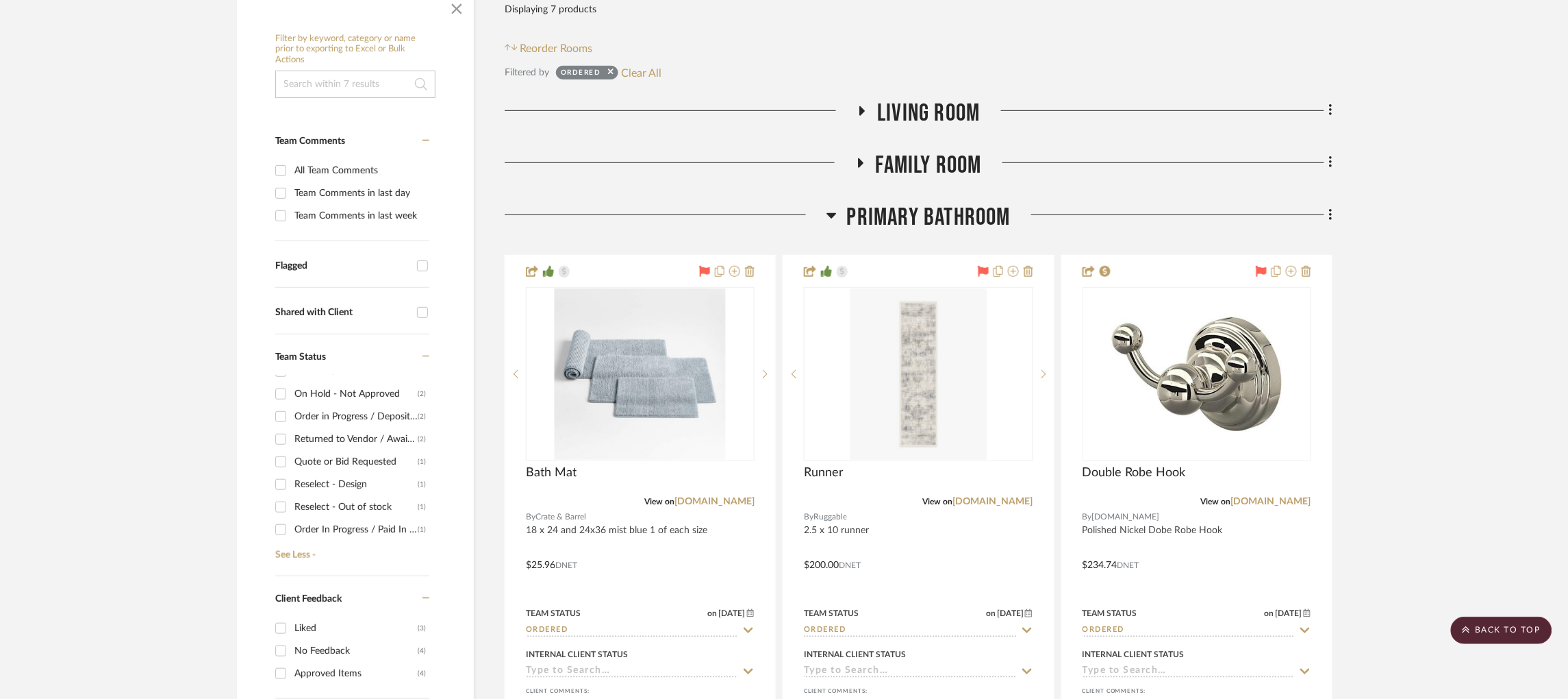
scroll to position [107, 0]
click at [280, 417] on input "Order in Progress / Deposit Paid / Balance due (2)" at bounding box center [280, 415] width 22 height 22
checkbox input "true"
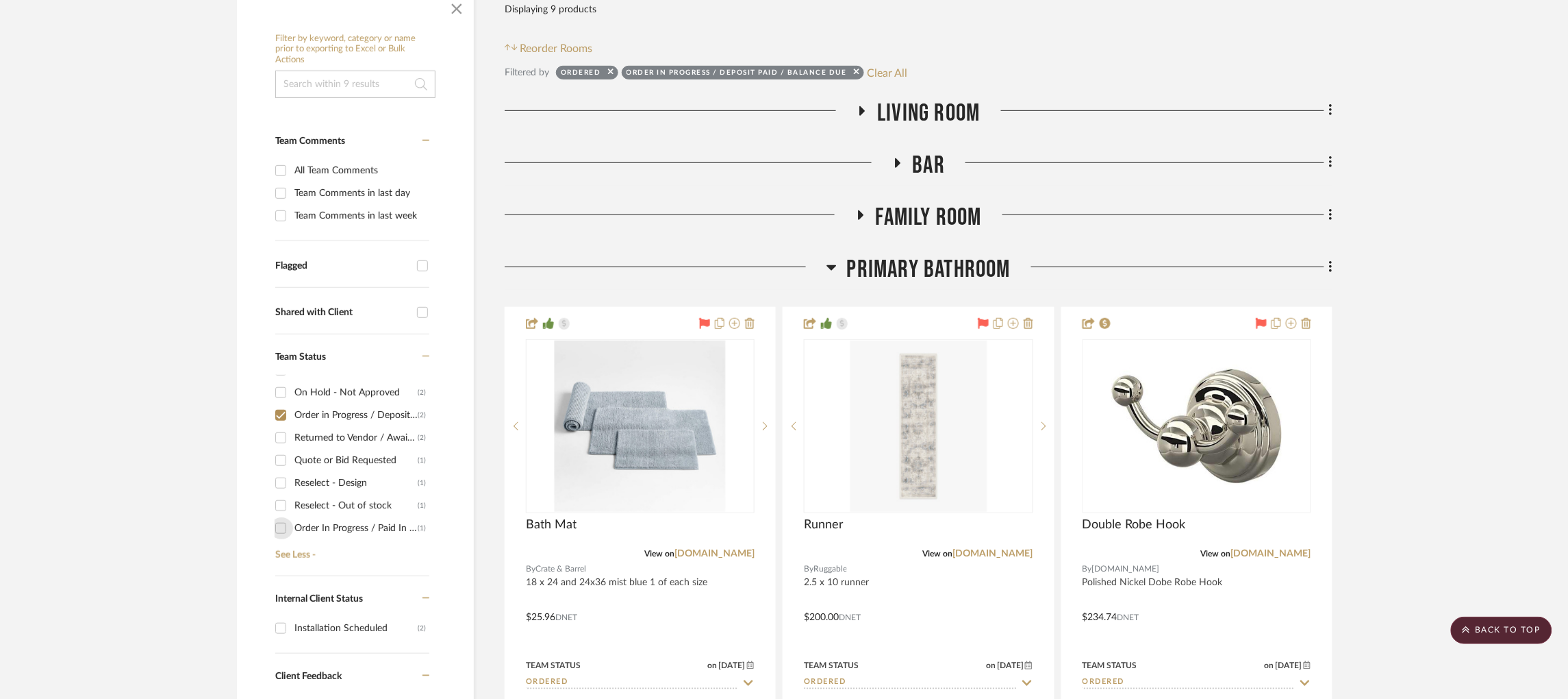
click at [281, 529] on input "Order In Progress / Paid In Full w/ Freight, No Balance due (1)" at bounding box center [280, 528] width 22 height 22
checkbox input "true"
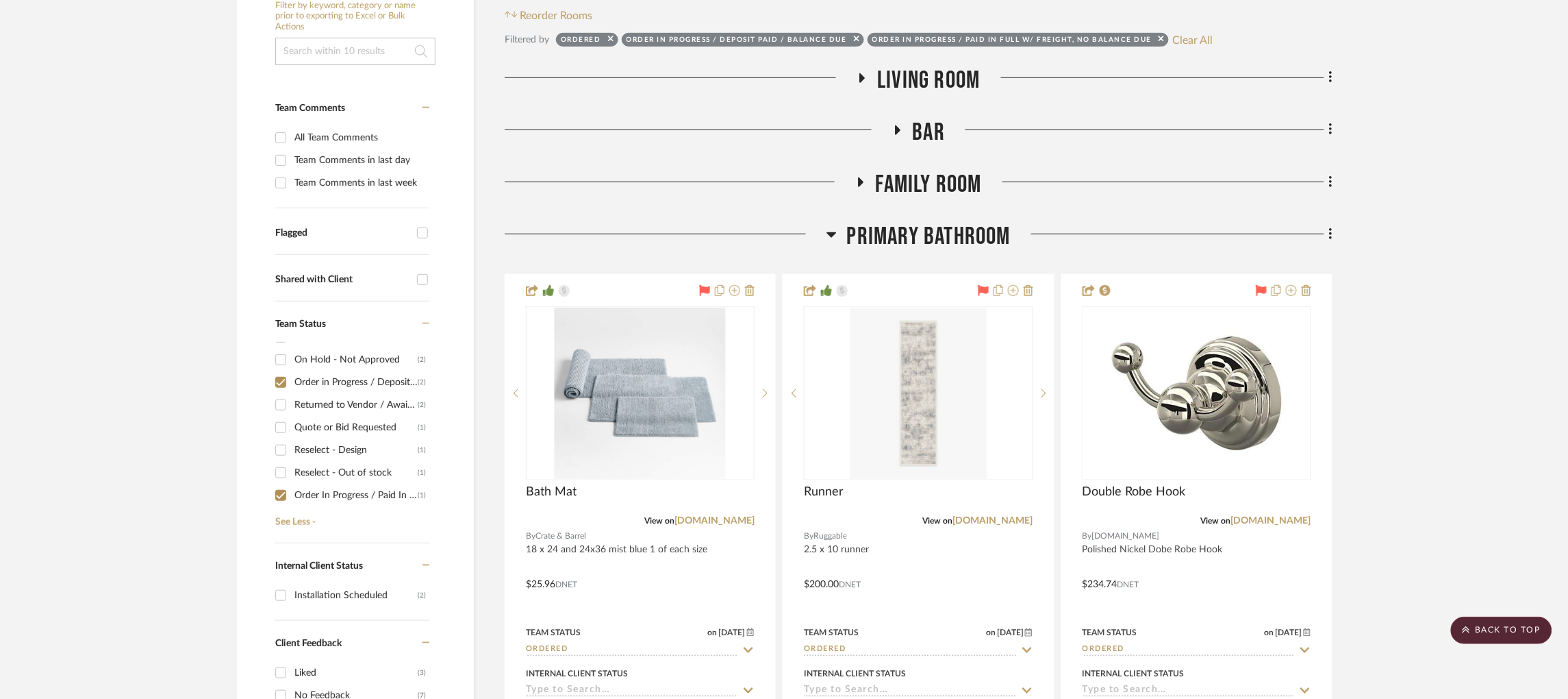
click at [861, 180] on icon at bounding box center [861, 182] width 5 height 10
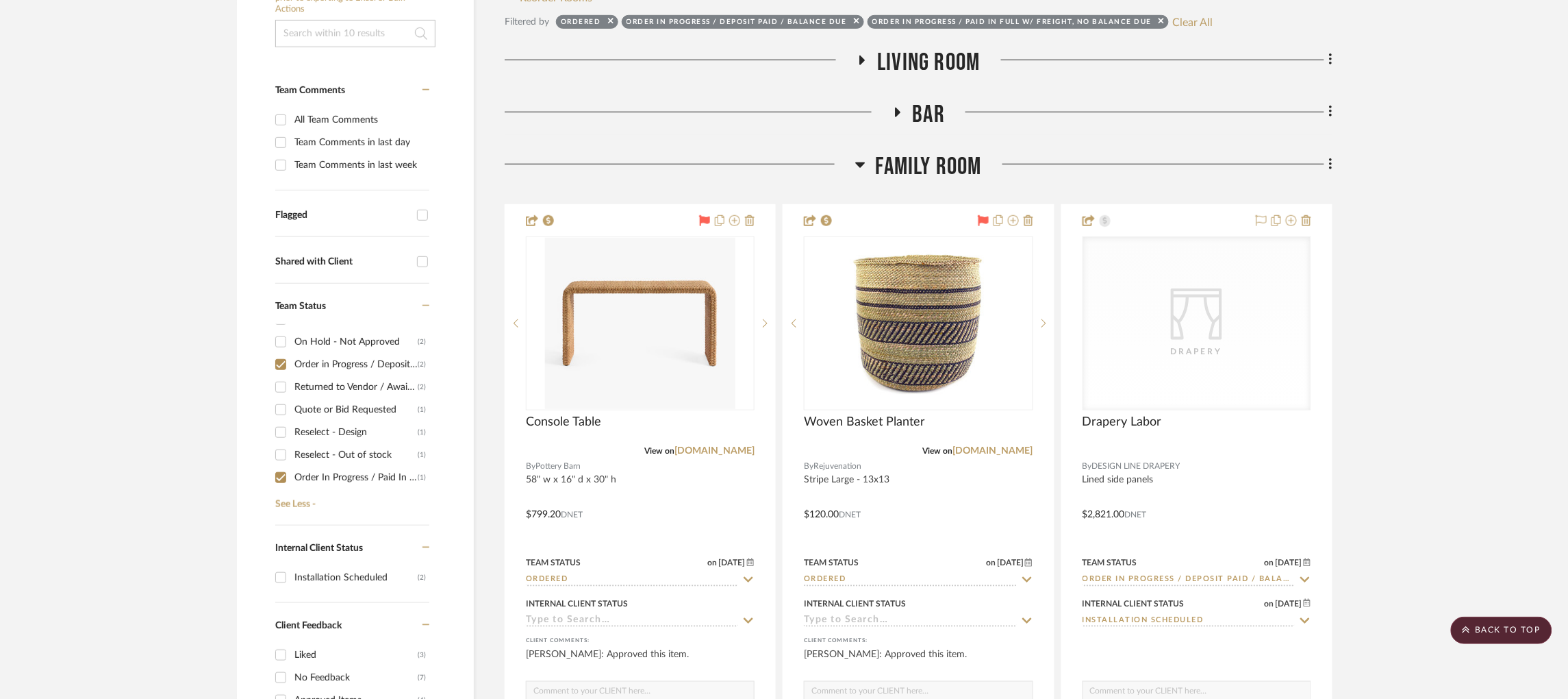
scroll to position [301, 0]
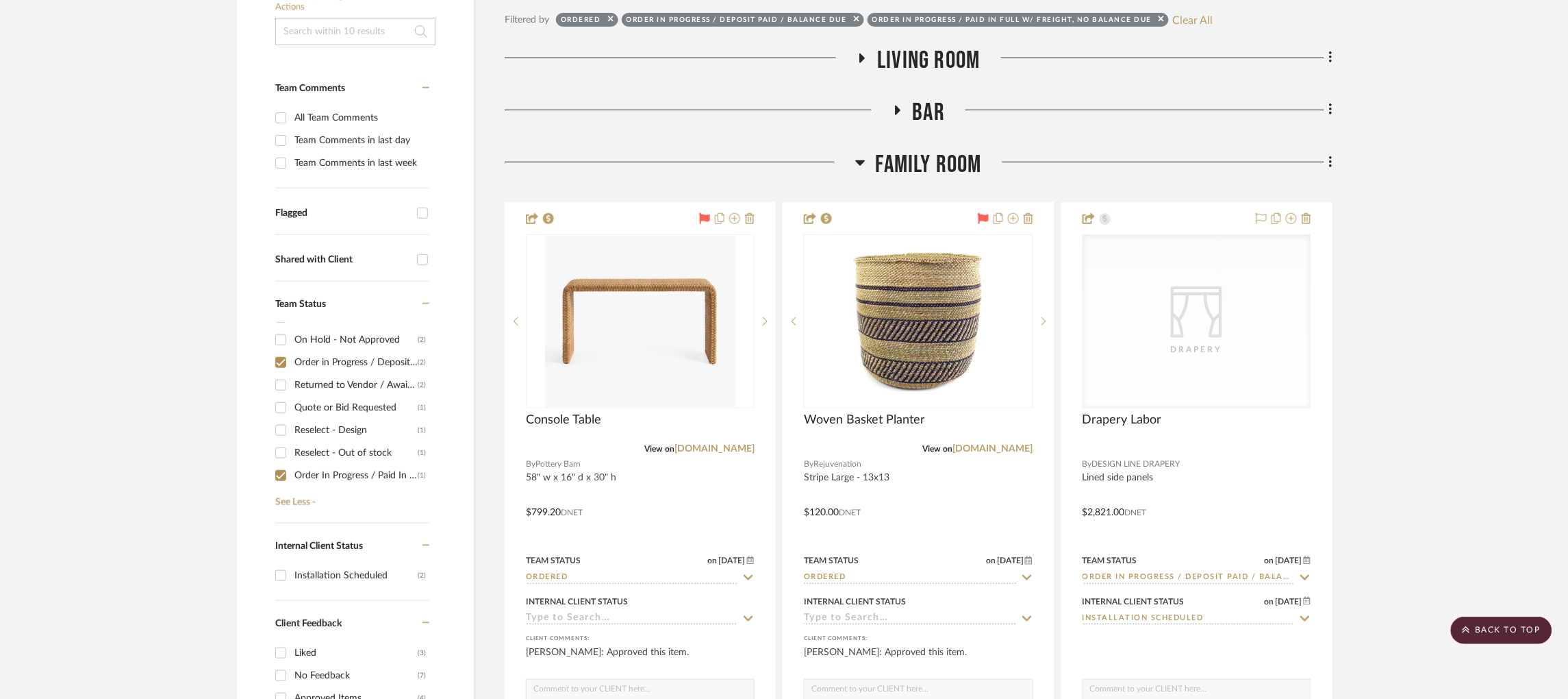
click at [899, 115] on icon at bounding box center [897, 110] width 17 height 11
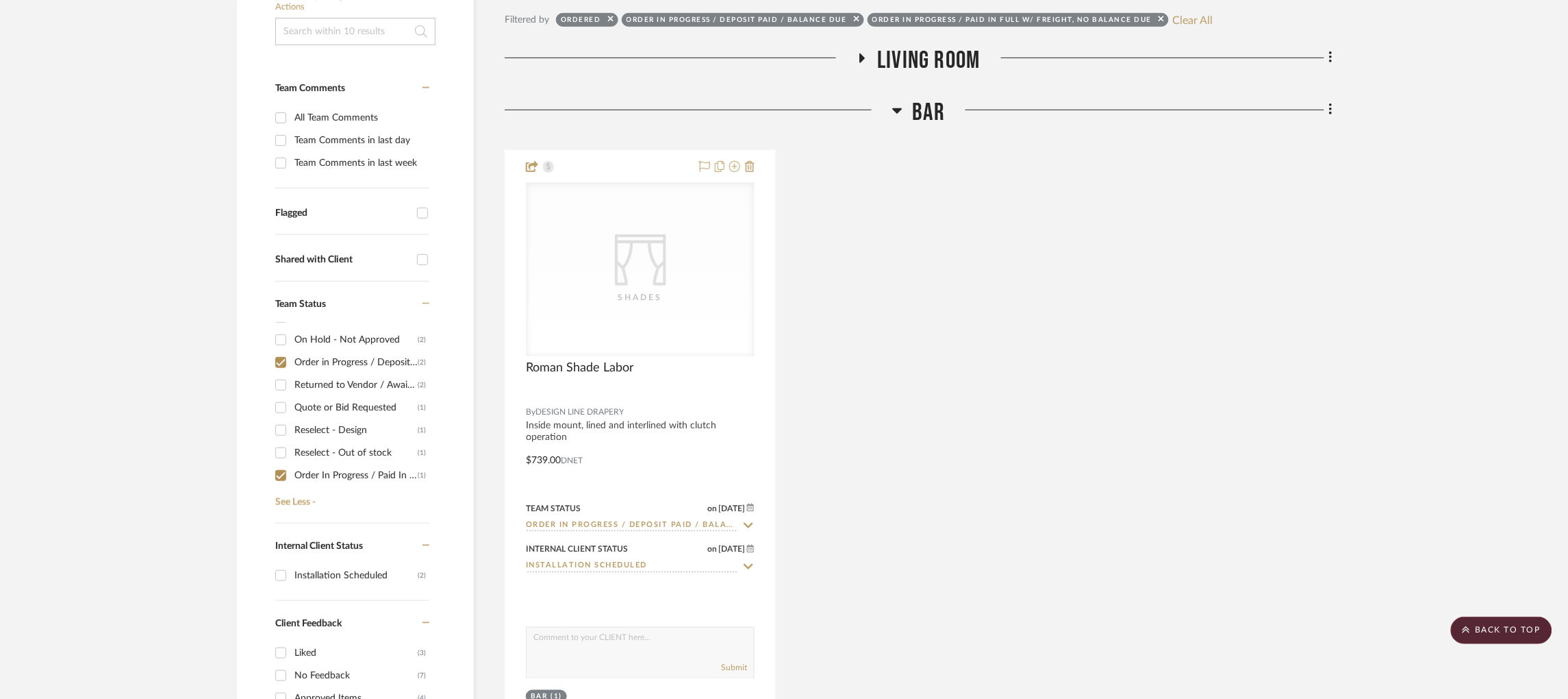
click at [863, 59] on icon at bounding box center [862, 58] width 5 height 10
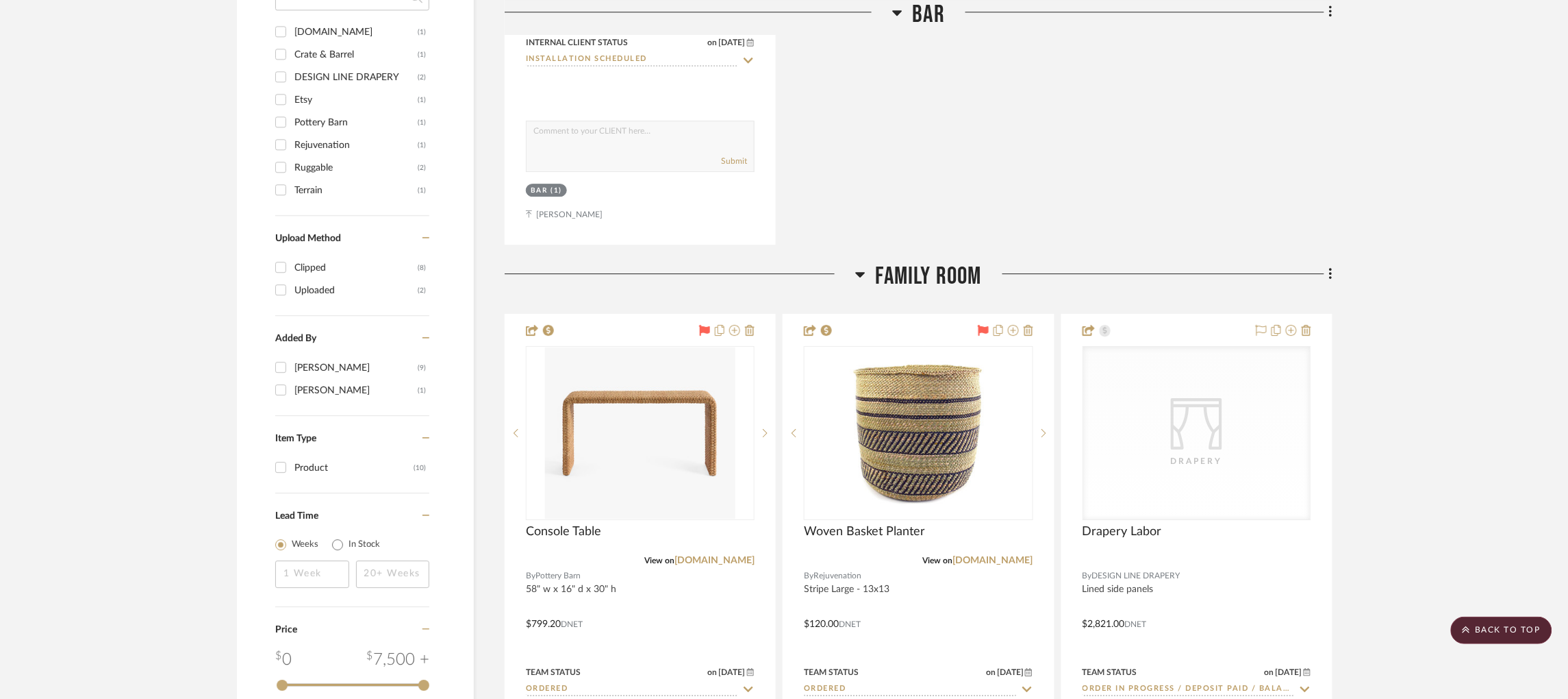
scroll to position [1732, 0]
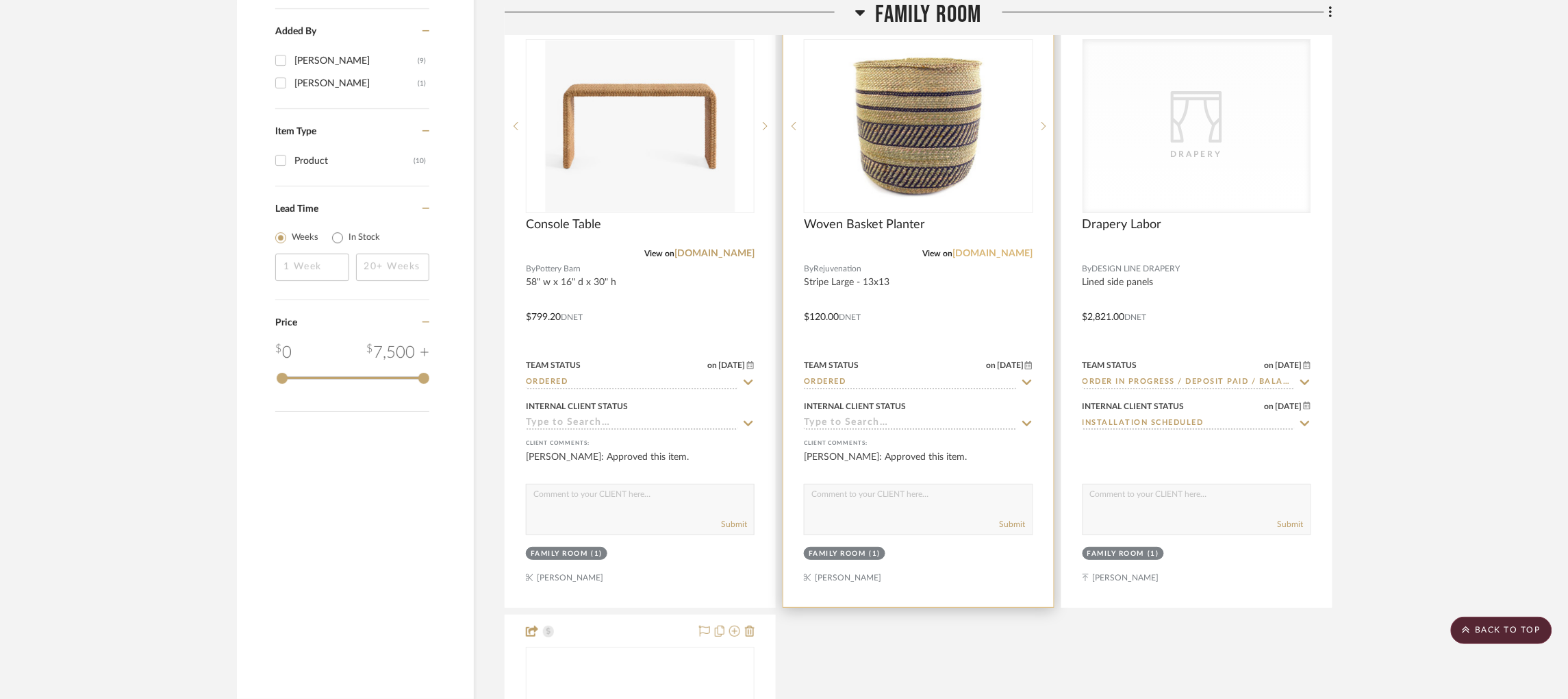
click at [1006, 254] on link "potterybarn.com" at bounding box center [993, 253] width 80 height 10
click at [973, 138] on img "0" at bounding box center [919, 126] width 190 height 171
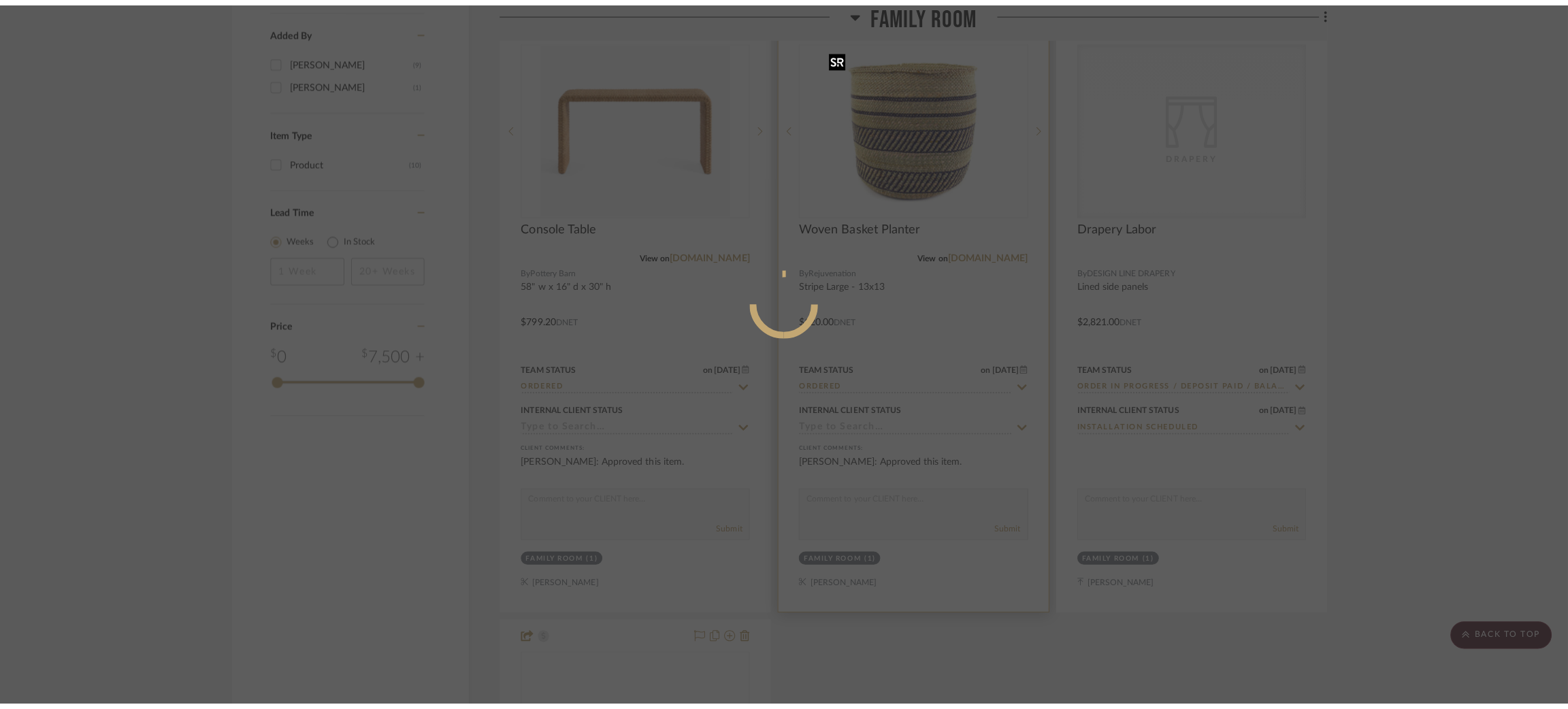
scroll to position [0, 0]
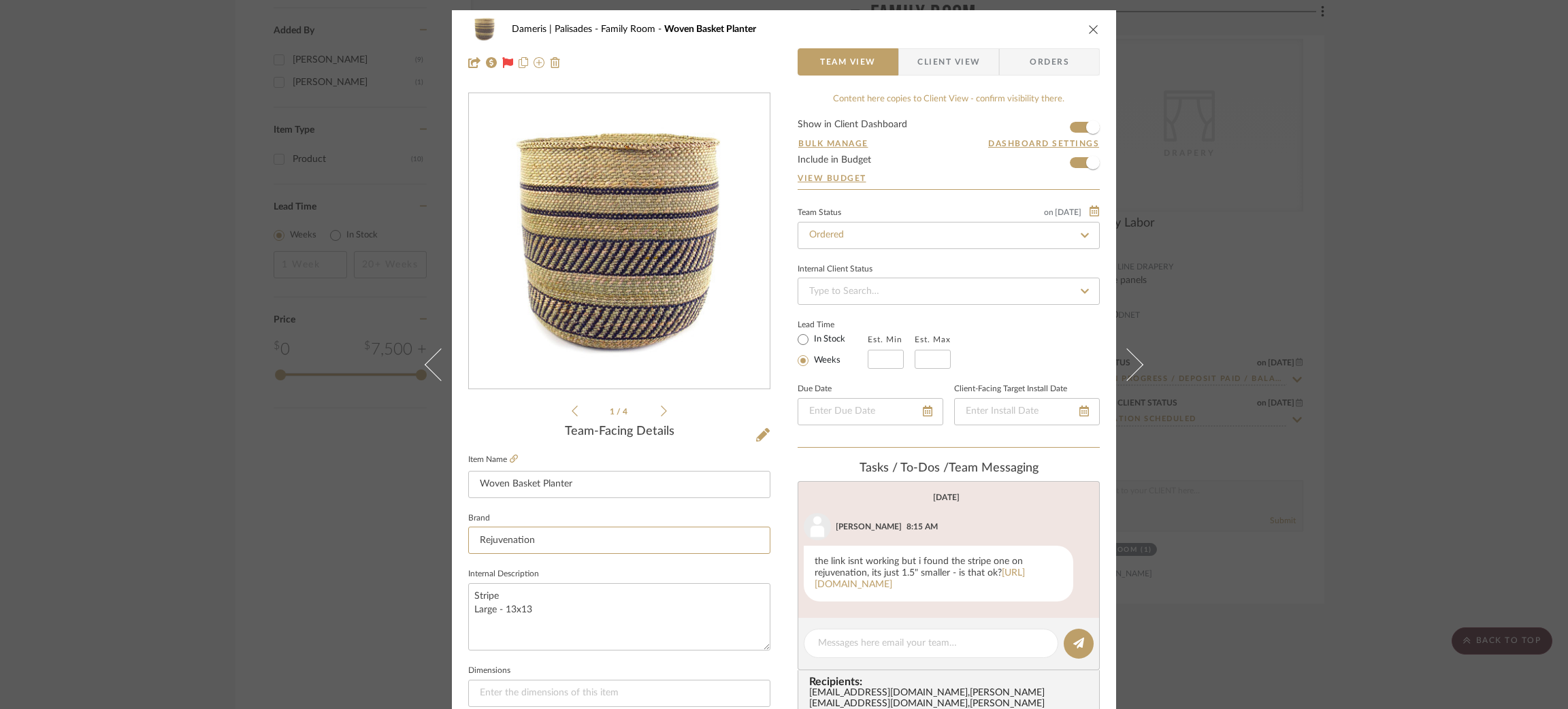
drag, startPoint x: 566, startPoint y: 540, endPoint x: 381, endPoint y: 527, distance: 185.5
click at [381, 527] on div "Dameris | Palisades Family Room Woven Basket Planter Team View Client View Orde…" at bounding box center [784, 354] width 1568 height 709
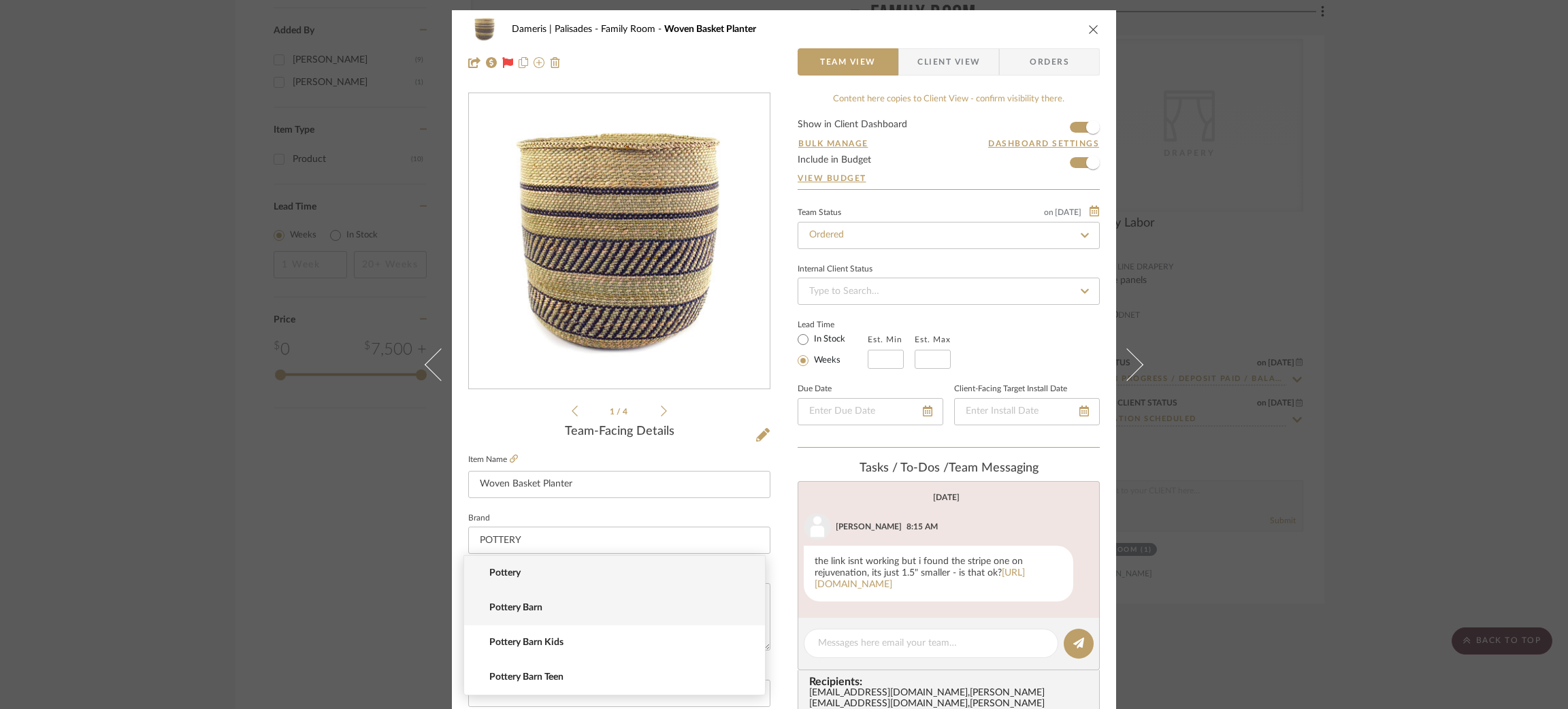
click at [552, 615] on mat-option "Pottery Barn" at bounding box center [615, 608] width 301 height 35
type input "Pottery Barn"
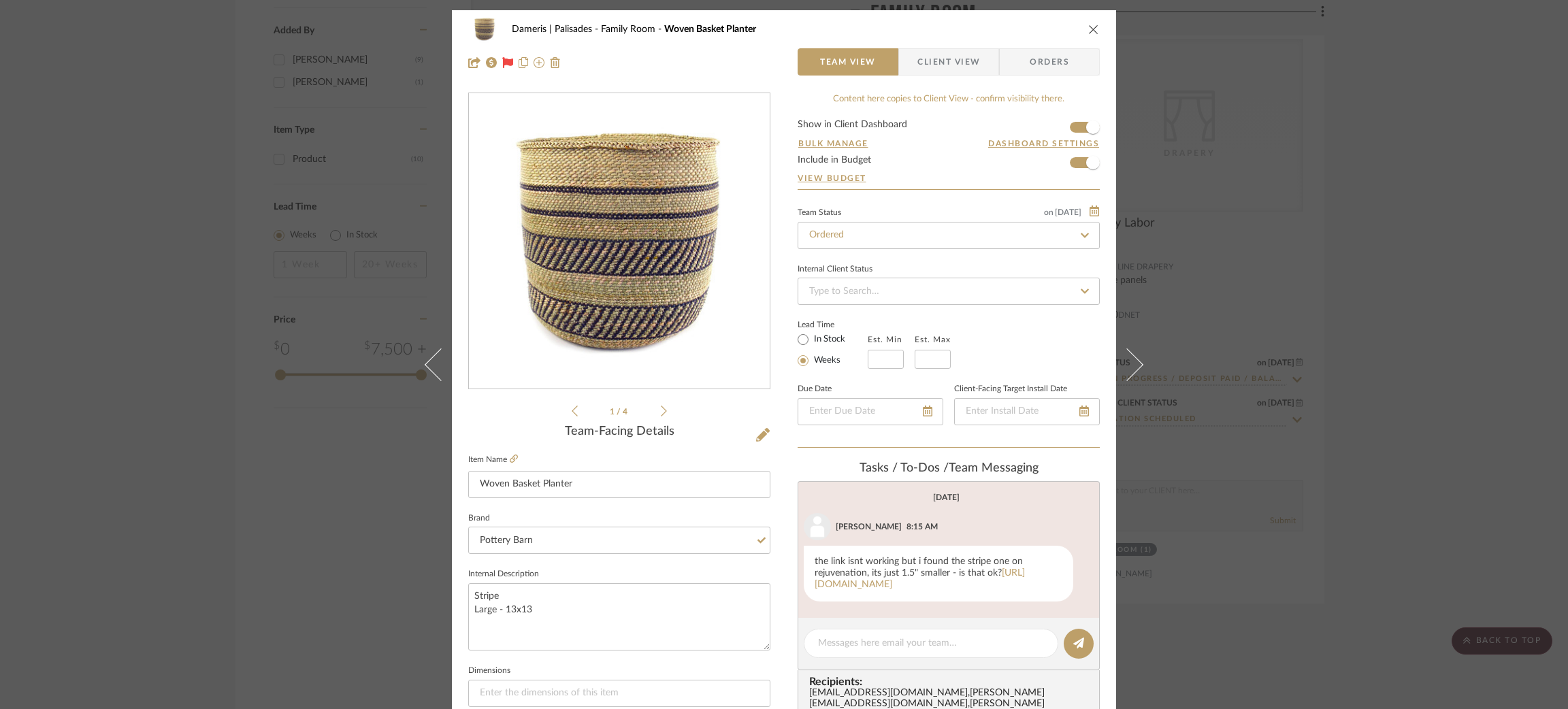
click at [297, 455] on div "Dameris | Palisades Family Room Woven Basket Planter Team View Client View Orde…" at bounding box center [784, 354] width 1568 height 709
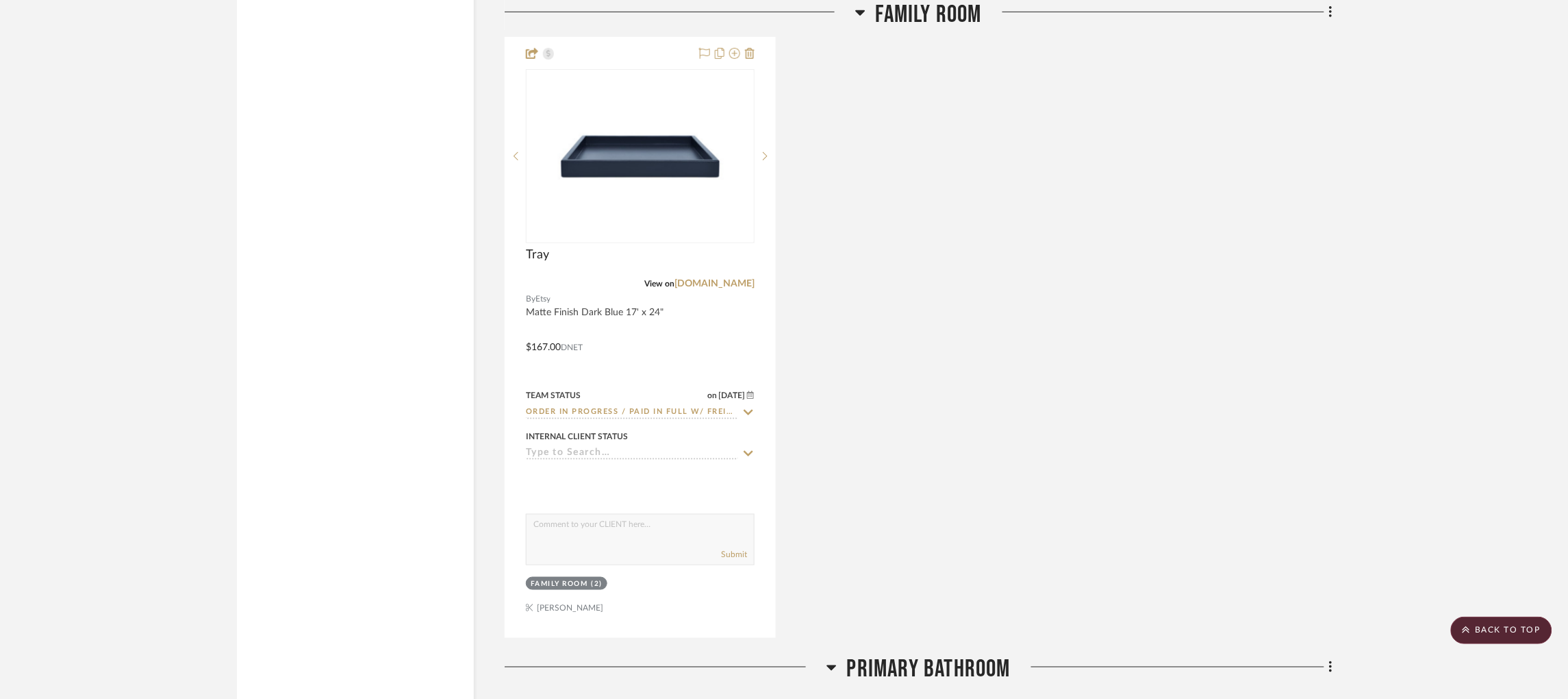
scroll to position [2311, 0]
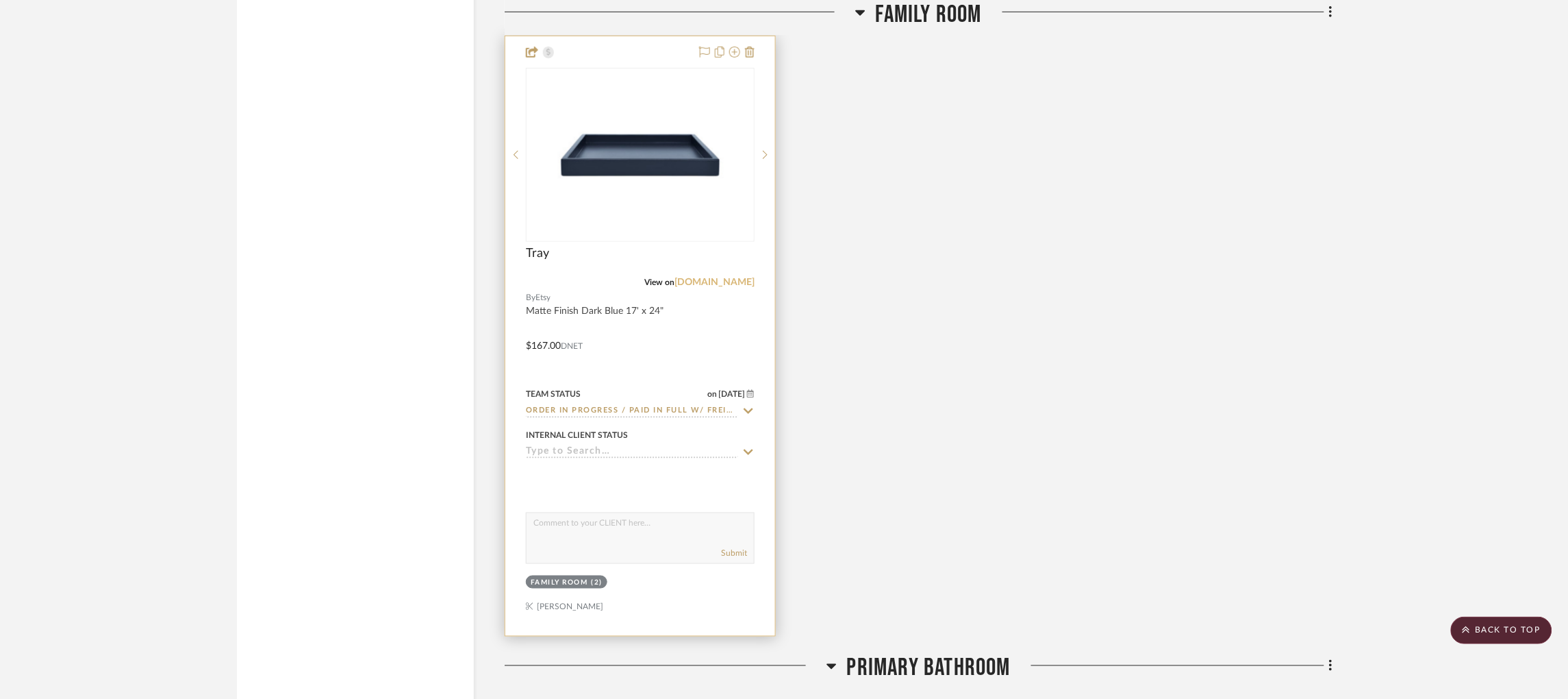
click at [726, 279] on link "etsy.com" at bounding box center [714, 282] width 80 height 10
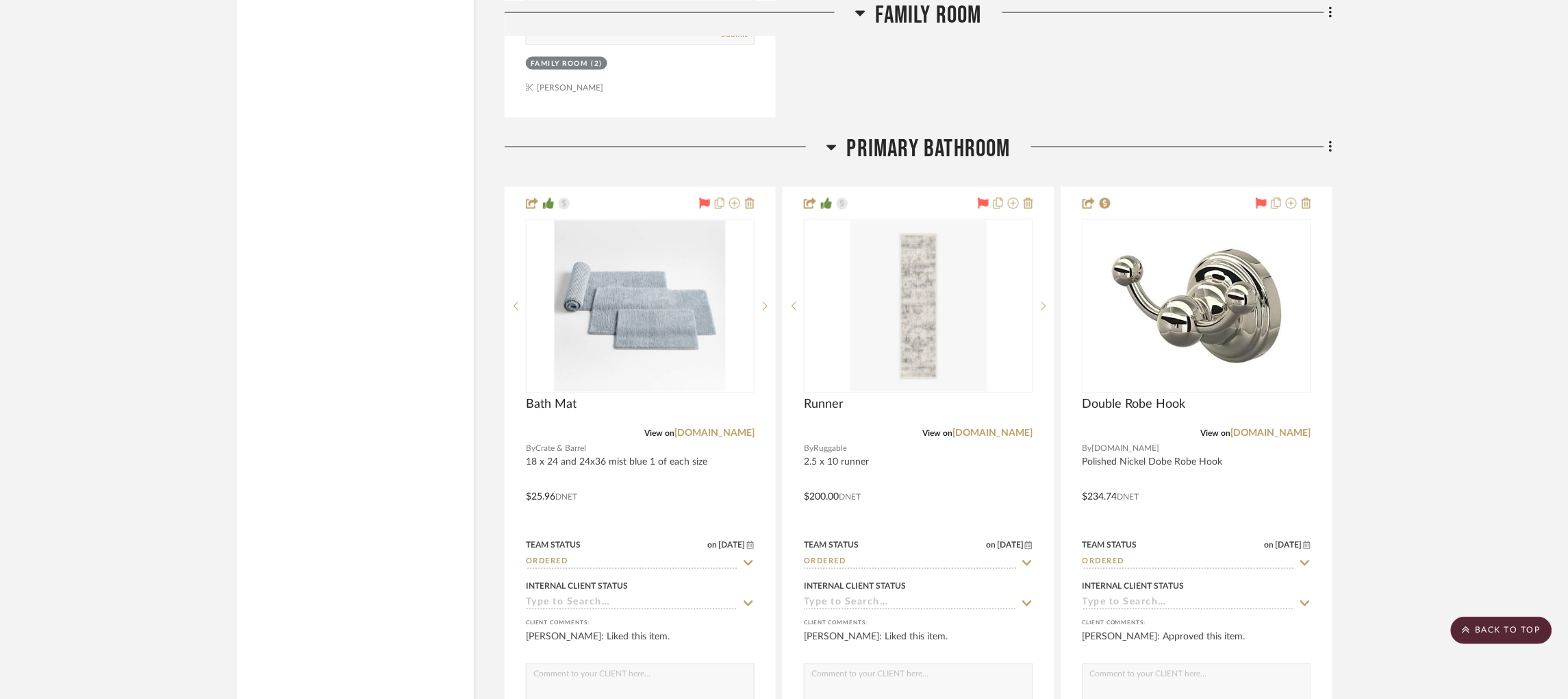
scroll to position [2829, 0]
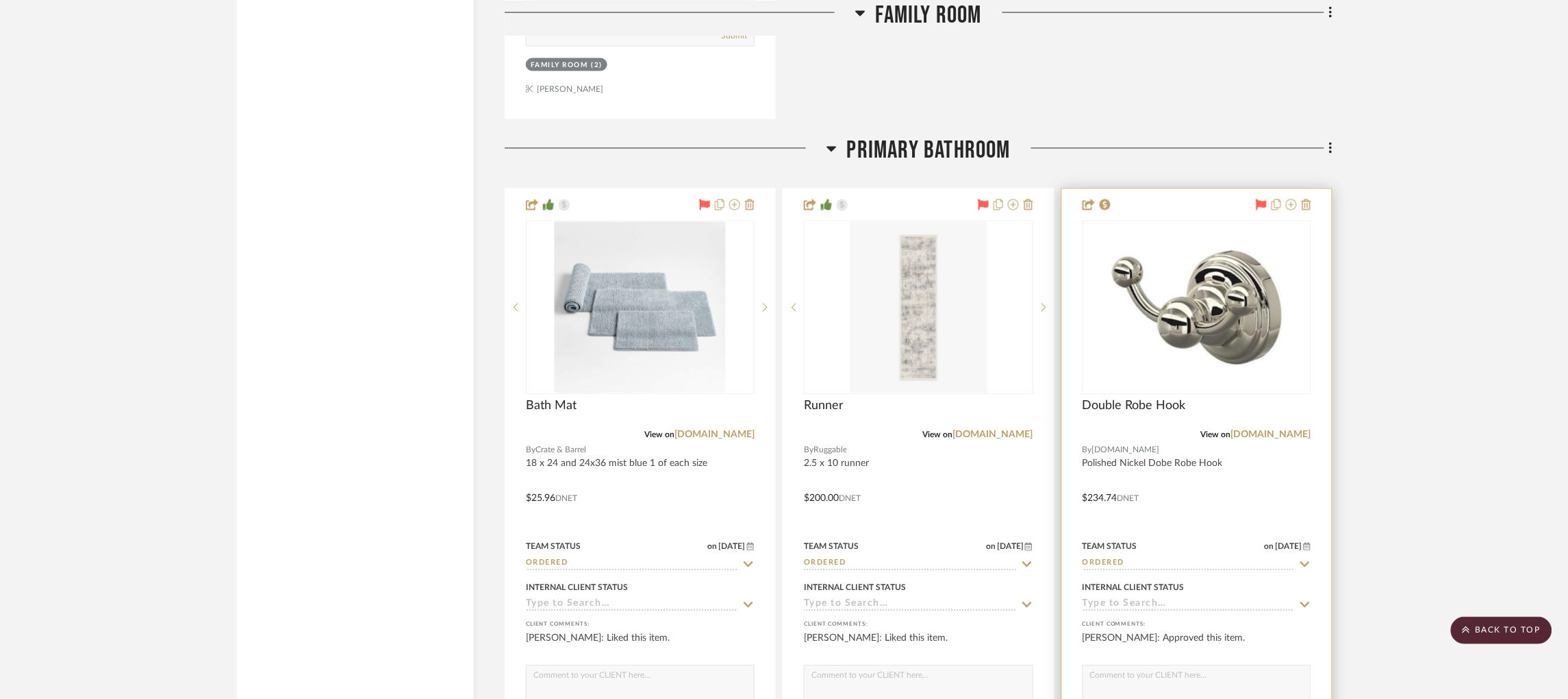
click at [1106, 565] on input "Ordered" at bounding box center [1188, 564] width 212 height 13
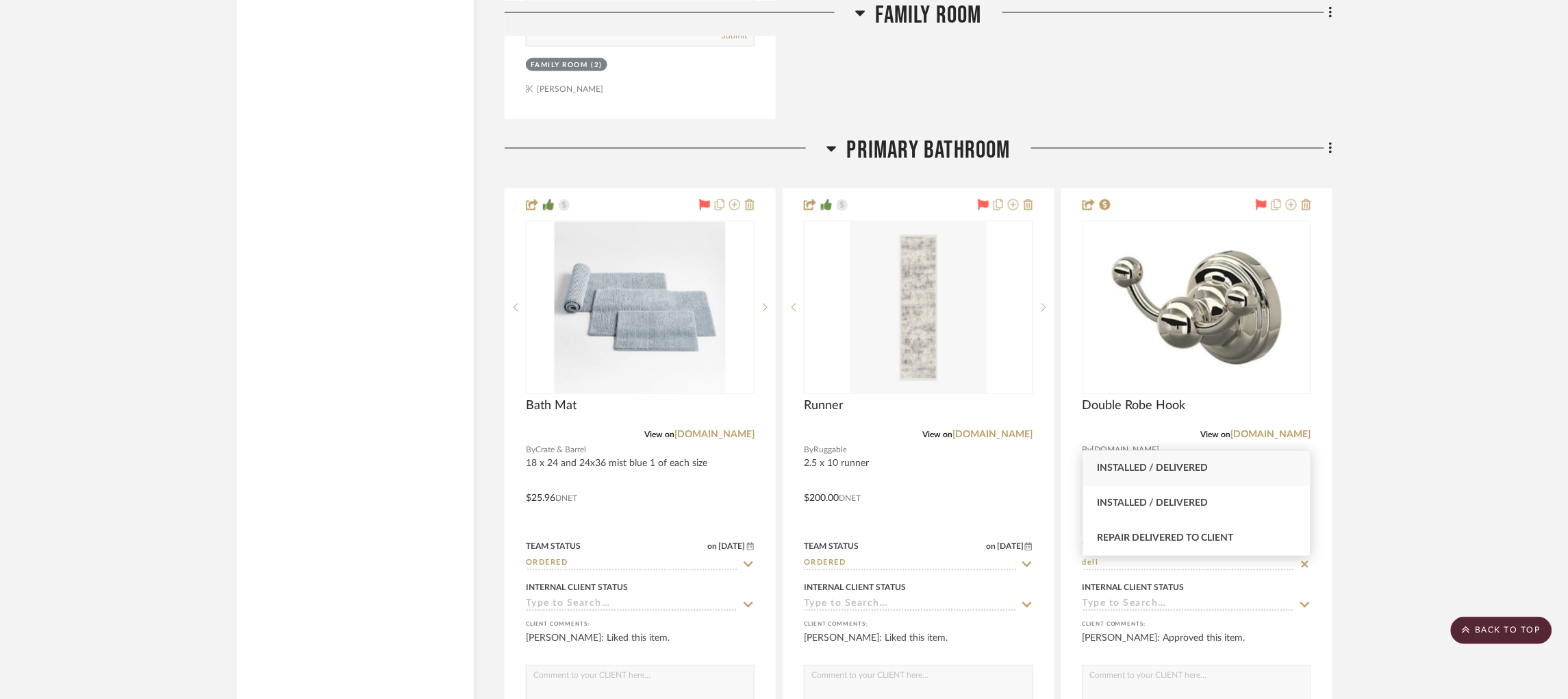
type input "deli"
click at [1184, 466] on span "Installed / Delivered" at bounding box center [1152, 468] width 111 height 10
type input "[DATE]"
type input "Installed / Delivered"
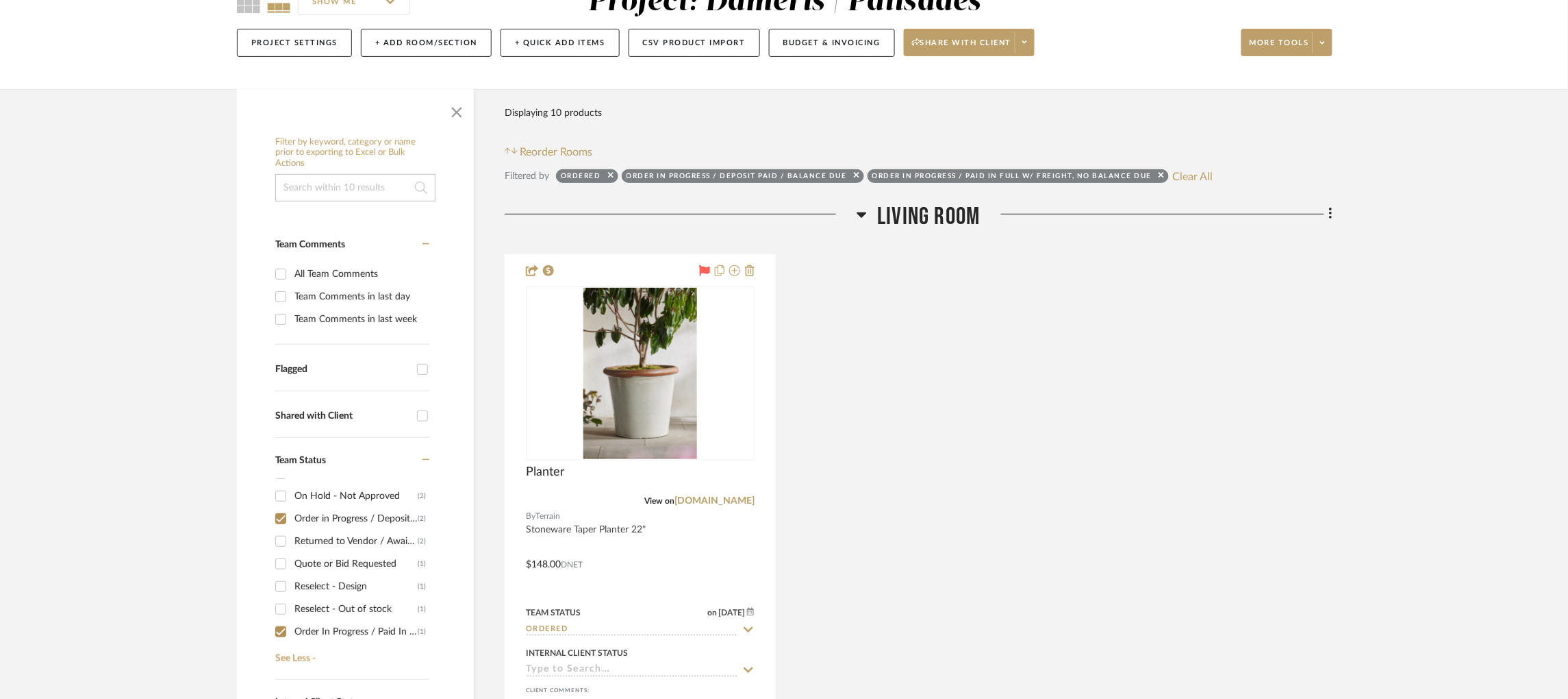
scroll to position [149, 0]
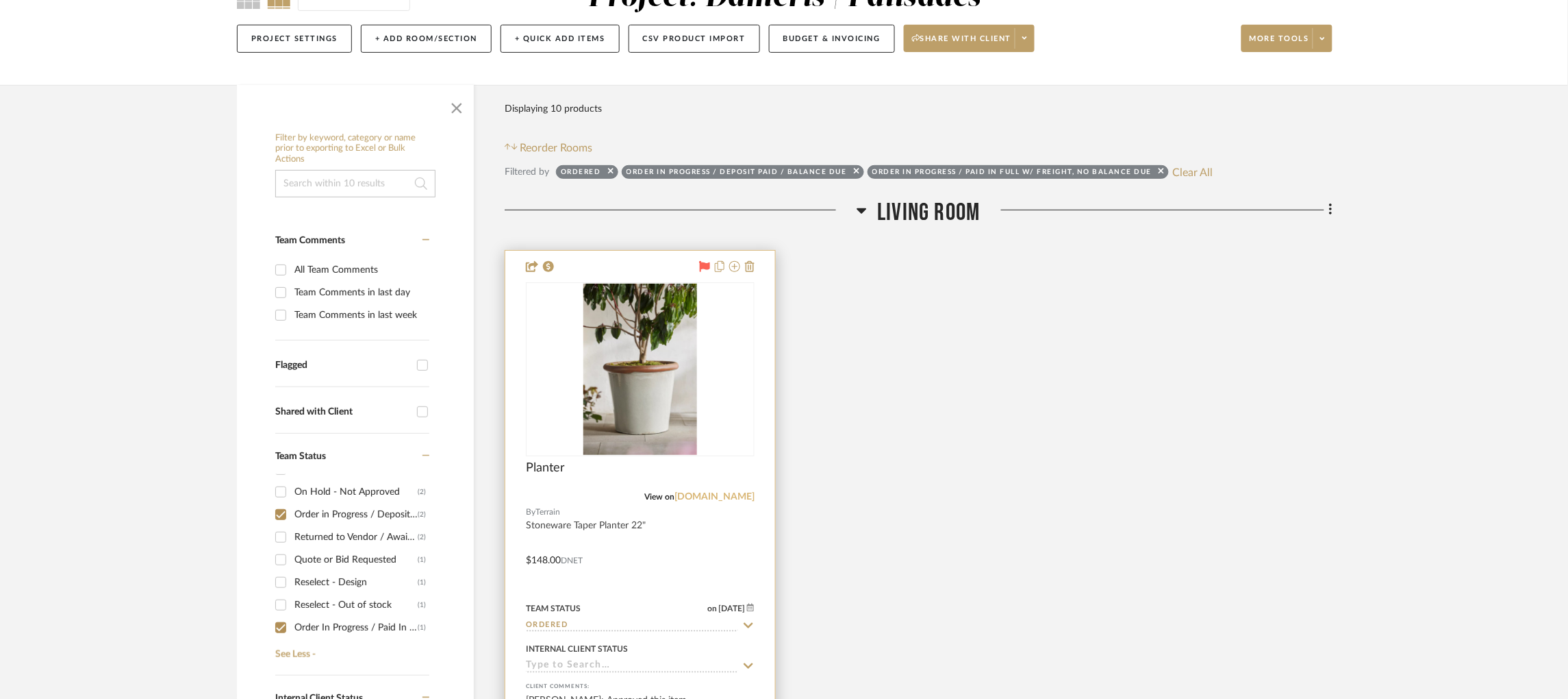
click at [706, 495] on link "shopterrain.com" at bounding box center [714, 496] width 80 height 10
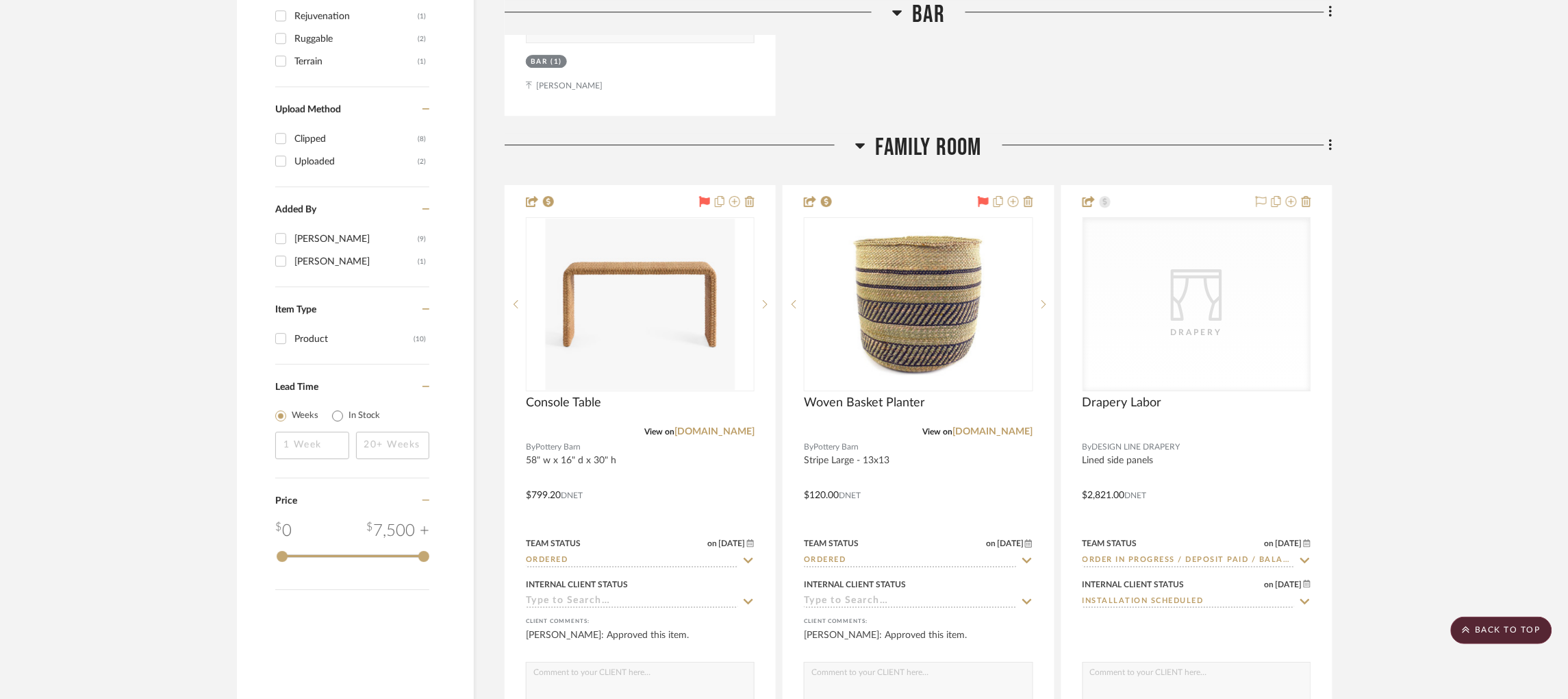
scroll to position [1557, 0]
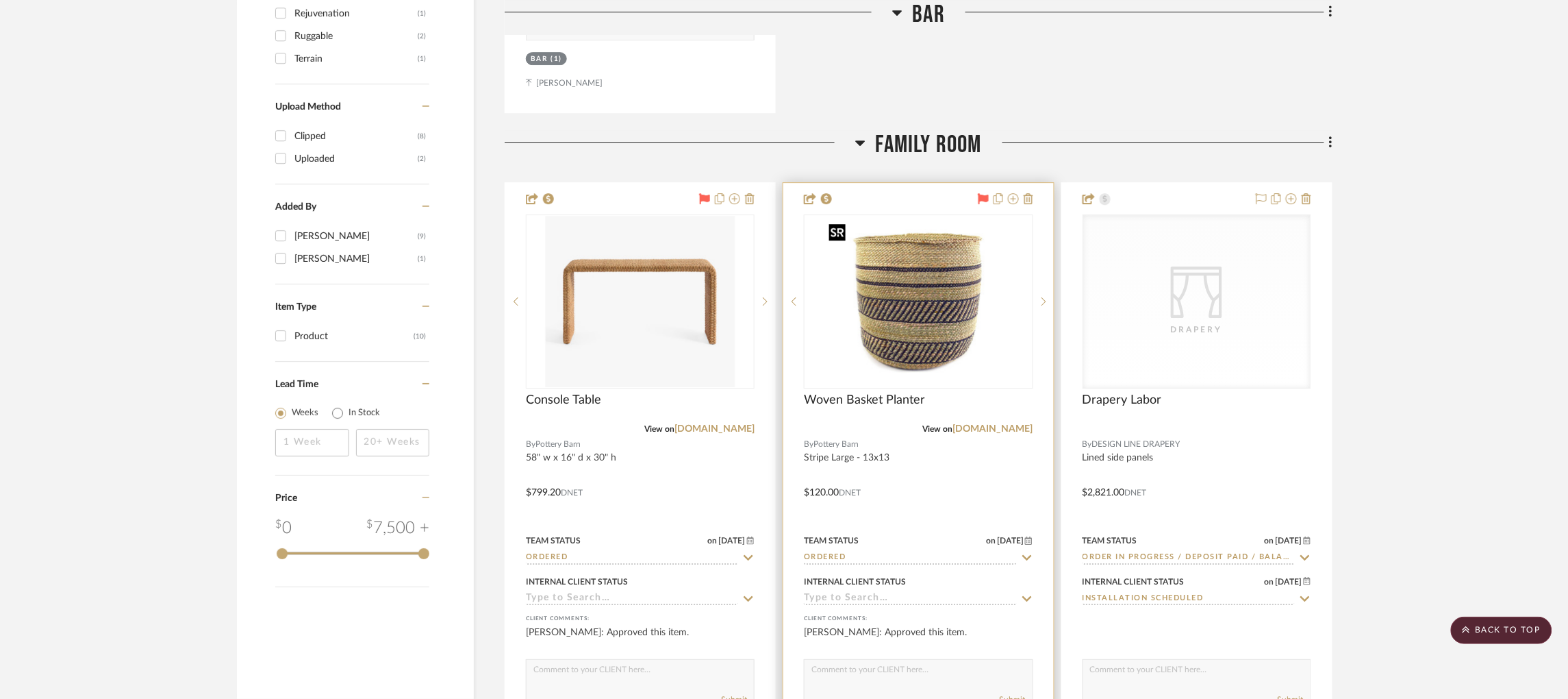
click at [955, 316] on img "0" at bounding box center [919, 301] width 190 height 171
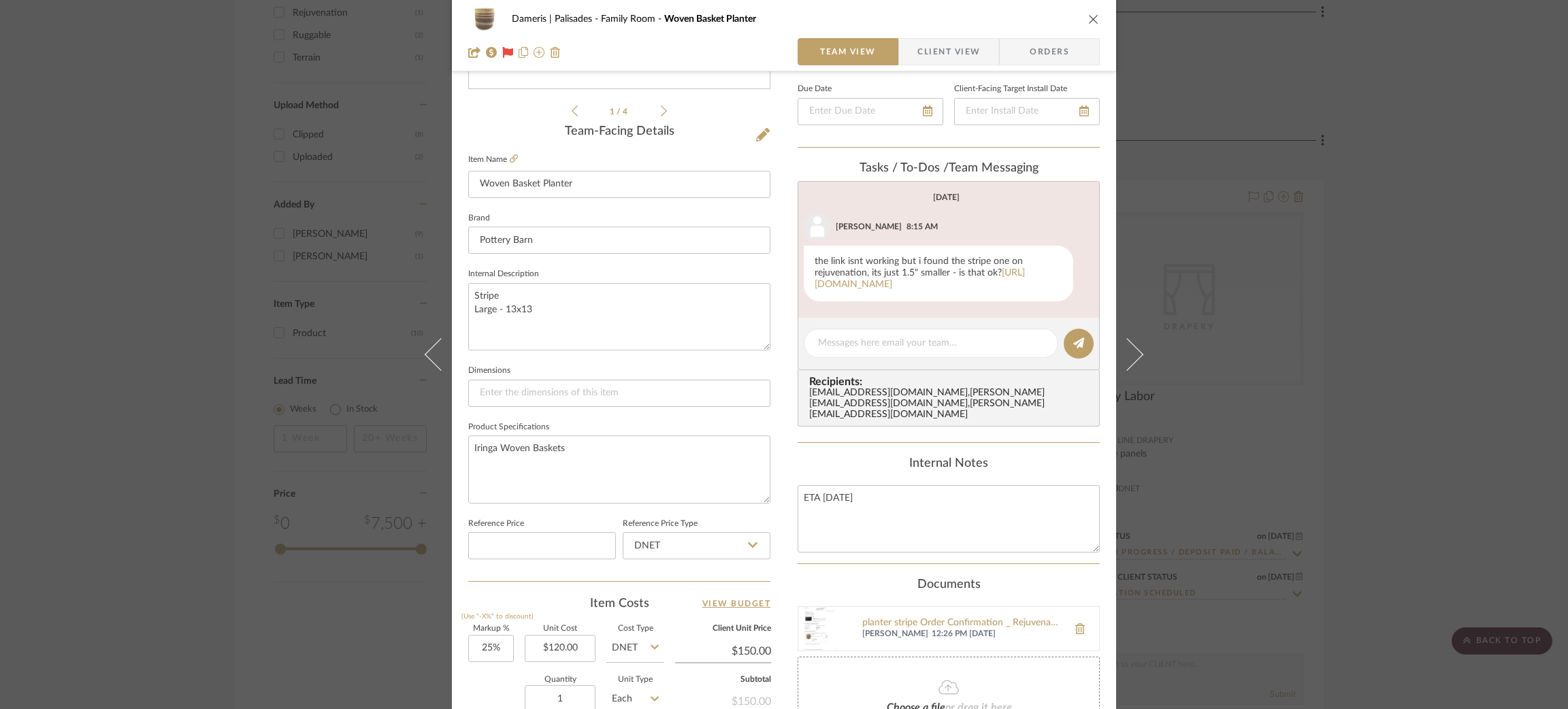
scroll to position [301, 0]
drag, startPoint x: 548, startPoint y: 235, endPoint x: 390, endPoint y: 230, distance: 158.1
click at [390, 230] on div "Dameris | Palisades Family Room Woven Basket Planter Team View Client View Orde…" at bounding box center [784, 354] width 1568 height 709
click at [531, 270] on span "Rejuvenation" at bounding box center [620, 271] width 262 height 11
type input "Rejuvenation"
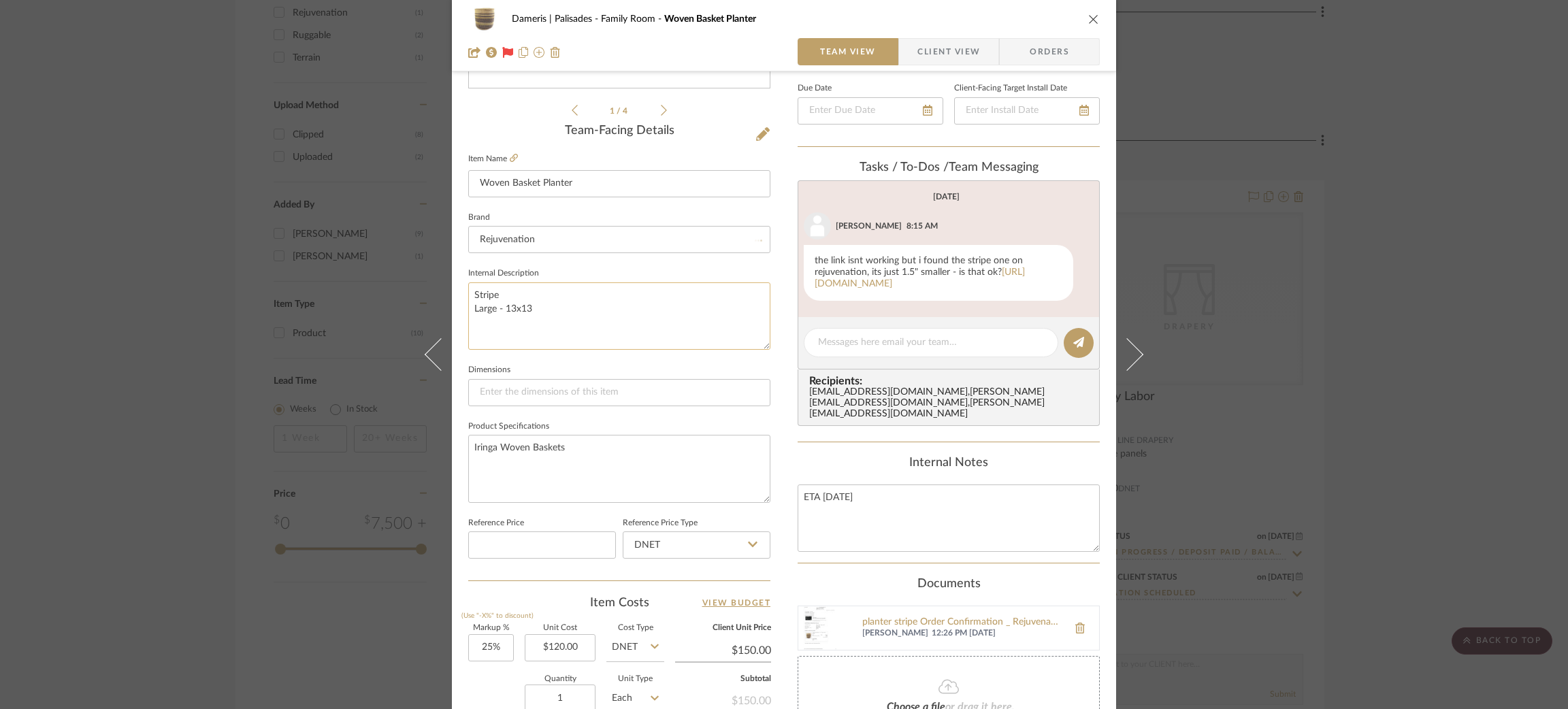
click at [540, 310] on textarea "Stripe Large - 13x13" at bounding box center [619, 316] width 302 height 67
click at [207, 207] on div "Dameris | Palisades Family Room Woven Basket Planter Team View Client View Orde…" at bounding box center [784, 354] width 1568 height 709
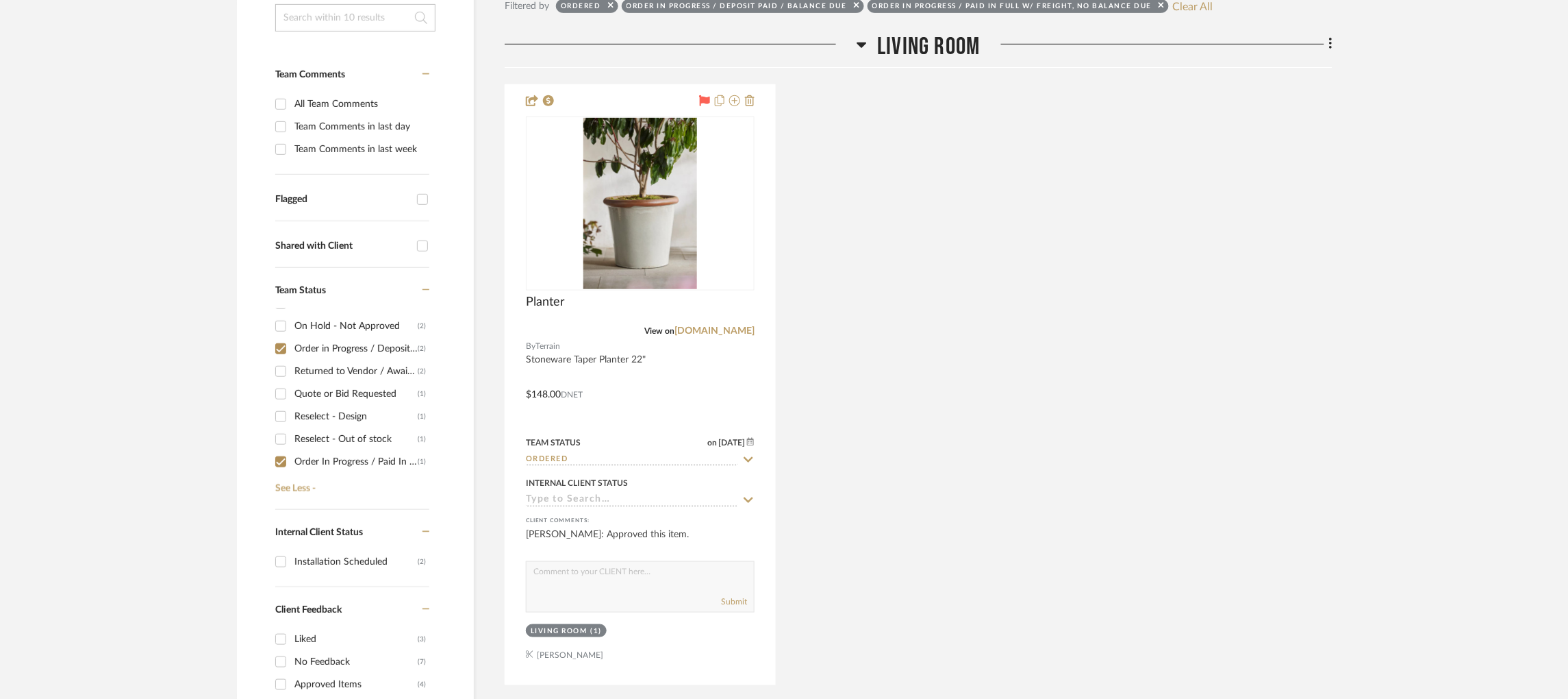
scroll to position [318, 4]
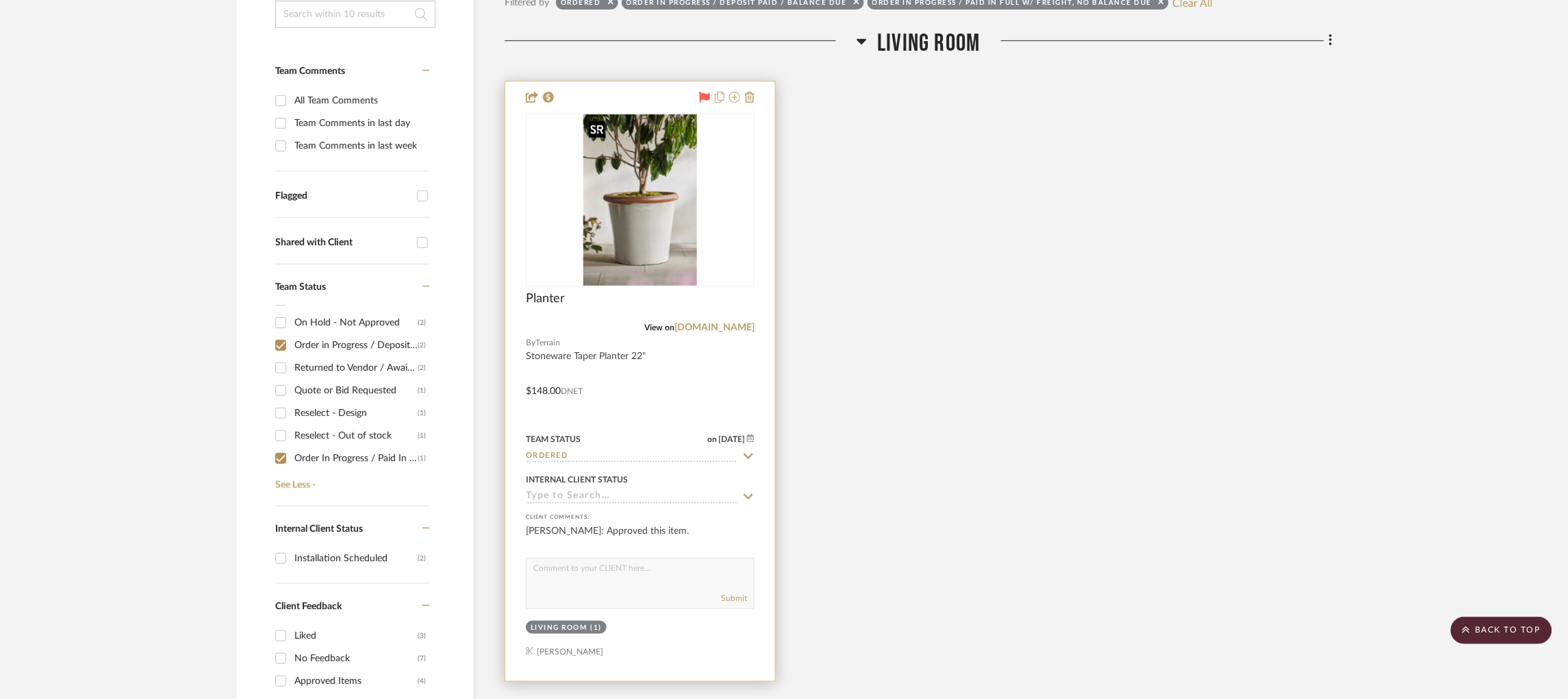
click at [635, 254] on img "0" at bounding box center [640, 200] width 114 height 171
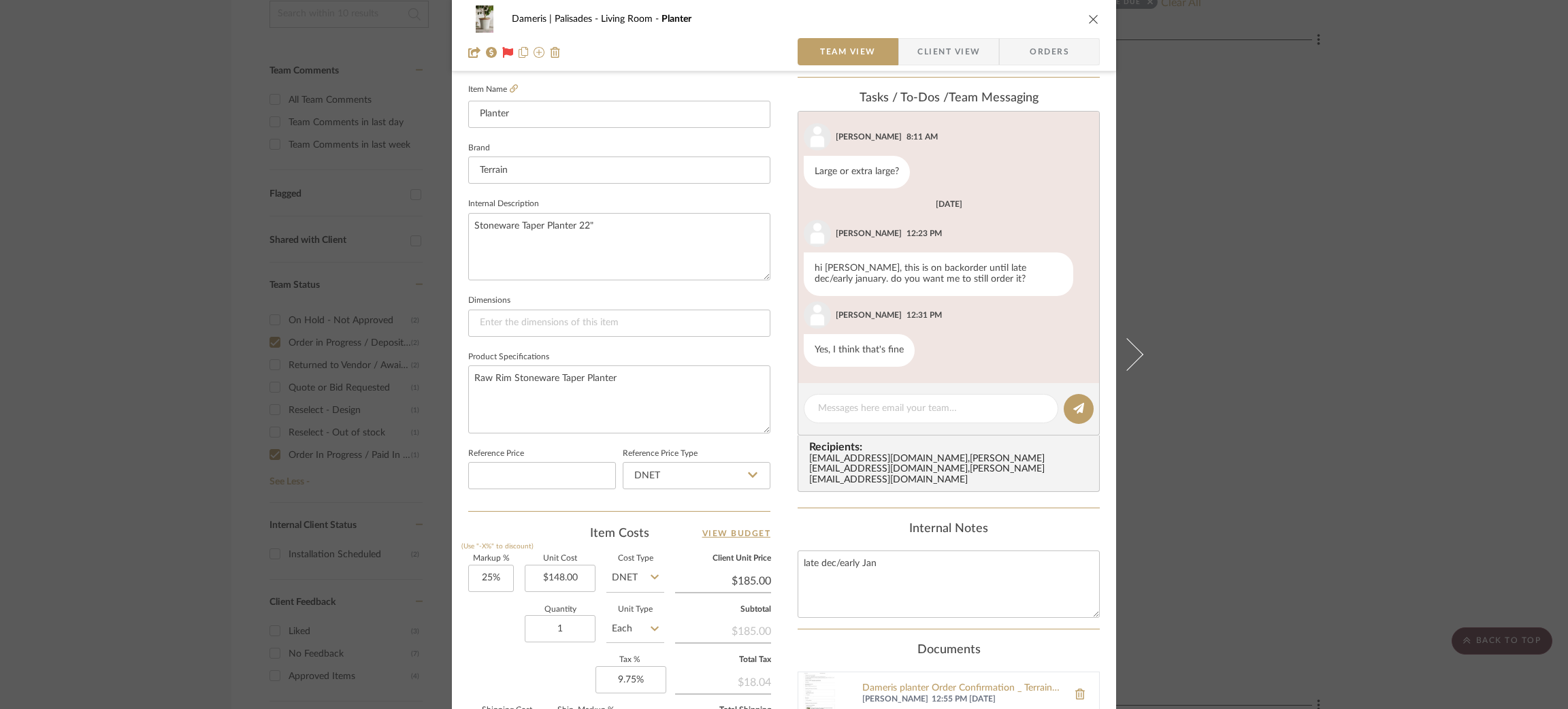
scroll to position [20, 0]
click at [1375, 289] on div "Dameris | Palisades Living Room Planter Team View Client View Orders Team-Facin…" at bounding box center [784, 354] width 1568 height 709
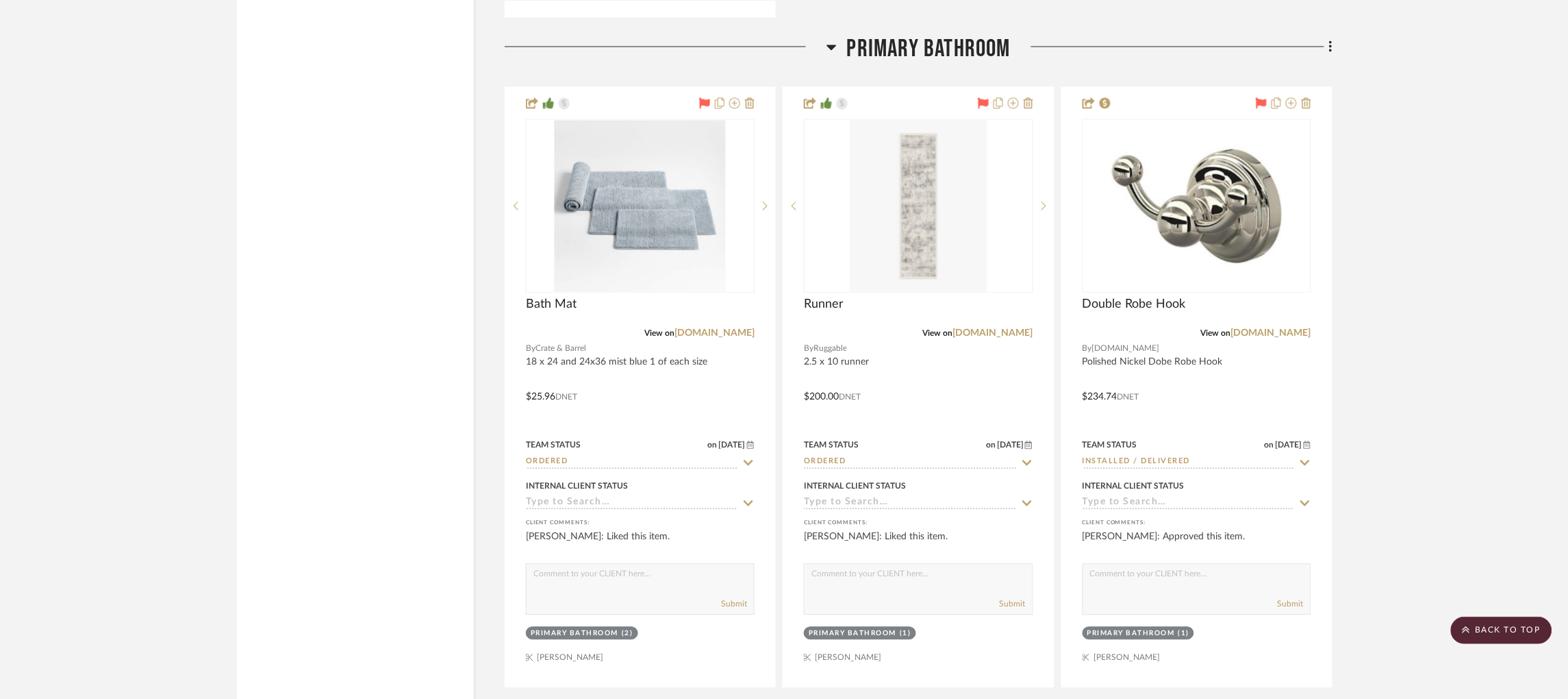
scroll to position [2375, 4]
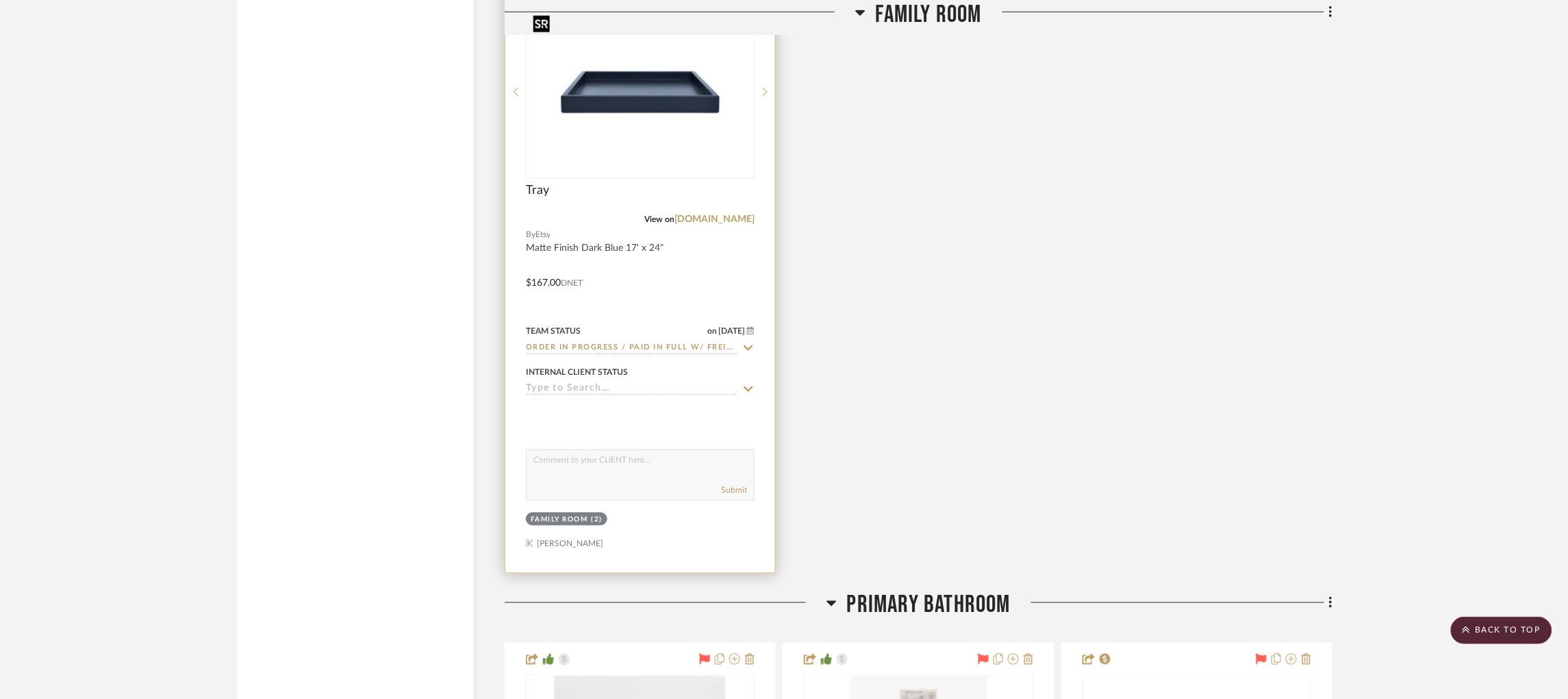
click at [672, 127] on img "0" at bounding box center [640, 92] width 226 height 170
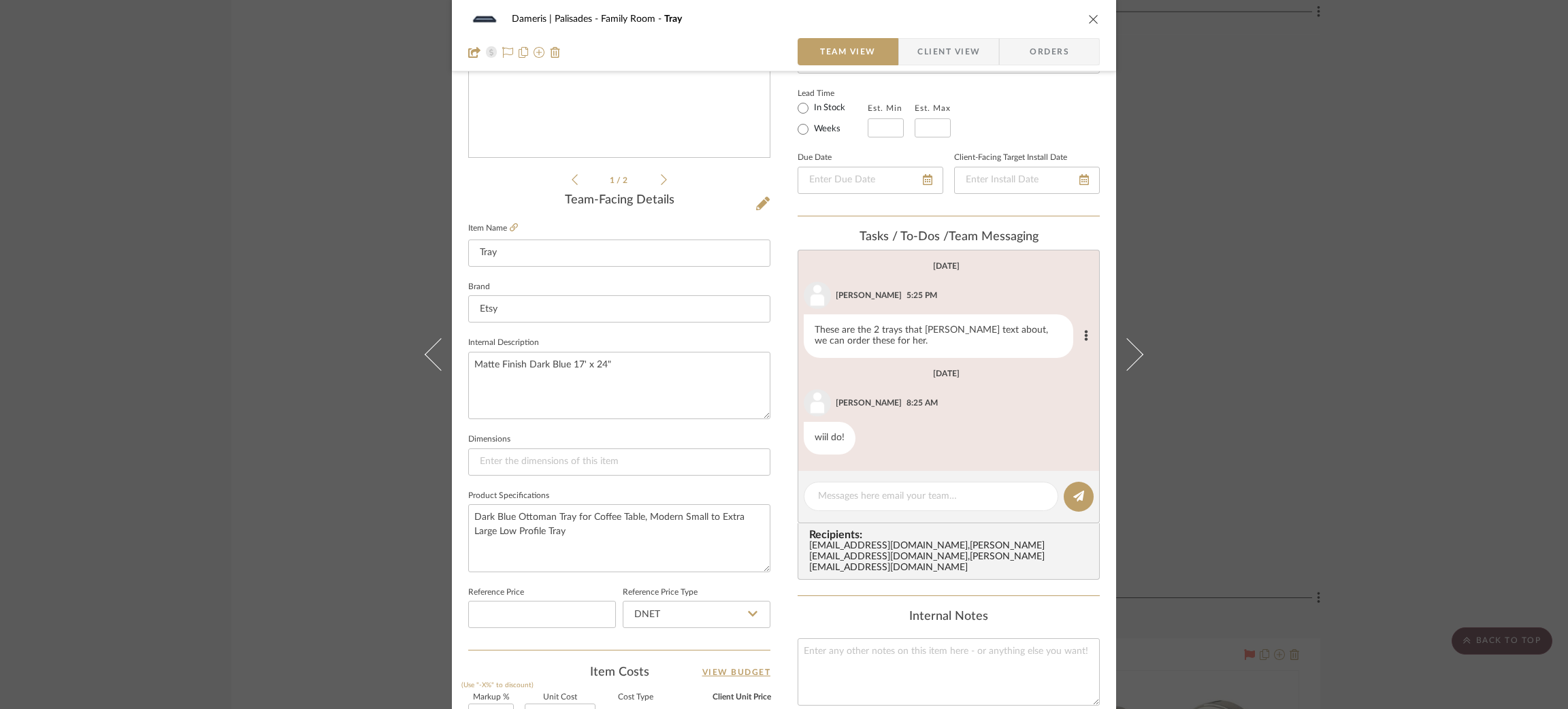
scroll to position [232, 0]
click at [844, 494] on textarea at bounding box center [931, 495] width 226 height 14
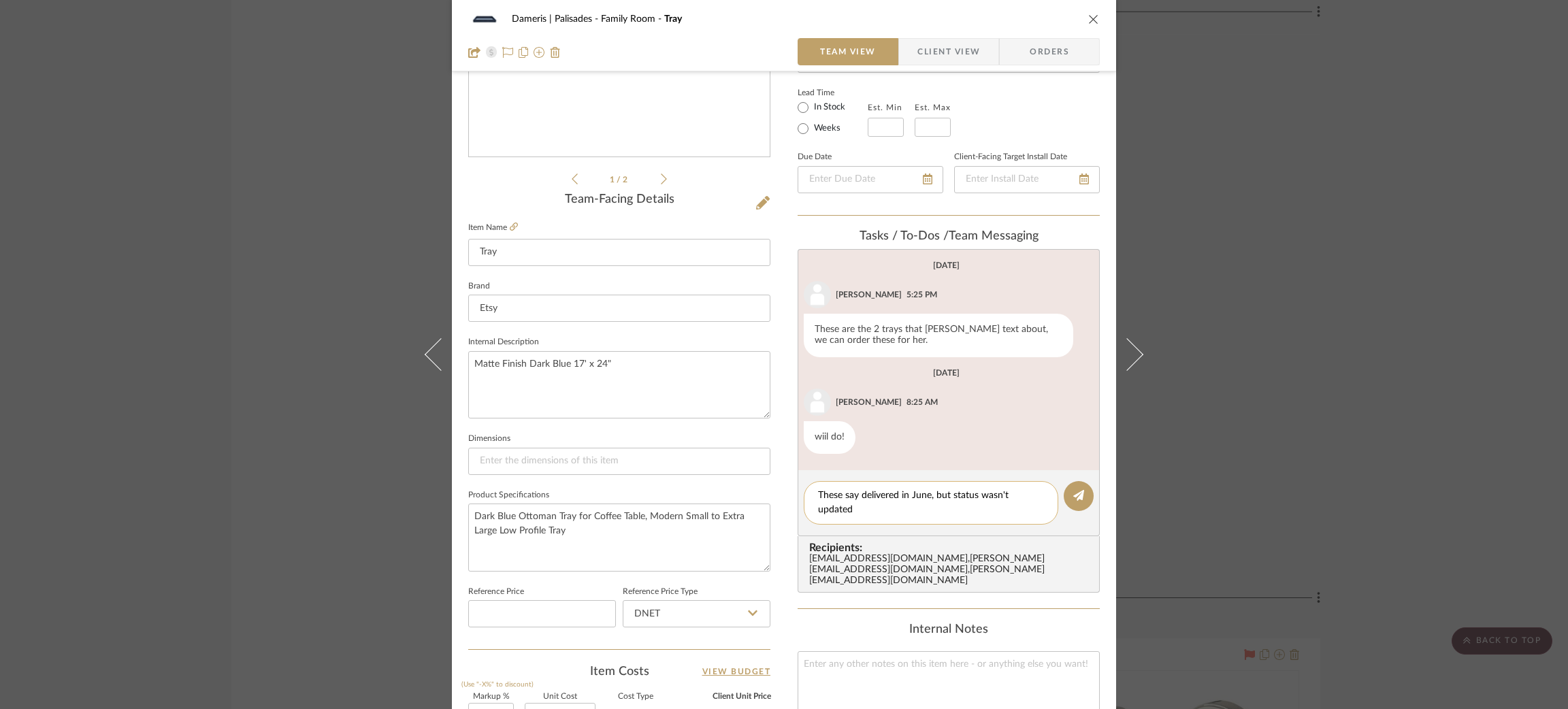
scroll to position [0, 0]
type textarea "These say delivered in June, but status wasn't updated - do we know if they rec…"
click at [1077, 490] on icon at bounding box center [1079, 495] width 11 height 11
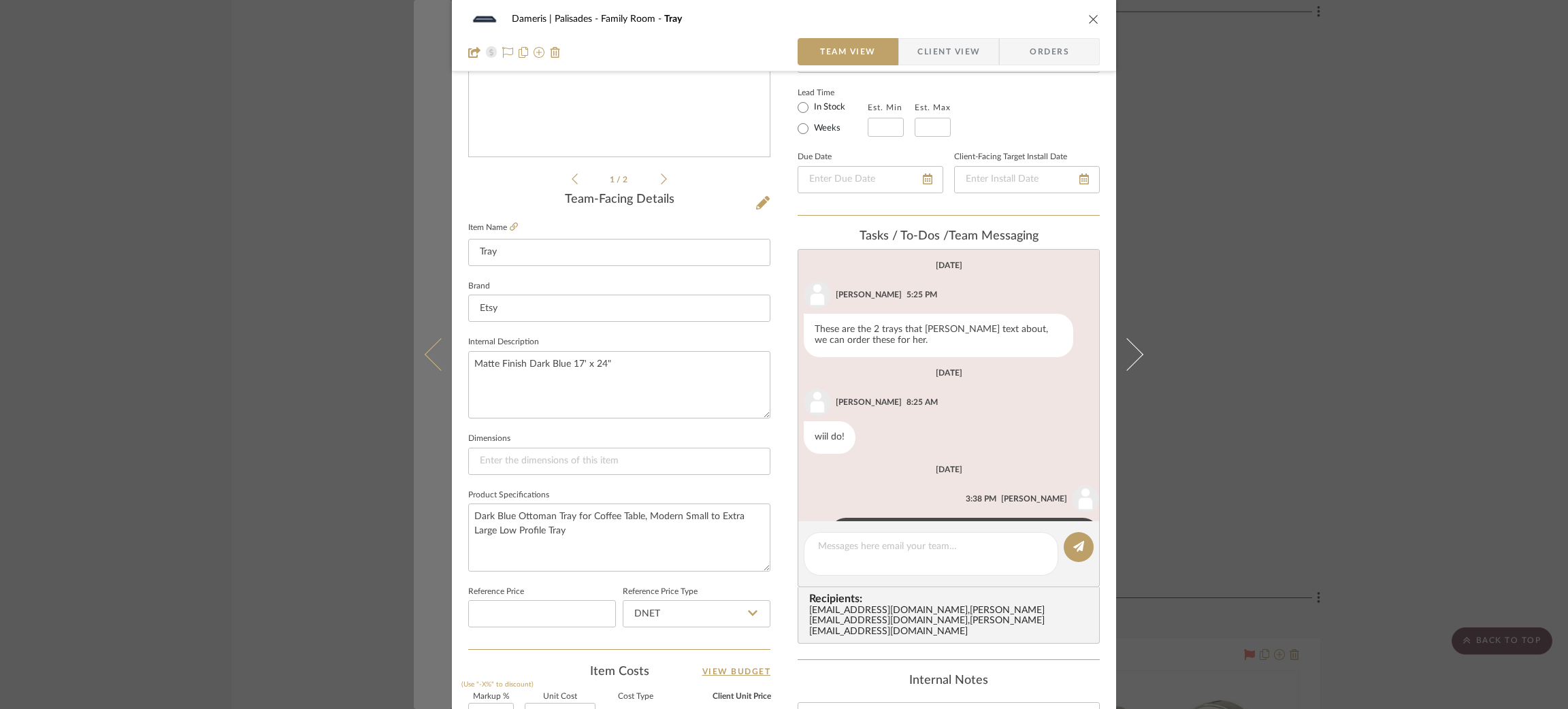
scroll to position [57, 0]
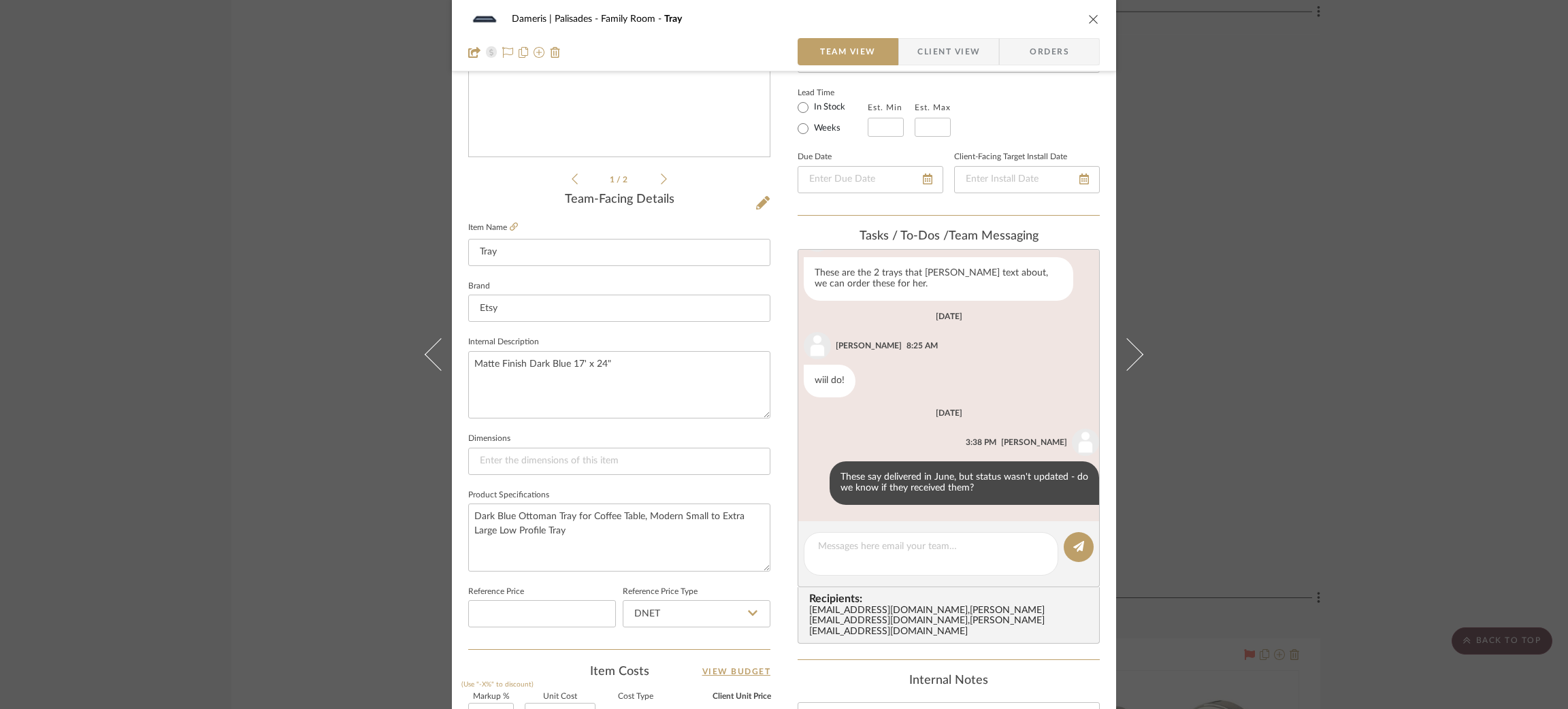
click at [323, 172] on div "Dameris | Palisades Family Room Tray Team View Client View Orders 1 / 2 Team-Fa…" at bounding box center [784, 354] width 1568 height 709
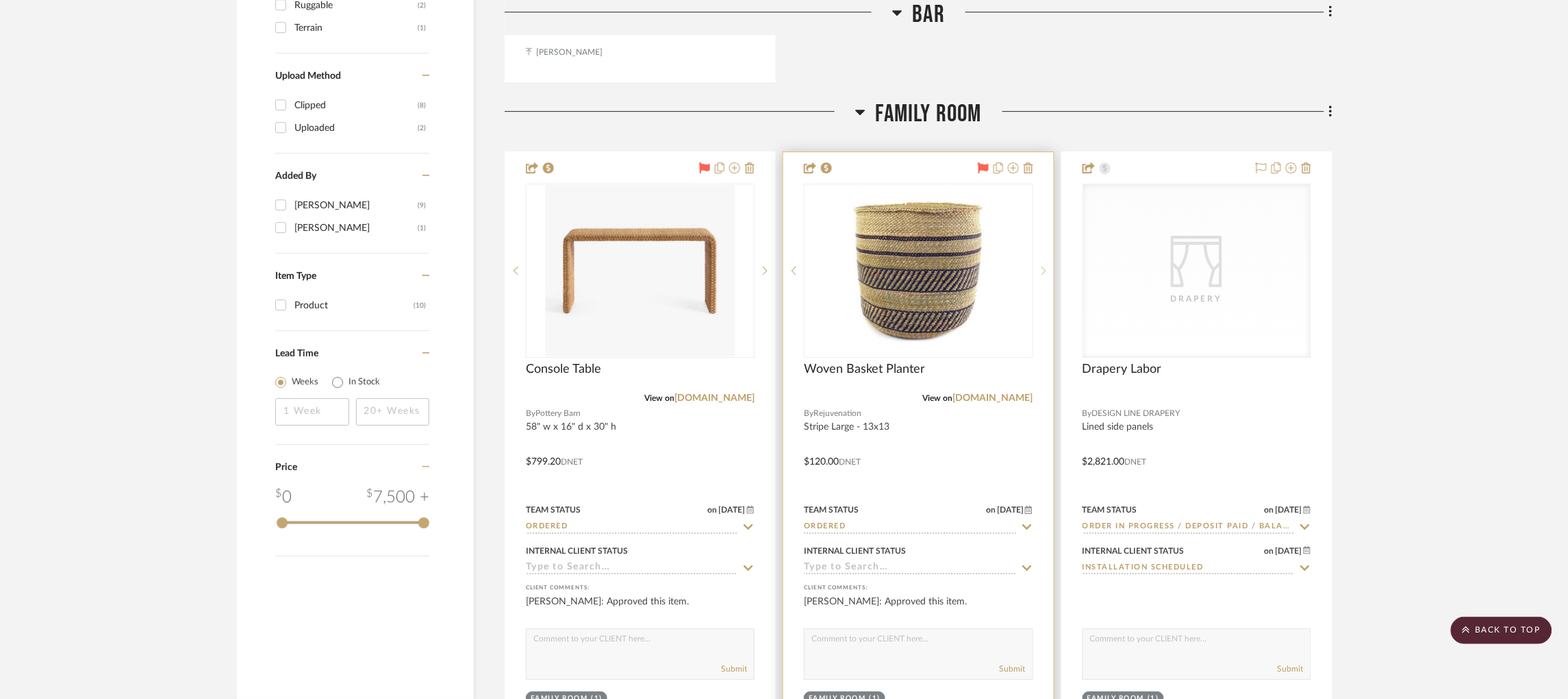
scroll to position [1587, 4]
